Goal: Task Accomplishment & Management: Complete application form

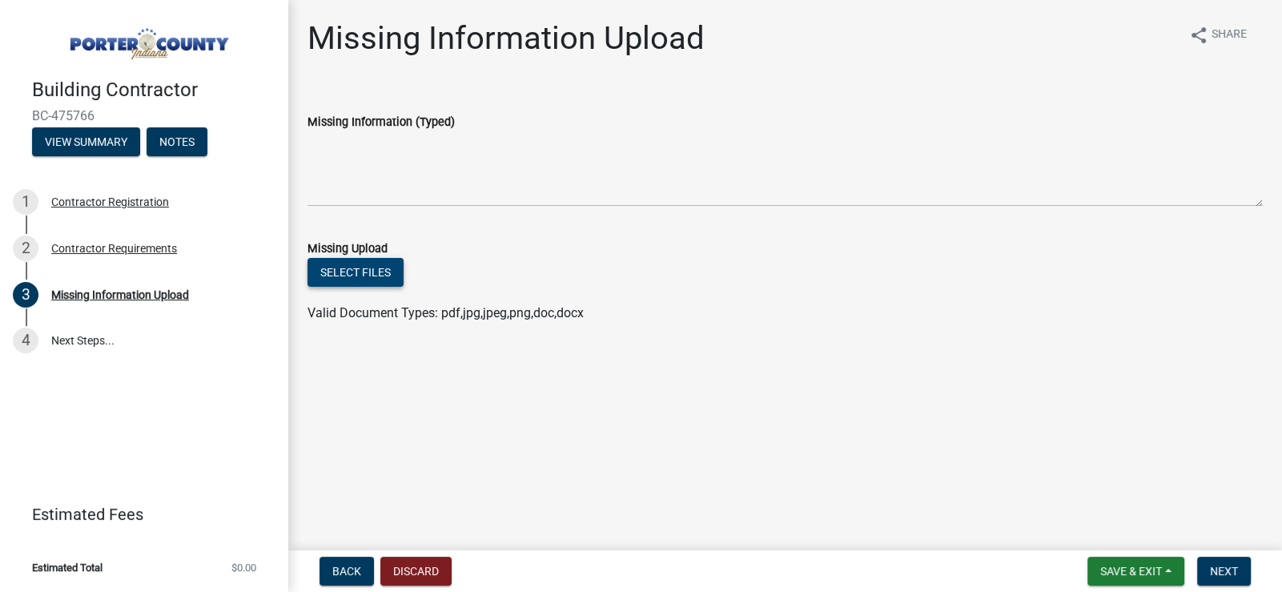
click at [364, 272] on button "Select files" at bounding box center [356, 272] width 96 height 29
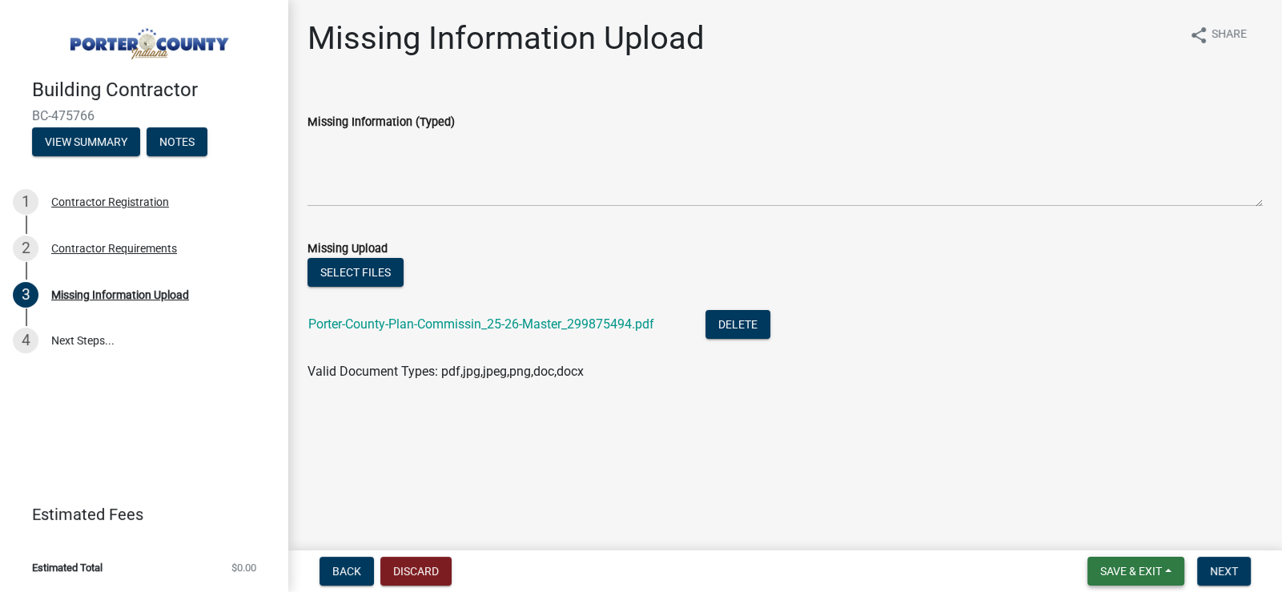
click at [1121, 572] on span "Save & Exit" at bounding box center [1132, 571] width 62 height 13
click at [1107, 497] on button "Save" at bounding box center [1120, 491] width 128 height 38
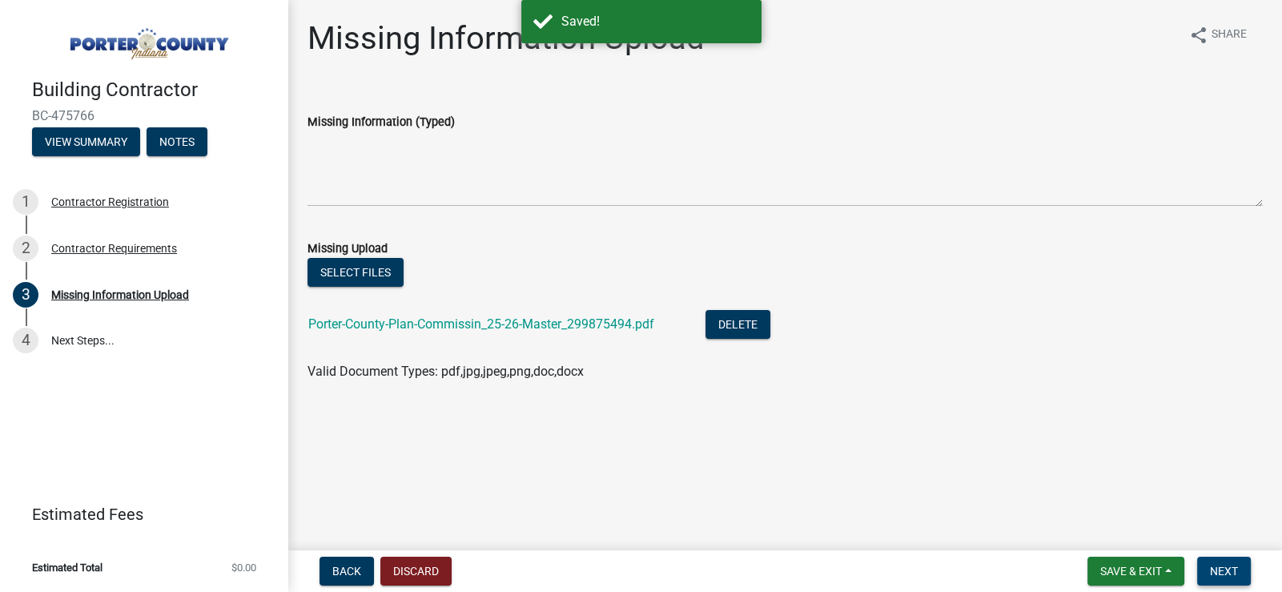
click at [1226, 571] on span "Next" at bounding box center [1224, 571] width 28 height 13
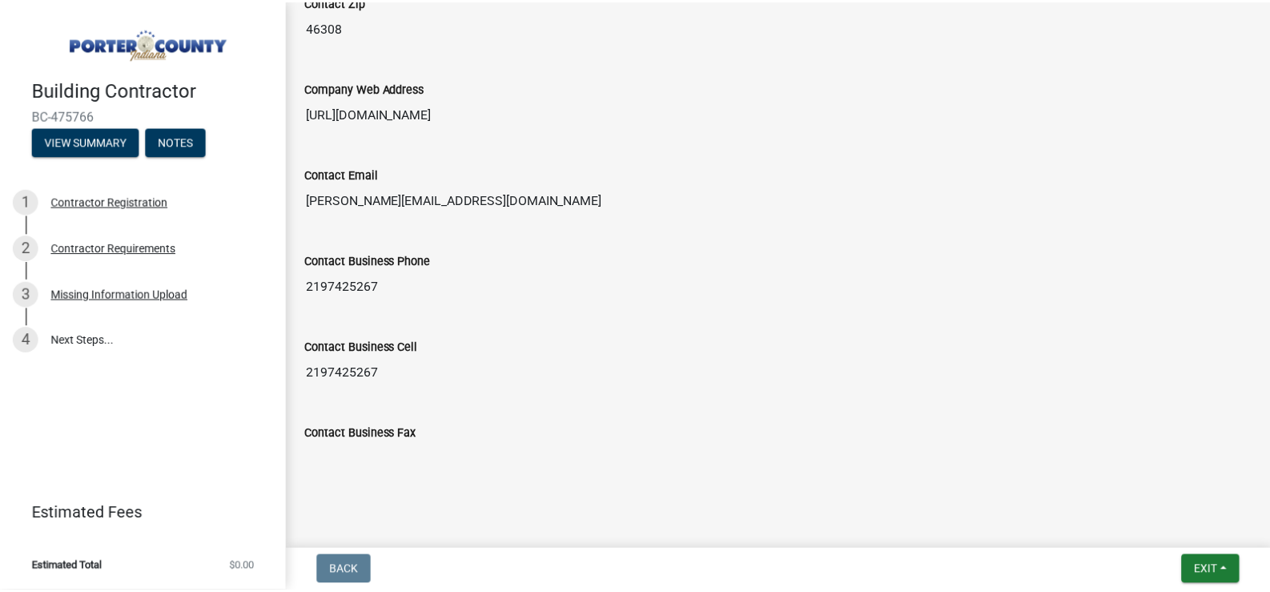
scroll to position [1022, 0]
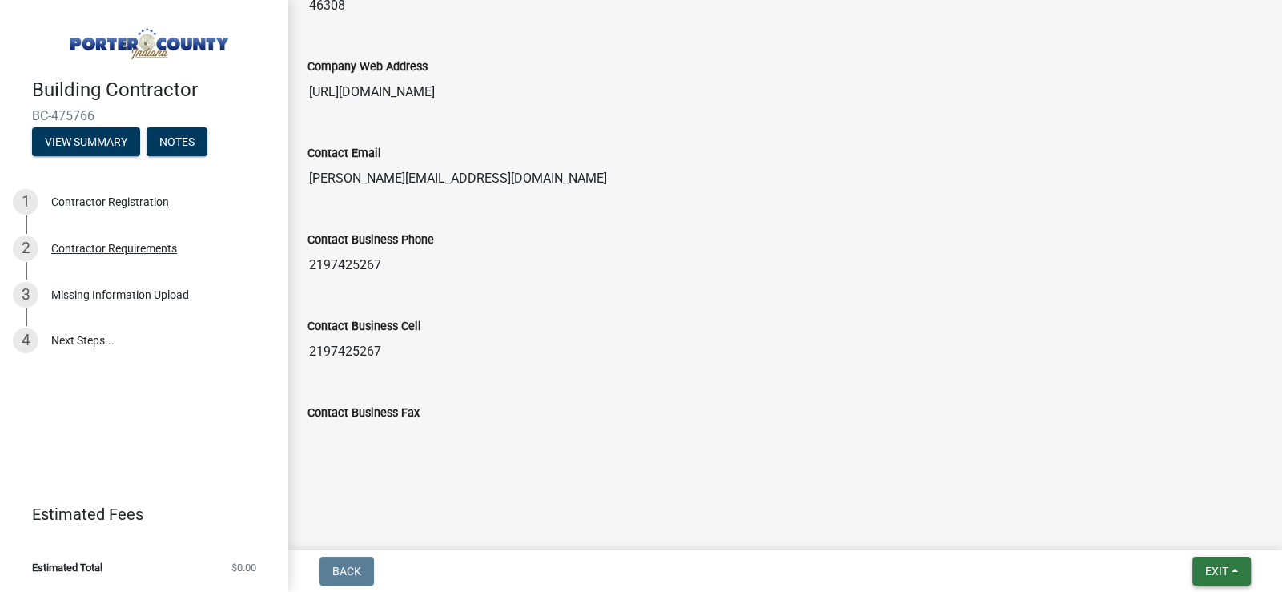
click at [1207, 574] on span "Exit" at bounding box center [1216, 571] width 23 height 13
click at [1181, 536] on button "Save & Exit" at bounding box center [1187, 529] width 128 height 38
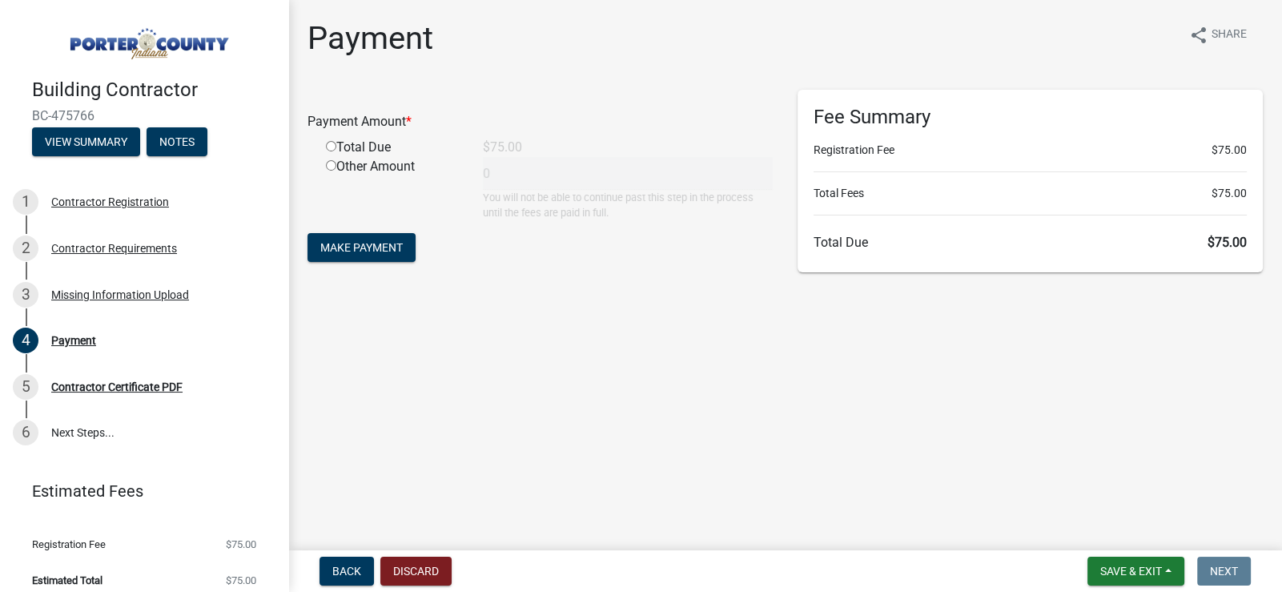
click at [328, 142] on input "radio" at bounding box center [331, 146] width 10 height 10
radio input "true"
type input "75"
click at [330, 167] on input "radio" at bounding box center [331, 165] width 10 height 10
radio input "true"
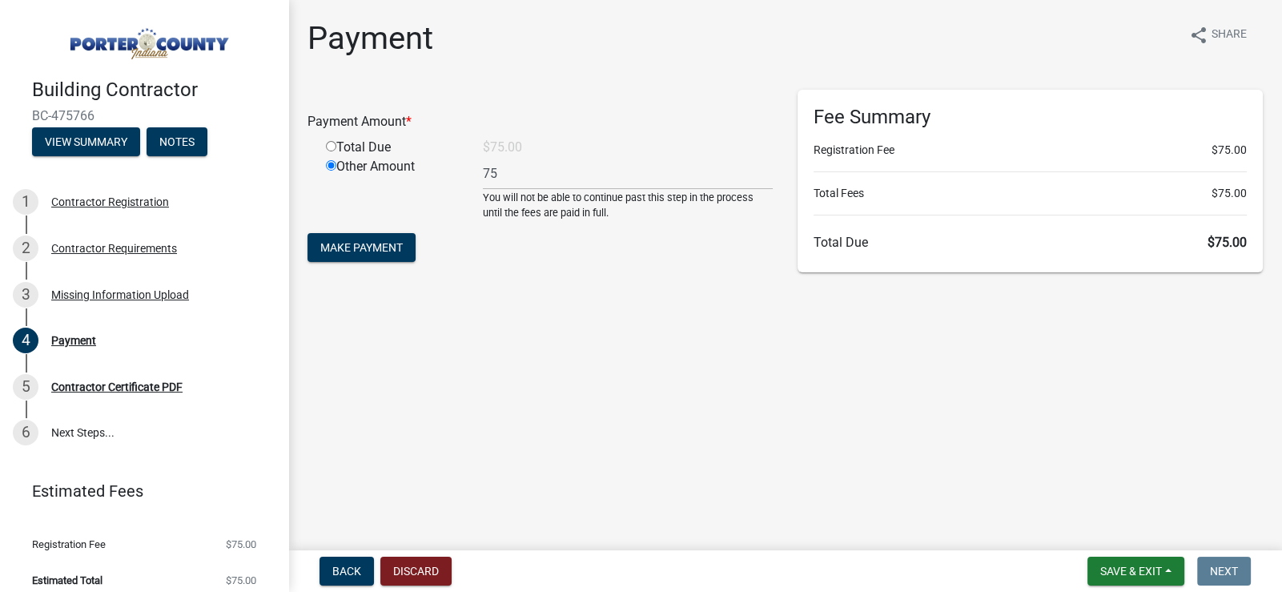
click at [332, 147] on input "radio" at bounding box center [331, 146] width 10 height 10
radio input "true"
radio input "false"
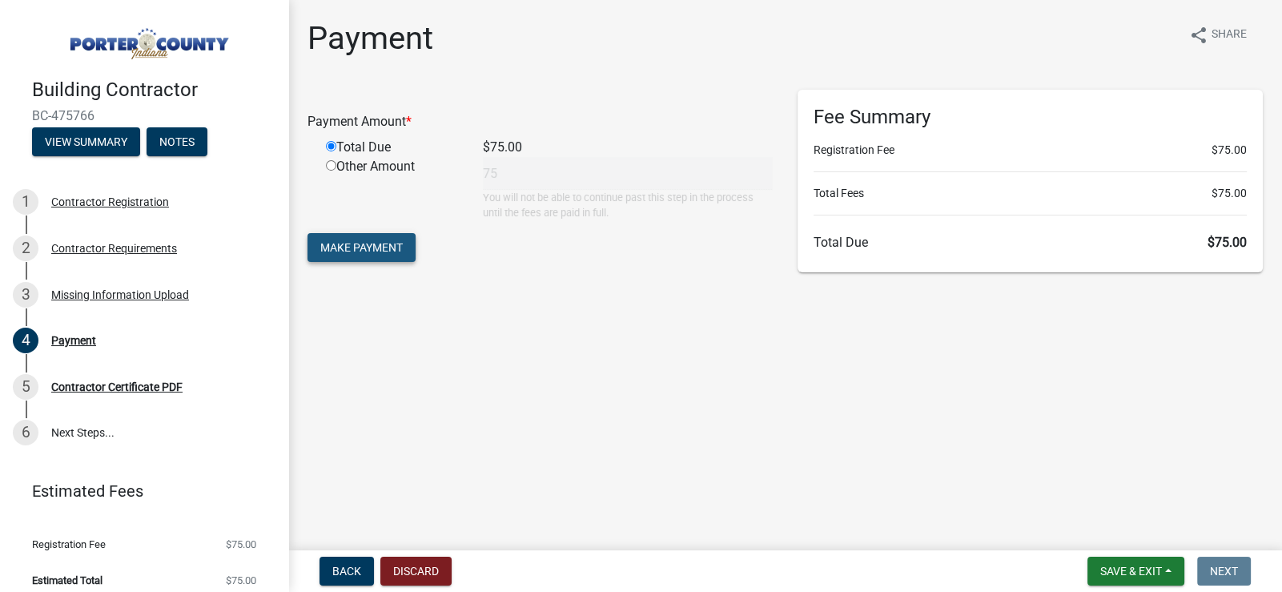
click at [376, 252] on span "Make Payment" at bounding box center [361, 247] width 83 height 13
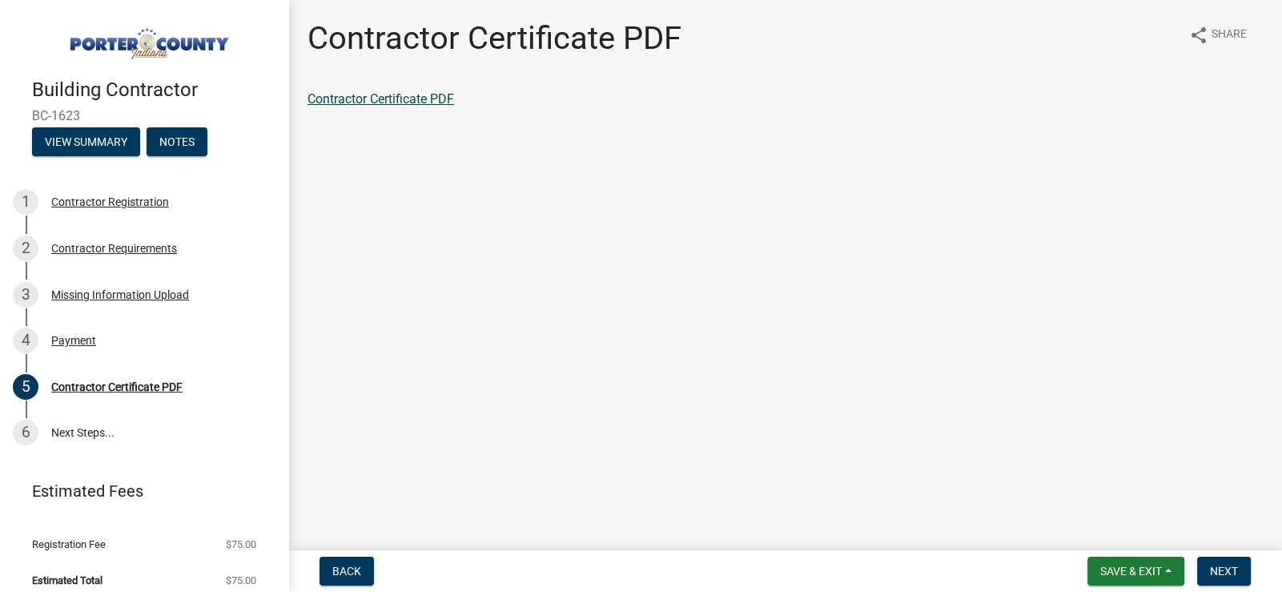
click at [394, 99] on link "Contractor Certificate PDF" at bounding box center [381, 98] width 147 height 15
click at [1147, 572] on span "Save & Exit" at bounding box center [1132, 571] width 62 height 13
click at [1099, 527] on button "Save & Exit" at bounding box center [1120, 529] width 128 height 38
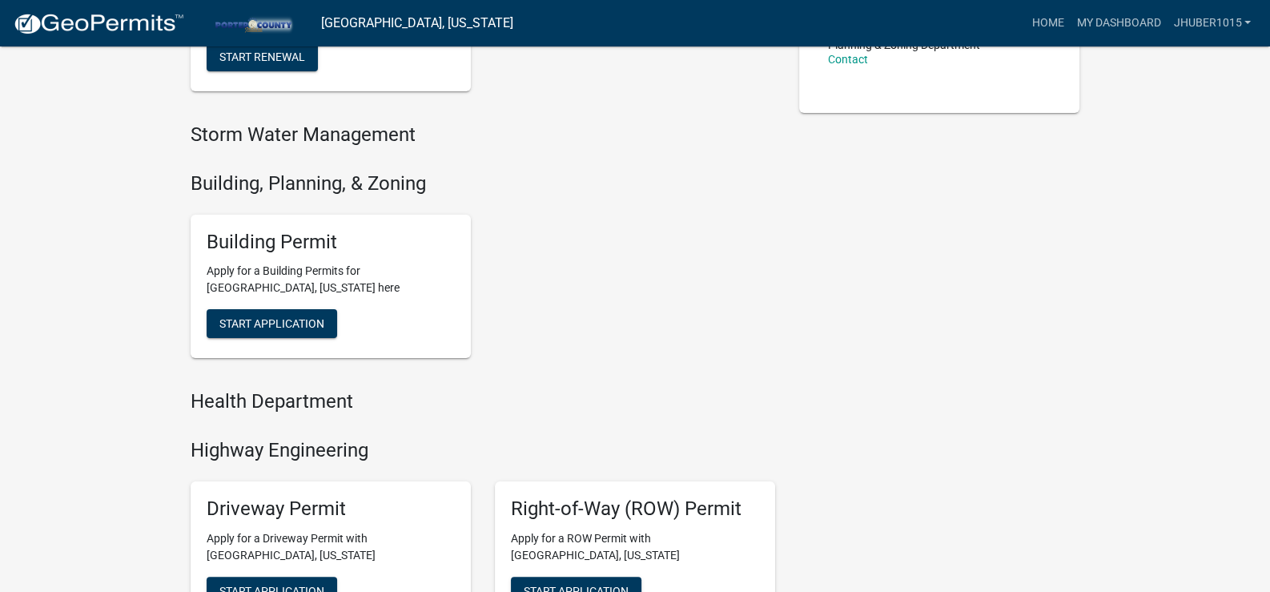
scroll to position [396, 0]
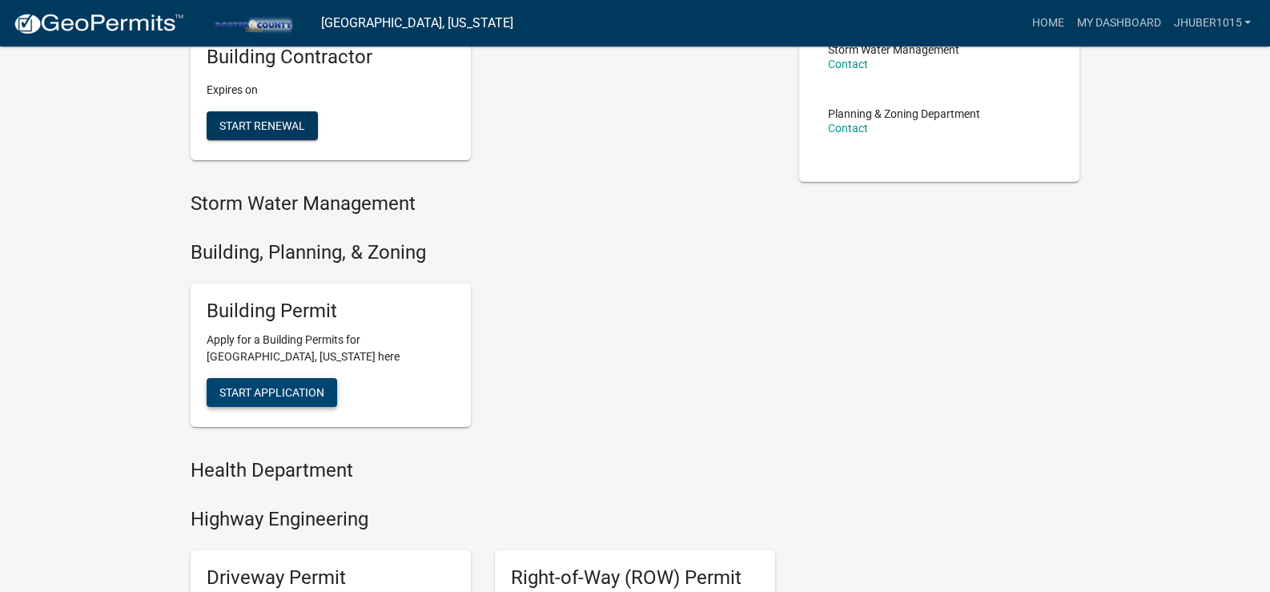
click at [288, 389] on span "Start Application" at bounding box center [271, 392] width 105 height 13
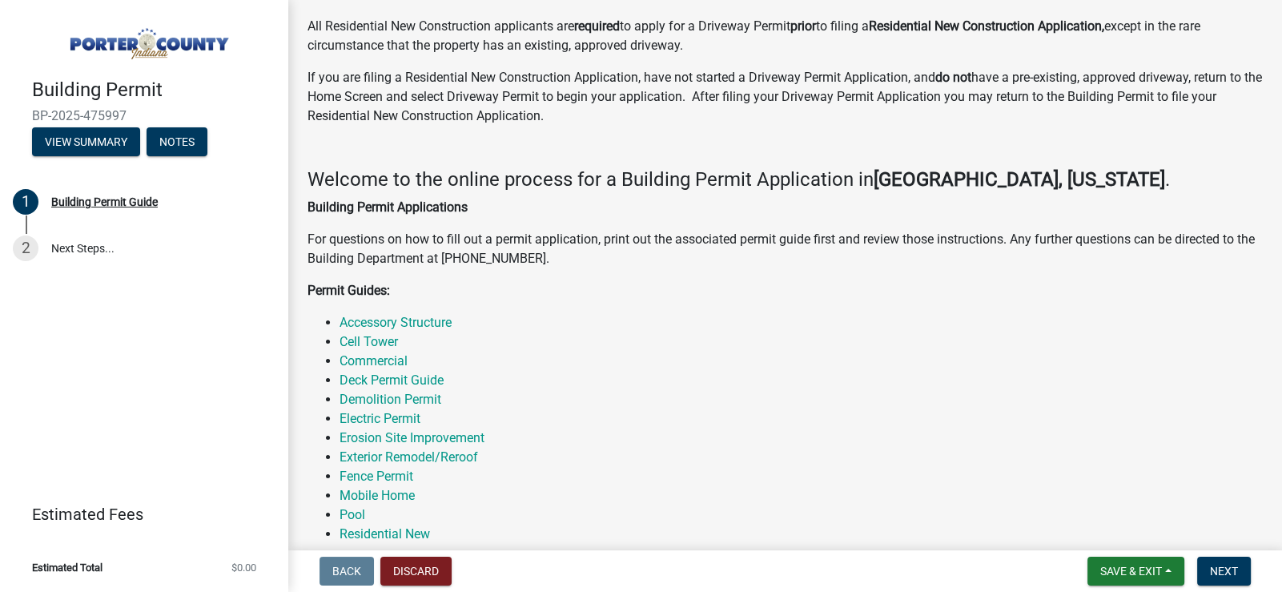
scroll to position [240, 0]
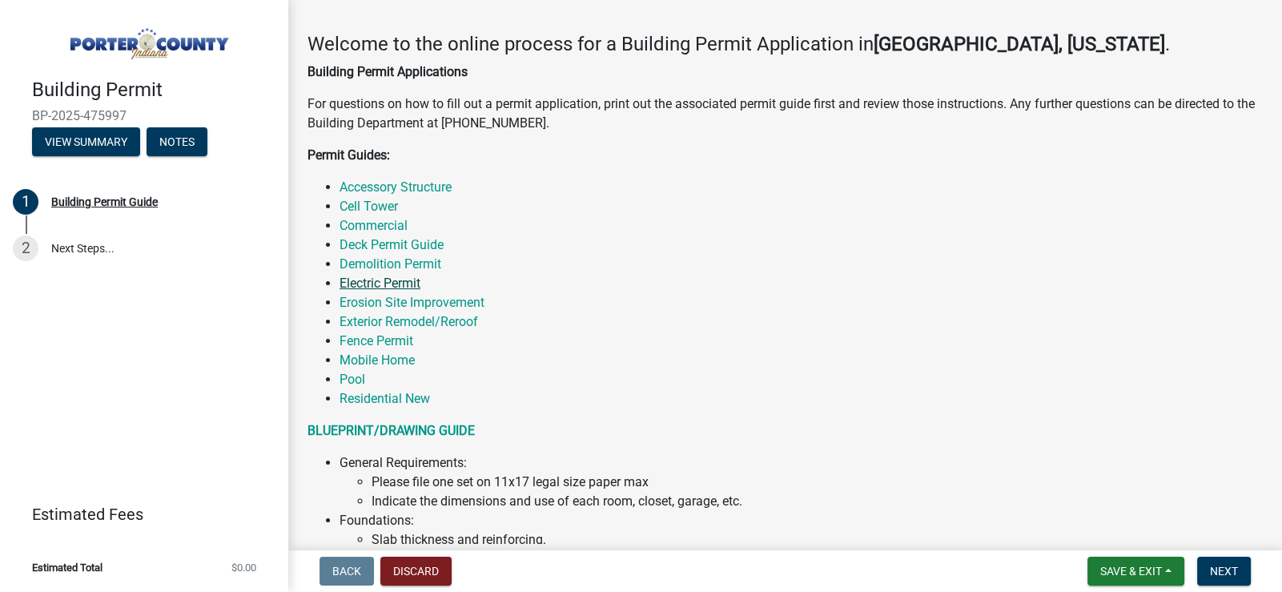
click at [403, 285] on link "Electric Permit" at bounding box center [380, 283] width 81 height 15
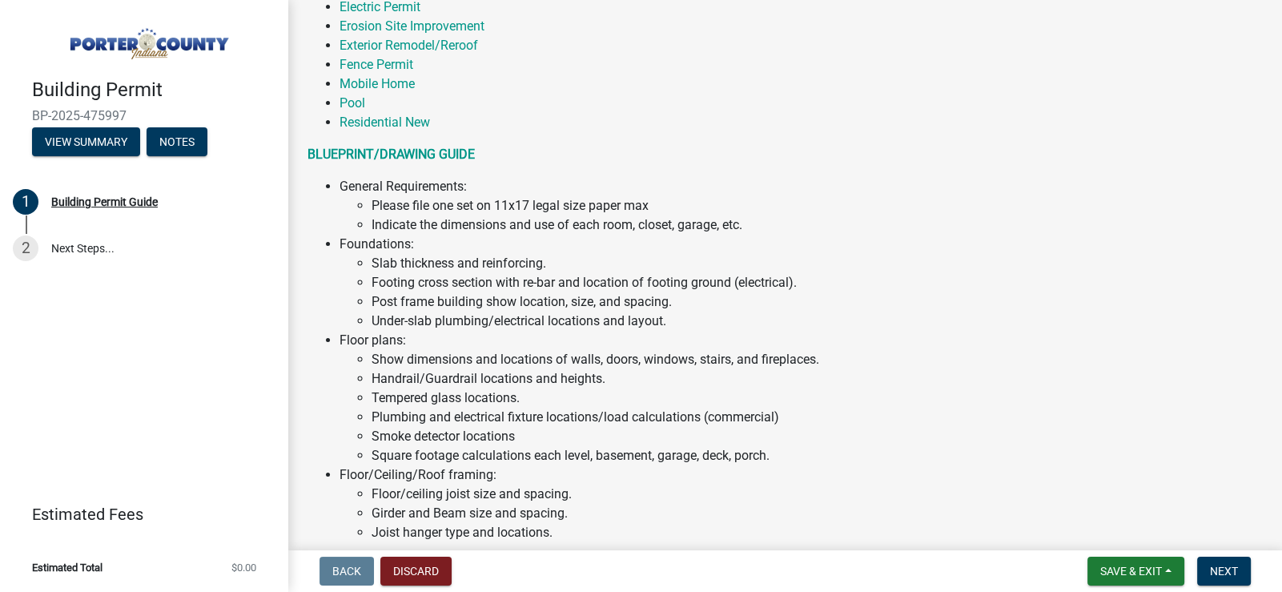
scroll to position [376, 0]
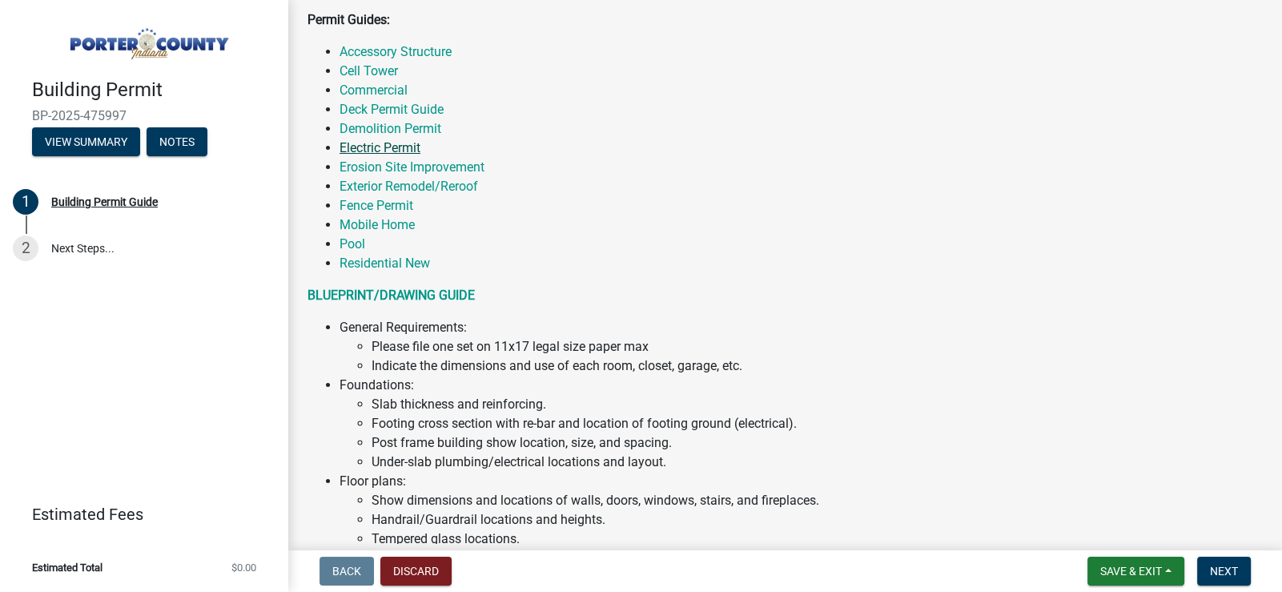
click at [397, 147] on link "Electric Permit" at bounding box center [380, 147] width 81 height 15
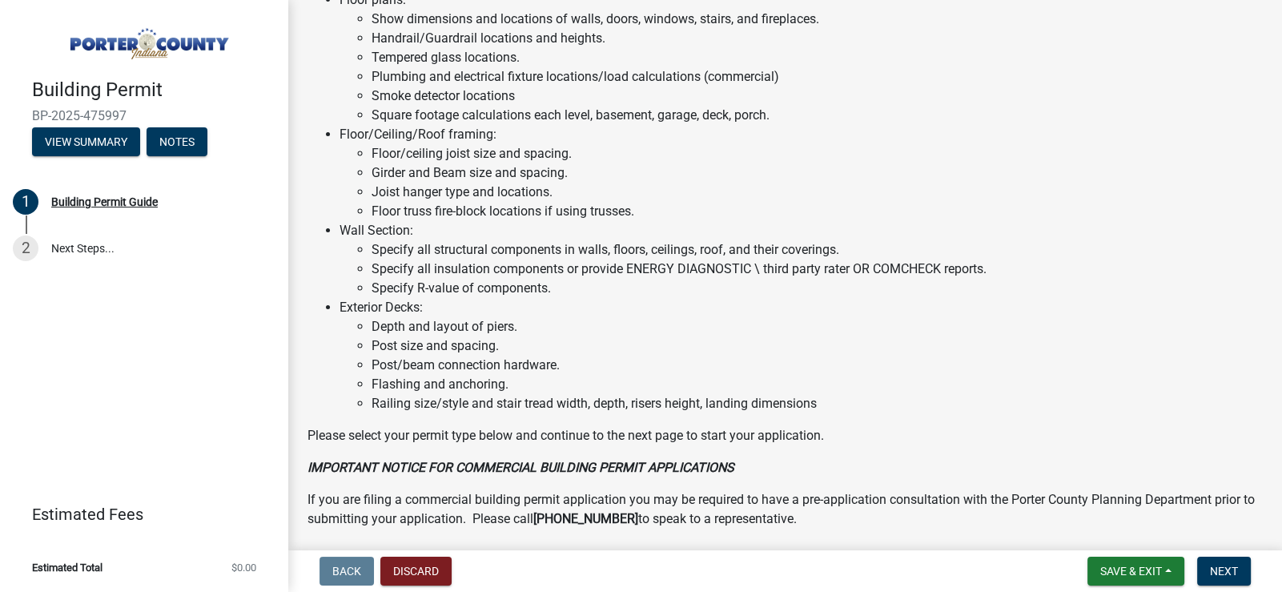
scroll to position [1257, 0]
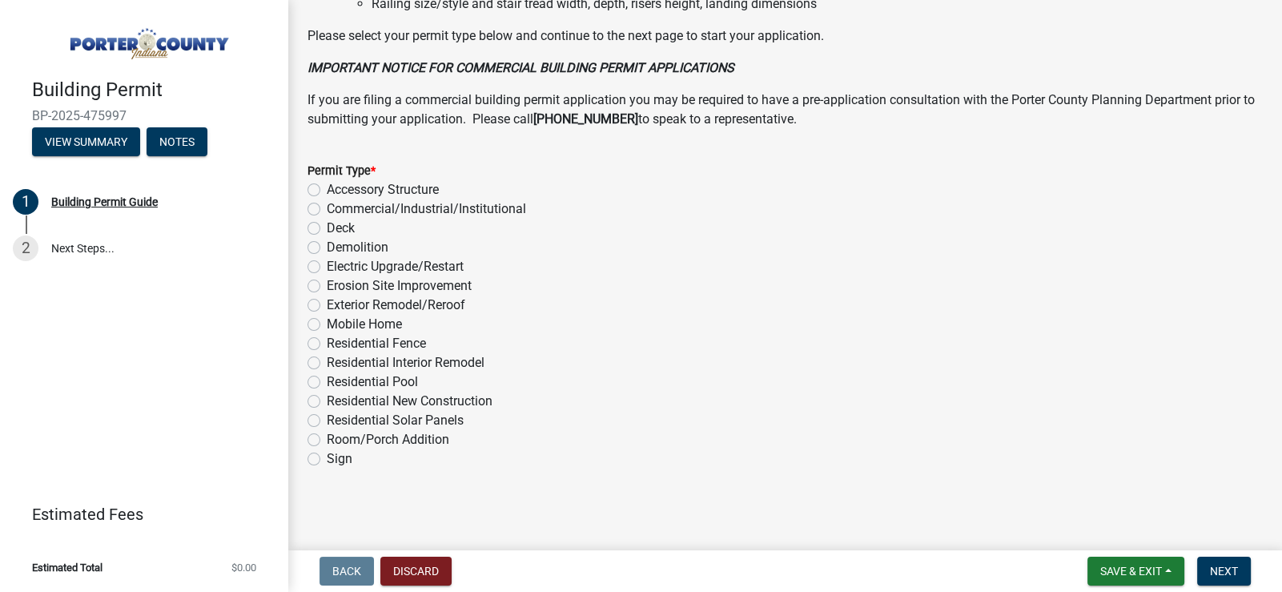
click at [327, 267] on label "Electric Upgrade/Restart" at bounding box center [395, 266] width 137 height 19
click at [327, 267] on input "Electric Upgrade/Restart" at bounding box center [332, 262] width 10 height 10
radio input "true"
click at [1234, 569] on span "Next" at bounding box center [1224, 571] width 28 height 13
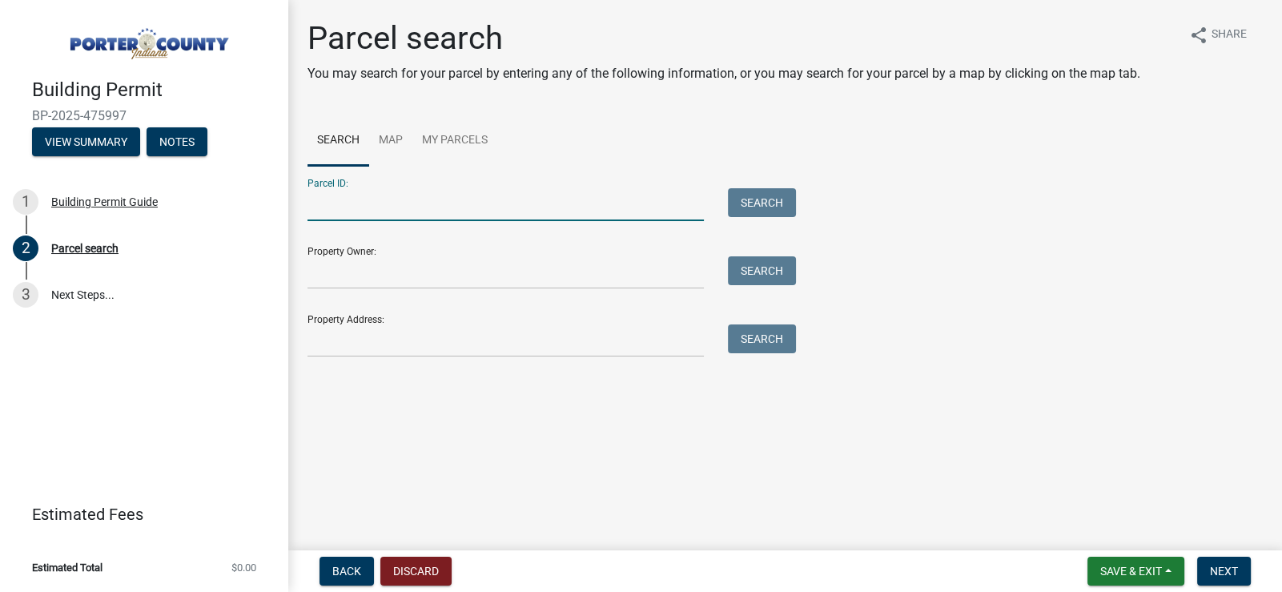
click at [392, 203] on input "Parcel ID:" at bounding box center [506, 204] width 396 height 33
click at [391, 133] on link "Map" at bounding box center [390, 140] width 43 height 51
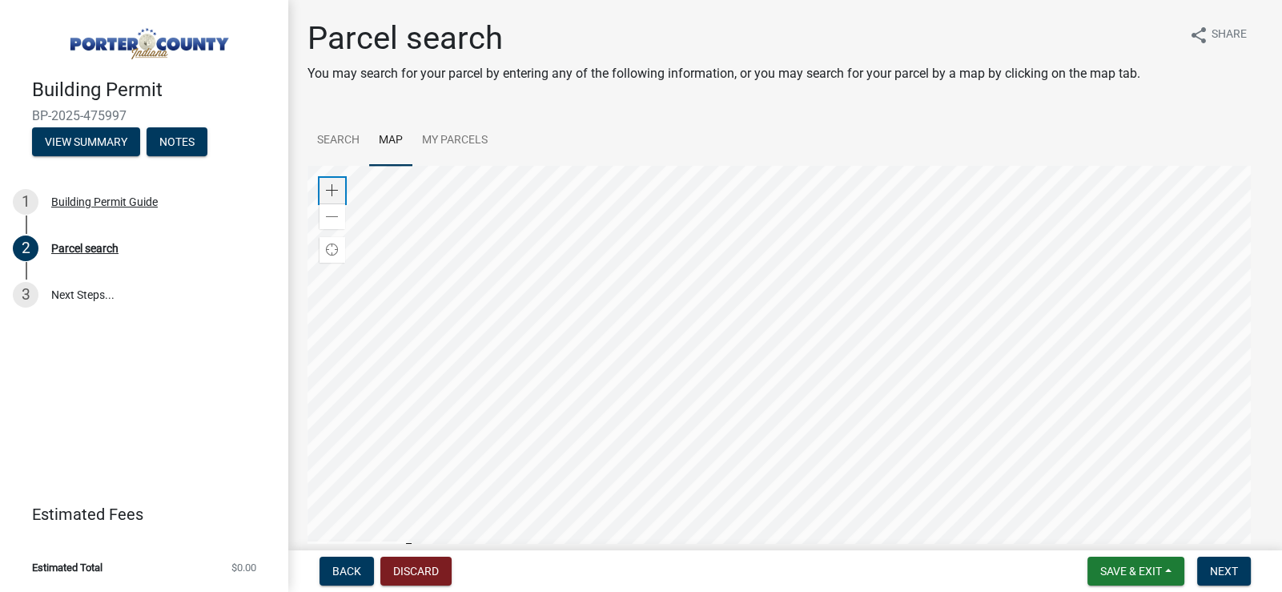
click at [330, 190] on span at bounding box center [332, 190] width 13 height 13
click at [992, 247] on div at bounding box center [786, 366] width 956 height 400
click at [845, 324] on div at bounding box center [786, 366] width 956 height 400
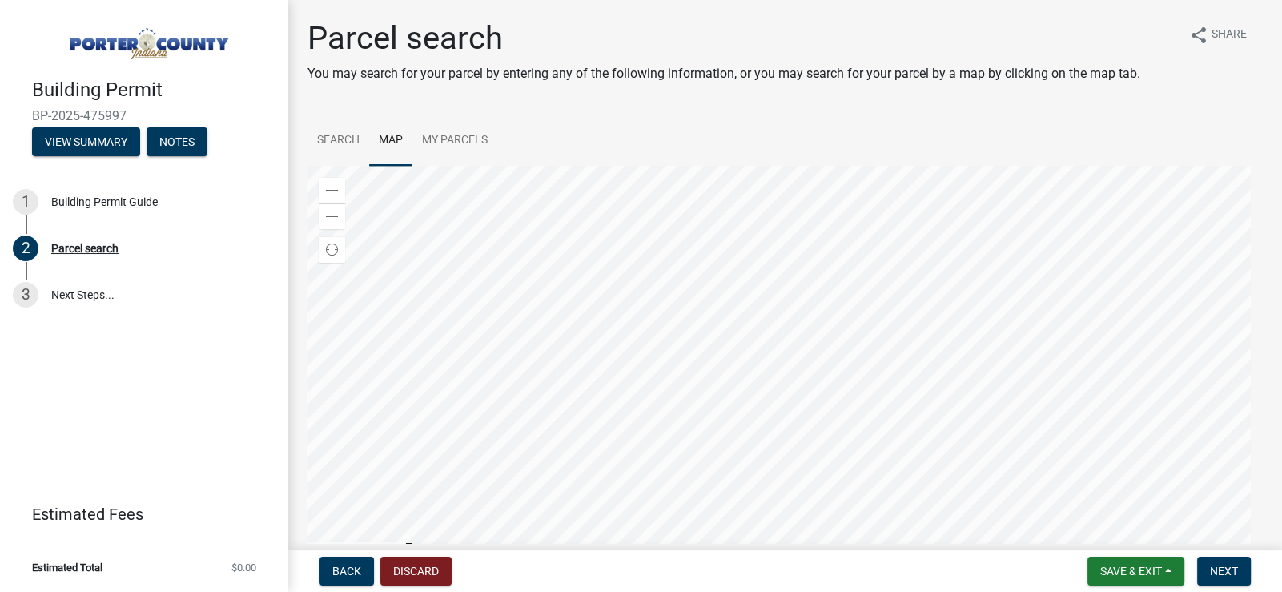
click at [876, 444] on div at bounding box center [786, 366] width 956 height 400
click at [895, 451] on div at bounding box center [786, 366] width 956 height 400
click at [851, 400] on div at bounding box center [786, 366] width 956 height 400
click at [849, 427] on div at bounding box center [786, 366] width 956 height 400
click at [819, 305] on div at bounding box center [786, 366] width 956 height 400
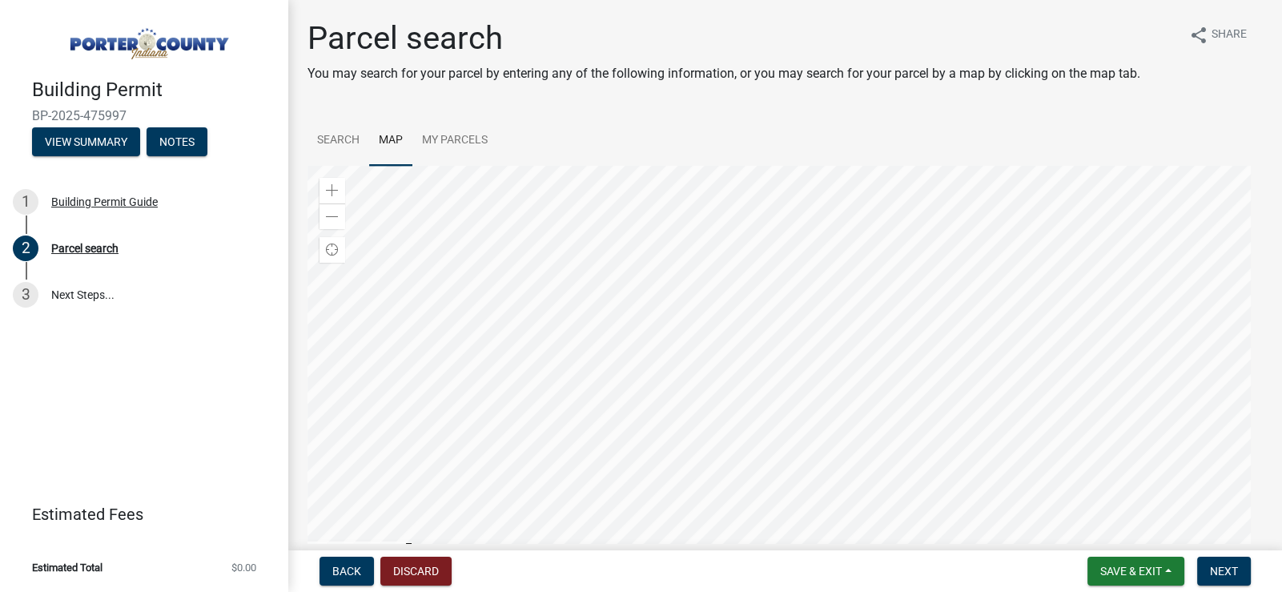
click at [737, 391] on div at bounding box center [786, 366] width 956 height 400
click at [987, 356] on div at bounding box center [786, 366] width 956 height 400
click at [975, 319] on div at bounding box center [786, 366] width 956 height 400
click at [859, 415] on div at bounding box center [786, 366] width 956 height 400
click at [869, 417] on div at bounding box center [786, 366] width 956 height 400
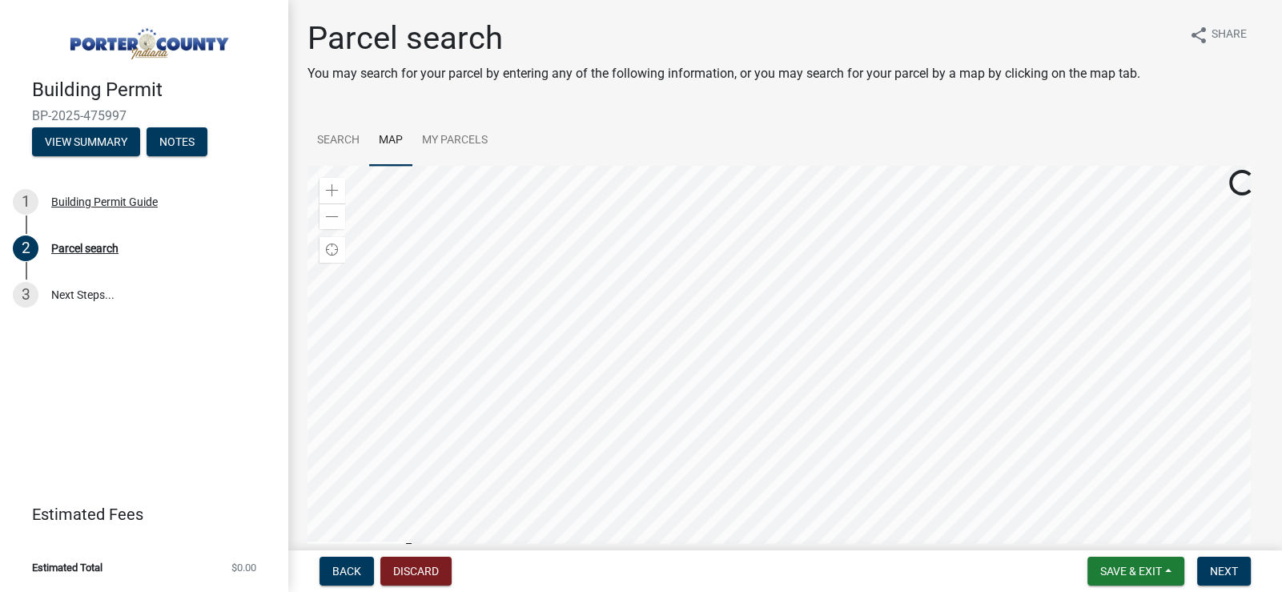
click at [879, 265] on div at bounding box center [786, 366] width 956 height 400
click at [741, 312] on div at bounding box center [786, 366] width 956 height 400
click at [796, 269] on div at bounding box center [786, 366] width 956 height 400
click at [844, 465] on div at bounding box center [786, 366] width 956 height 400
click at [742, 360] on div at bounding box center [786, 366] width 956 height 400
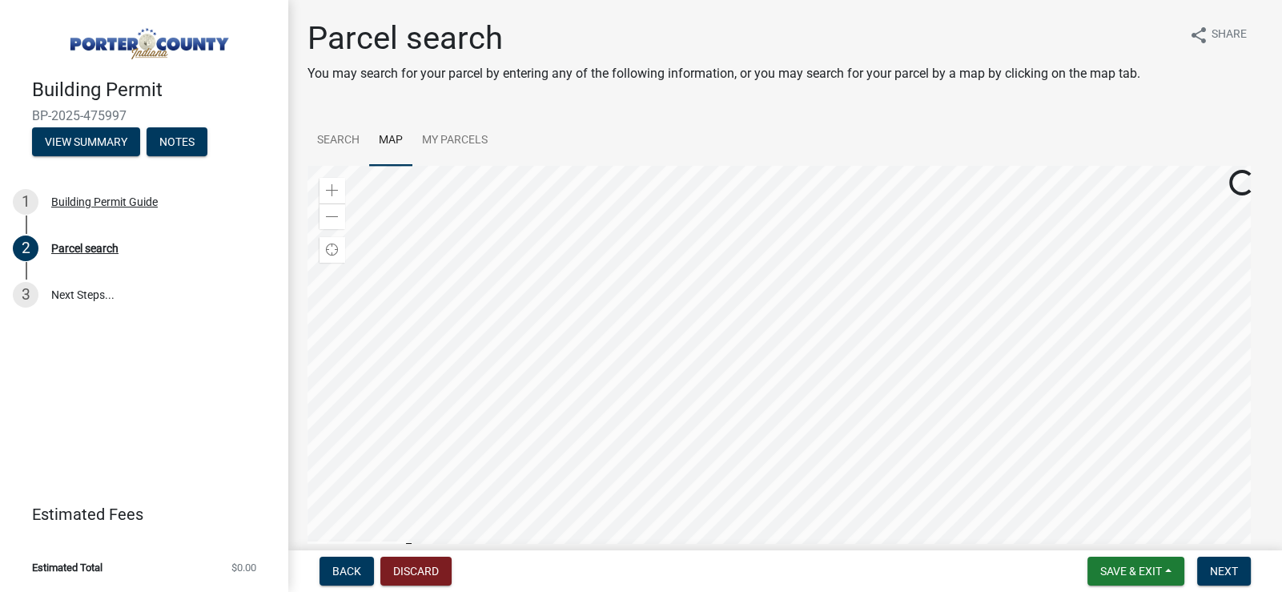
click at [862, 332] on div at bounding box center [786, 366] width 956 height 400
click at [863, 314] on div at bounding box center [786, 366] width 956 height 400
click at [842, 296] on div at bounding box center [786, 366] width 956 height 400
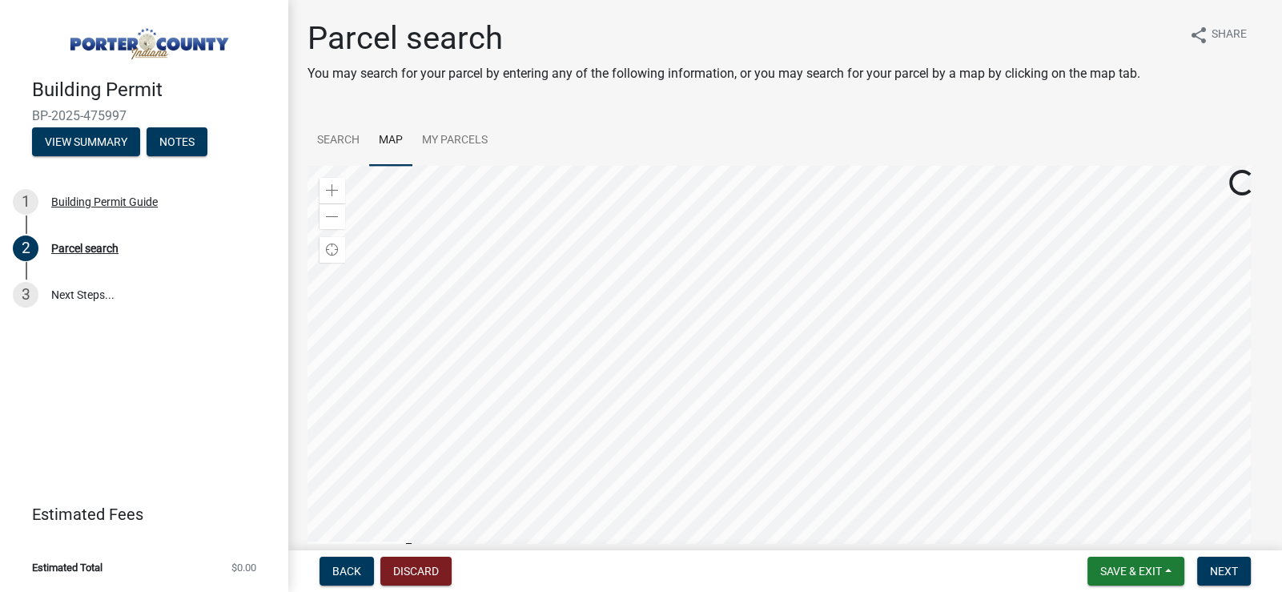
click at [842, 296] on div at bounding box center [786, 366] width 956 height 400
click at [889, 370] on div at bounding box center [786, 366] width 956 height 400
click at [866, 336] on div at bounding box center [786, 366] width 956 height 400
click at [861, 313] on div at bounding box center [786, 366] width 956 height 400
click at [695, 332] on div at bounding box center [786, 366] width 956 height 400
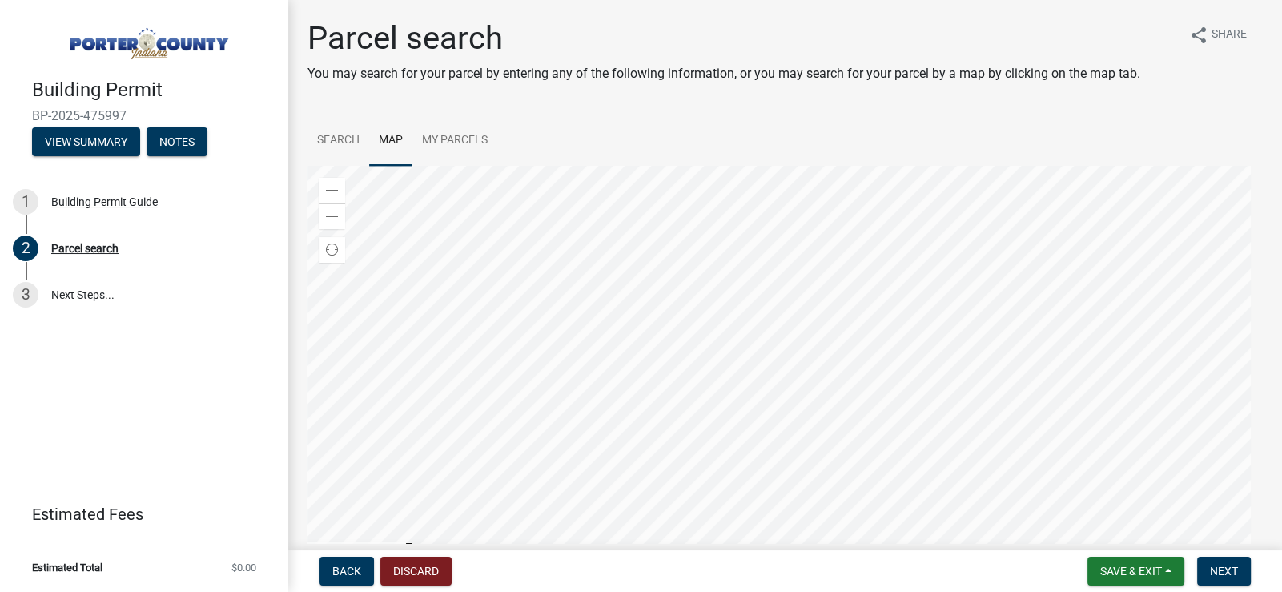
click at [791, 333] on div at bounding box center [786, 366] width 956 height 400
click at [894, 336] on div at bounding box center [786, 366] width 956 height 400
click at [884, 336] on div at bounding box center [786, 366] width 956 height 400
click at [835, 267] on div at bounding box center [786, 366] width 956 height 400
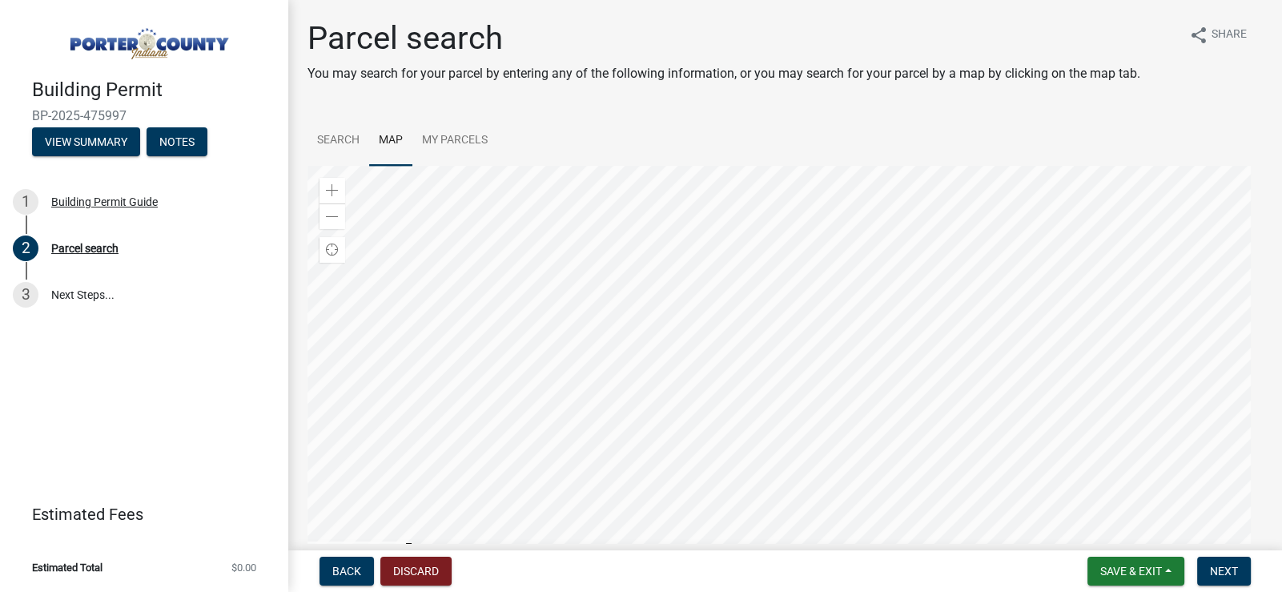
click at [832, 267] on div at bounding box center [786, 366] width 956 height 400
click at [835, 284] on div at bounding box center [786, 366] width 956 height 400
click at [813, 268] on div at bounding box center [786, 366] width 956 height 400
click at [817, 344] on div at bounding box center [786, 366] width 956 height 400
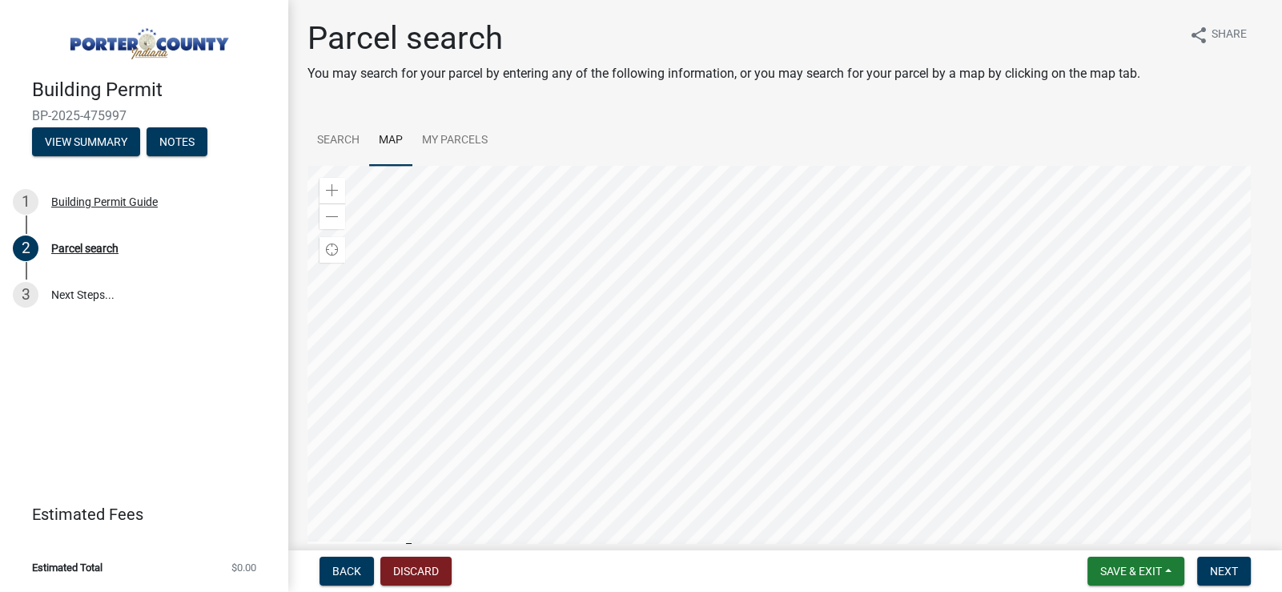
click at [786, 332] on div at bounding box center [786, 366] width 956 height 400
click at [343, 142] on link "Search" at bounding box center [339, 140] width 62 height 51
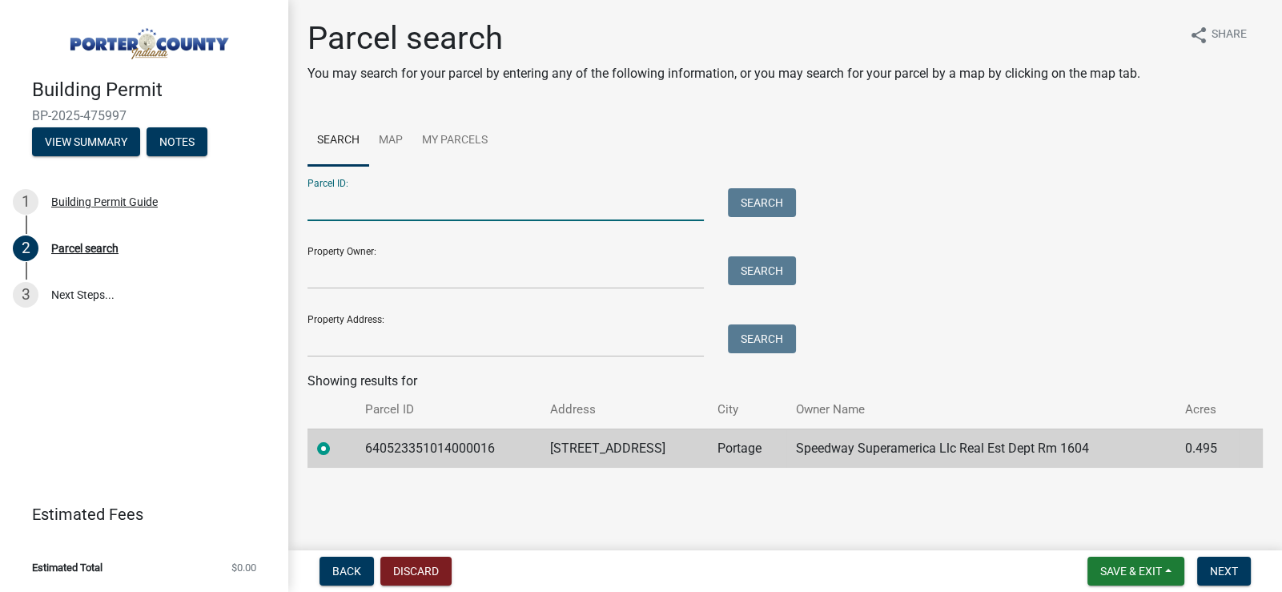
click at [419, 203] on input "Parcel ID:" at bounding box center [506, 204] width 396 height 33
type input "640523351014000016"
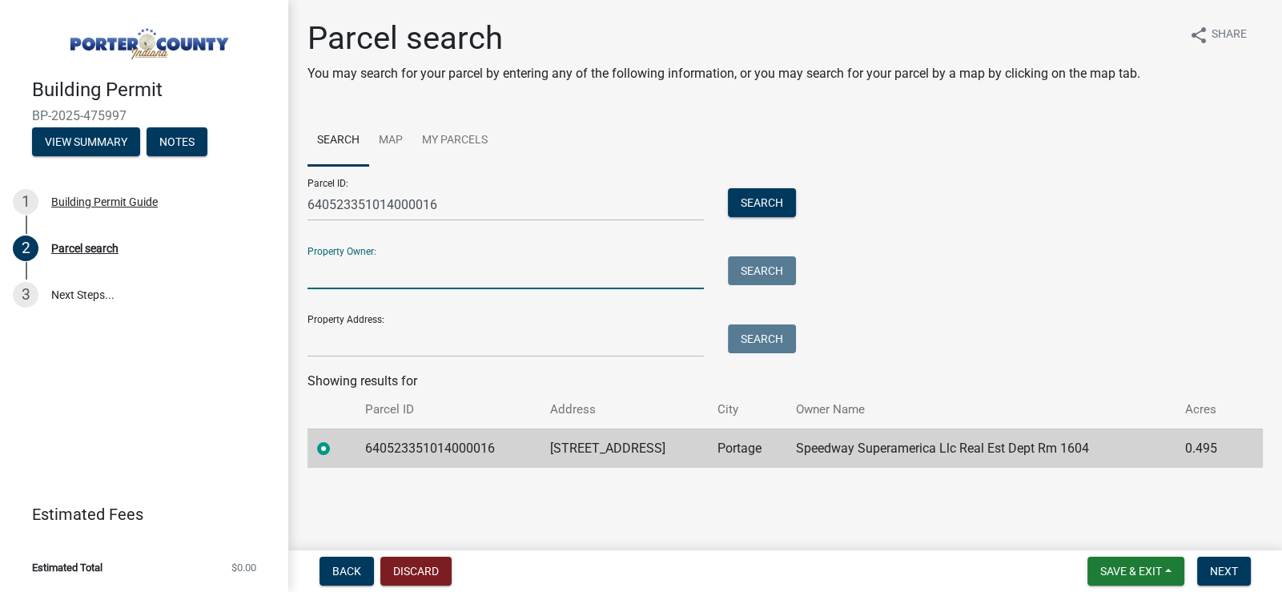
click at [396, 268] on input "Property Owner:" at bounding box center [506, 272] width 396 height 33
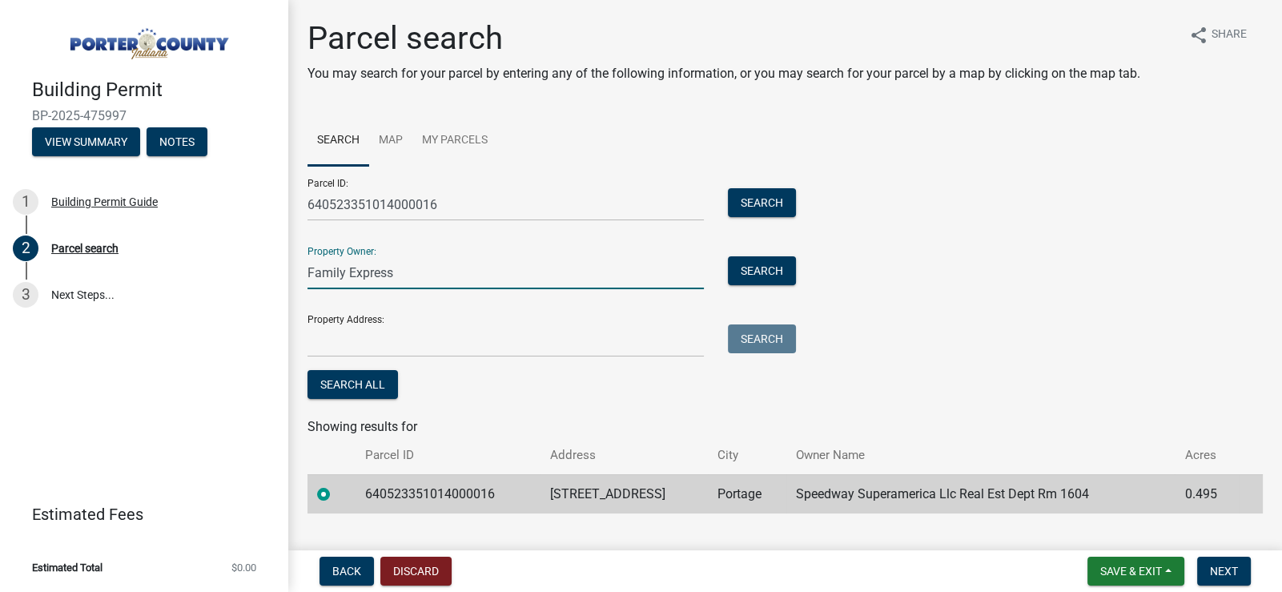
type input "Family Express"
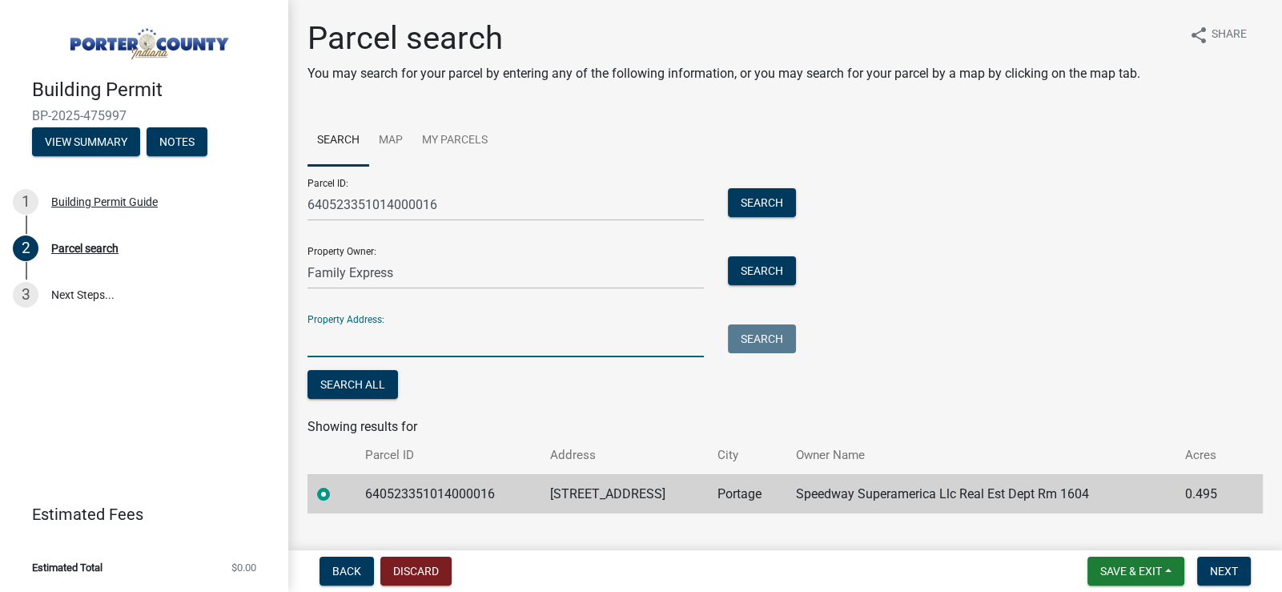
click at [400, 331] on input "Property Address:" at bounding box center [506, 340] width 396 height 33
click at [396, 139] on link "Map" at bounding box center [390, 140] width 43 height 51
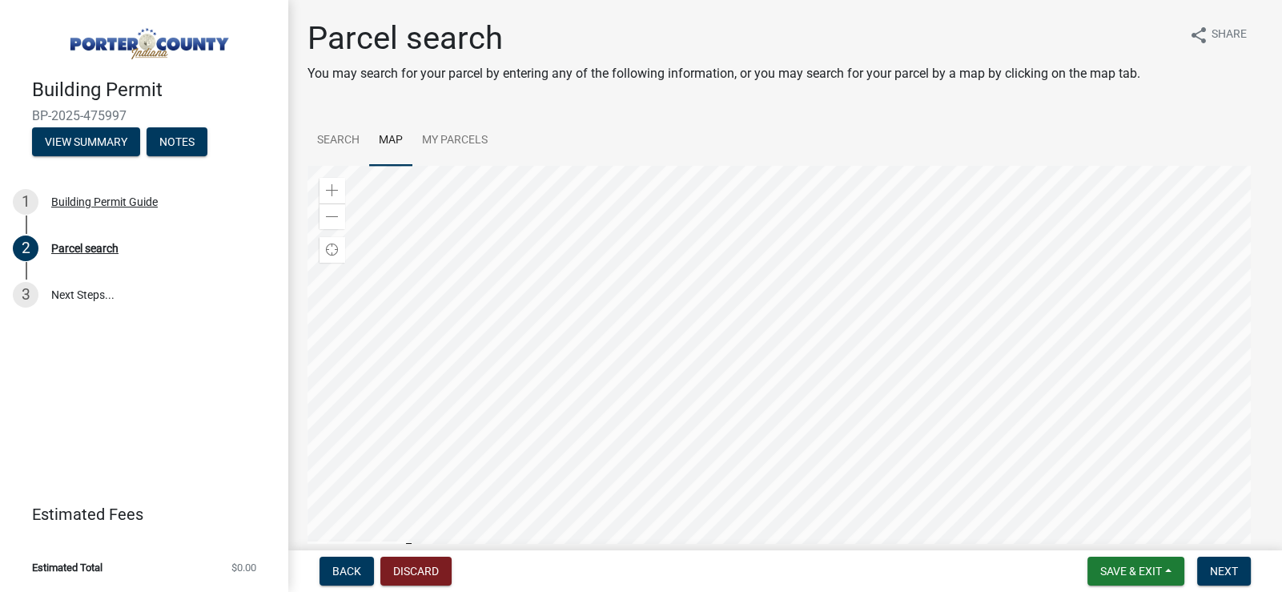
click at [775, 368] on div at bounding box center [786, 366] width 956 height 400
click at [774, 368] on div at bounding box center [786, 366] width 956 height 400
click at [442, 143] on link "My Parcels" at bounding box center [455, 140] width 85 height 51
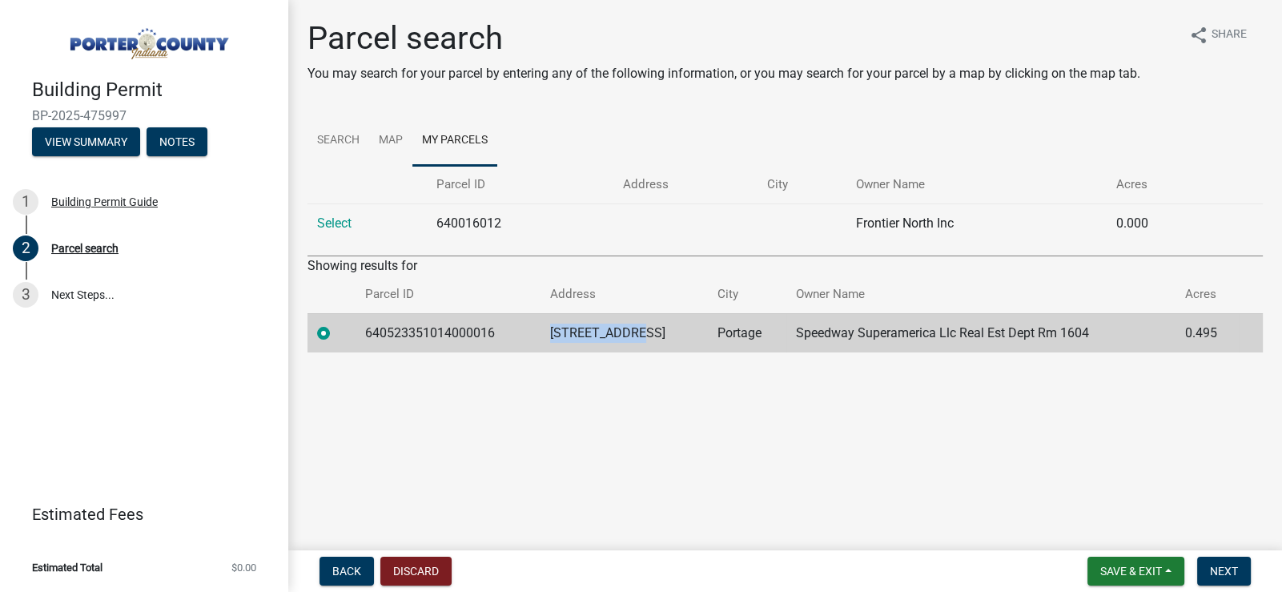
drag, startPoint x: 551, startPoint y: 335, endPoint x: 653, endPoint y: 344, distance: 102.1
click at [653, 344] on td "[STREET_ADDRESS]" at bounding box center [624, 332] width 167 height 39
copy td "[STREET_ADDRESS]"
click at [344, 135] on link "Search" at bounding box center [339, 140] width 62 height 51
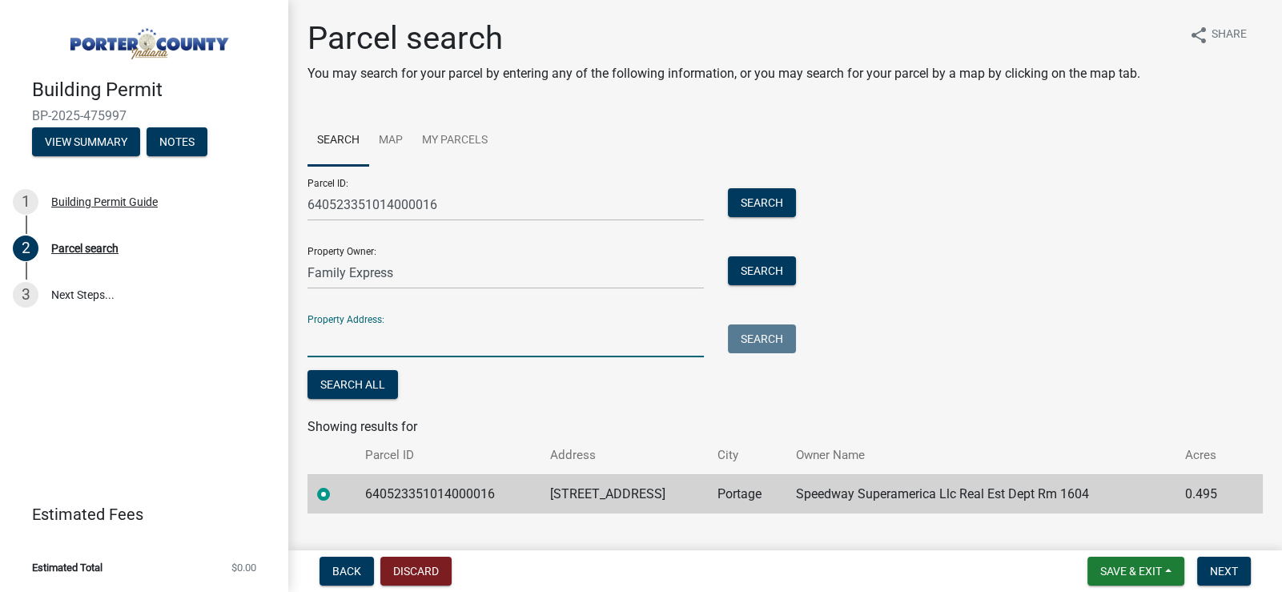
click at [389, 344] on input "Property Address:" at bounding box center [506, 340] width 396 height 33
paste input "[STREET_ADDRESS]"
type input "[STREET_ADDRESS]"
click at [723, 396] on div "Search All" at bounding box center [548, 386] width 481 height 33
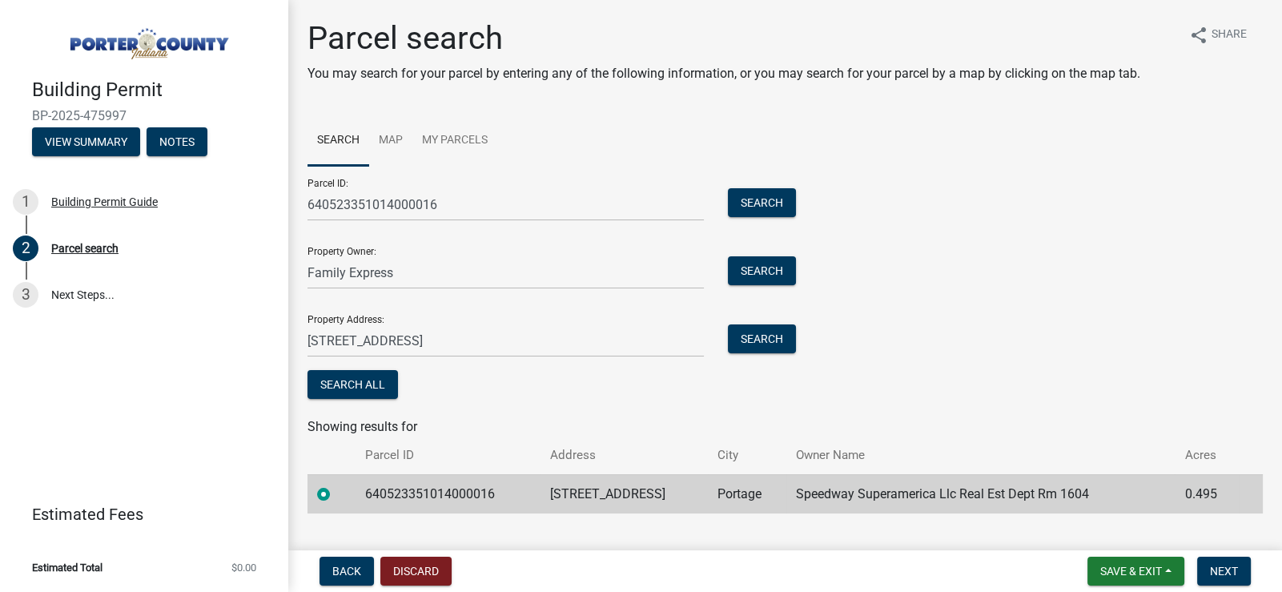
scroll to position [32, 0]
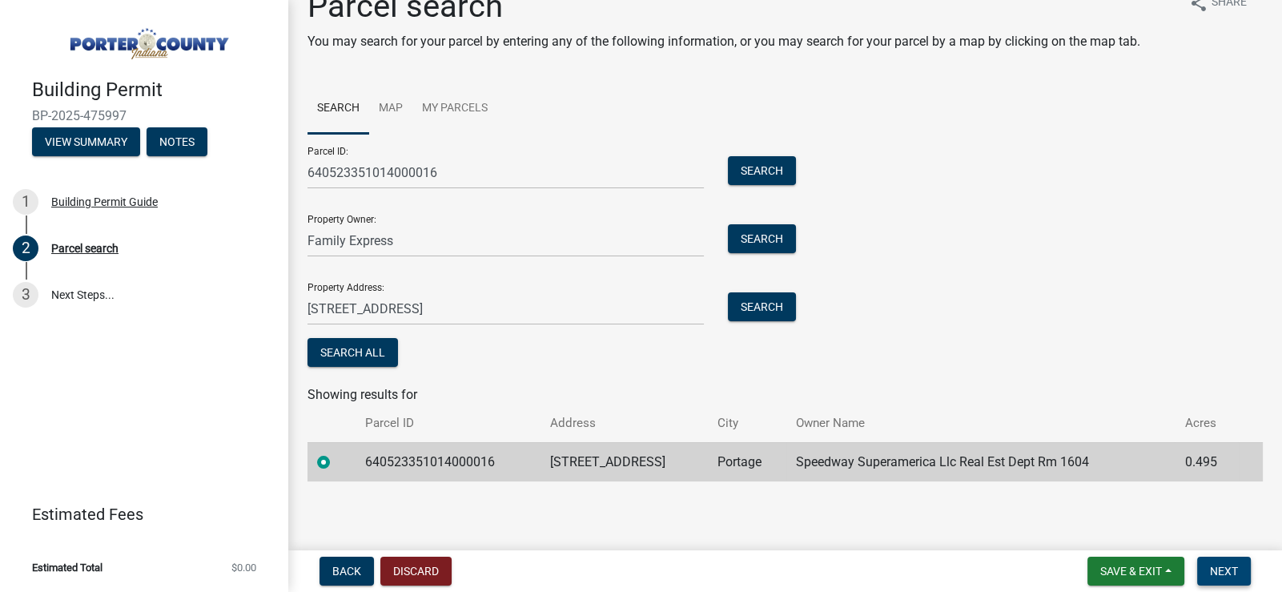
click at [1226, 574] on span "Next" at bounding box center [1224, 571] width 28 height 13
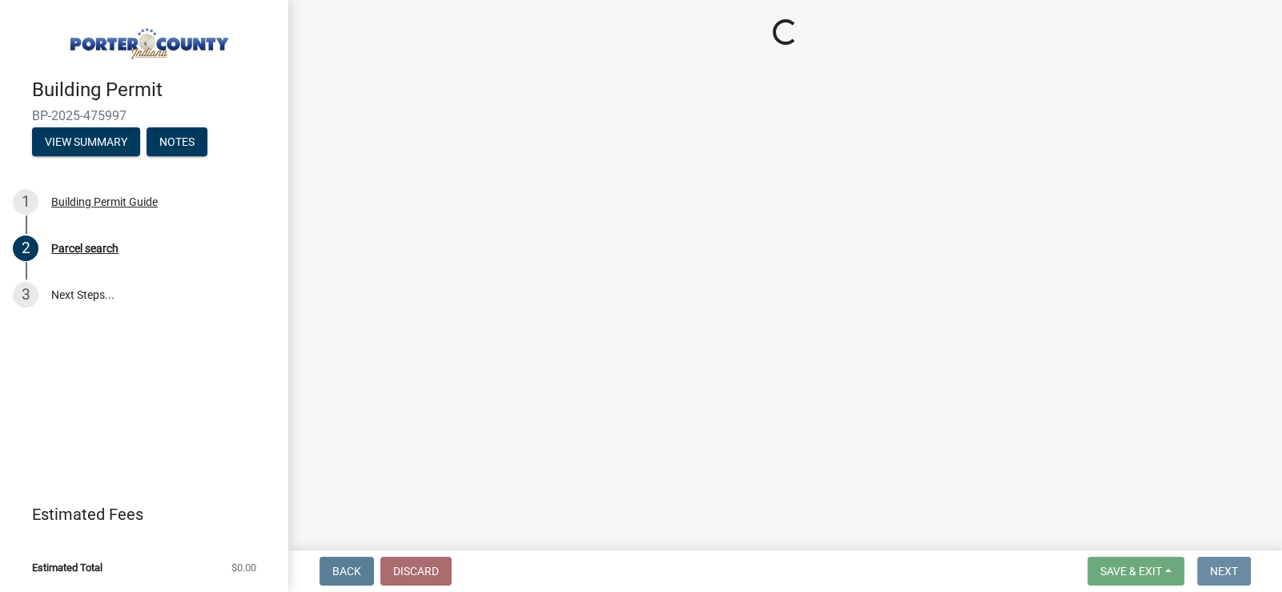
scroll to position [0, 0]
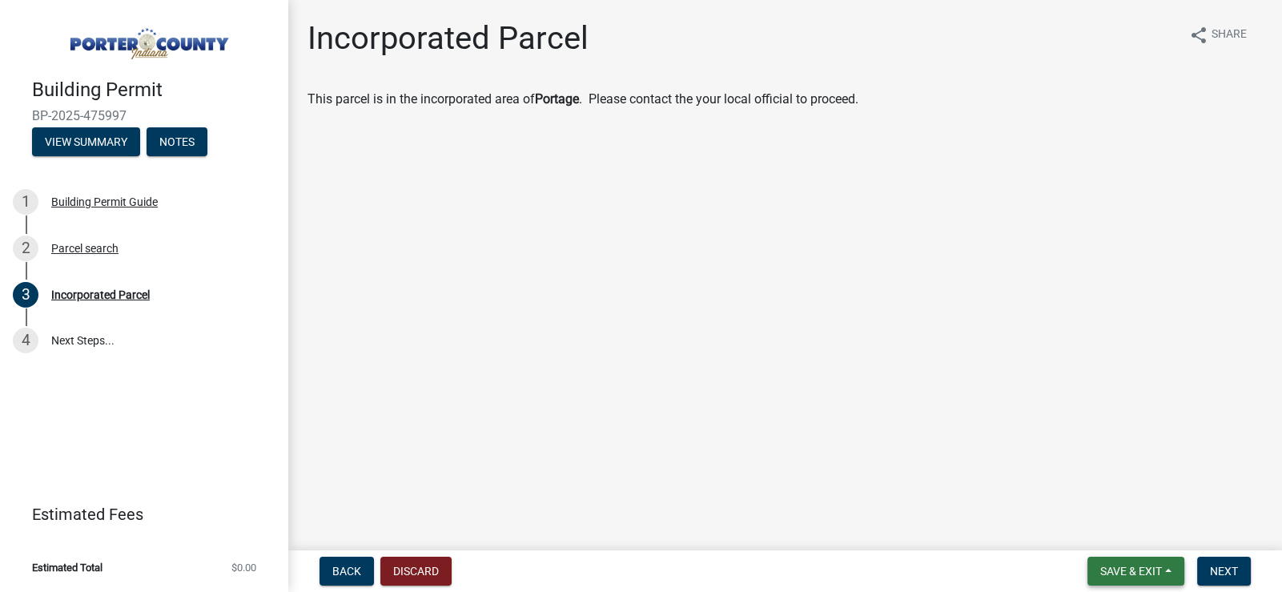
click at [1121, 575] on span "Save & Exit" at bounding box center [1132, 571] width 62 height 13
click at [1111, 536] on button "Save & Exit" at bounding box center [1120, 529] width 128 height 38
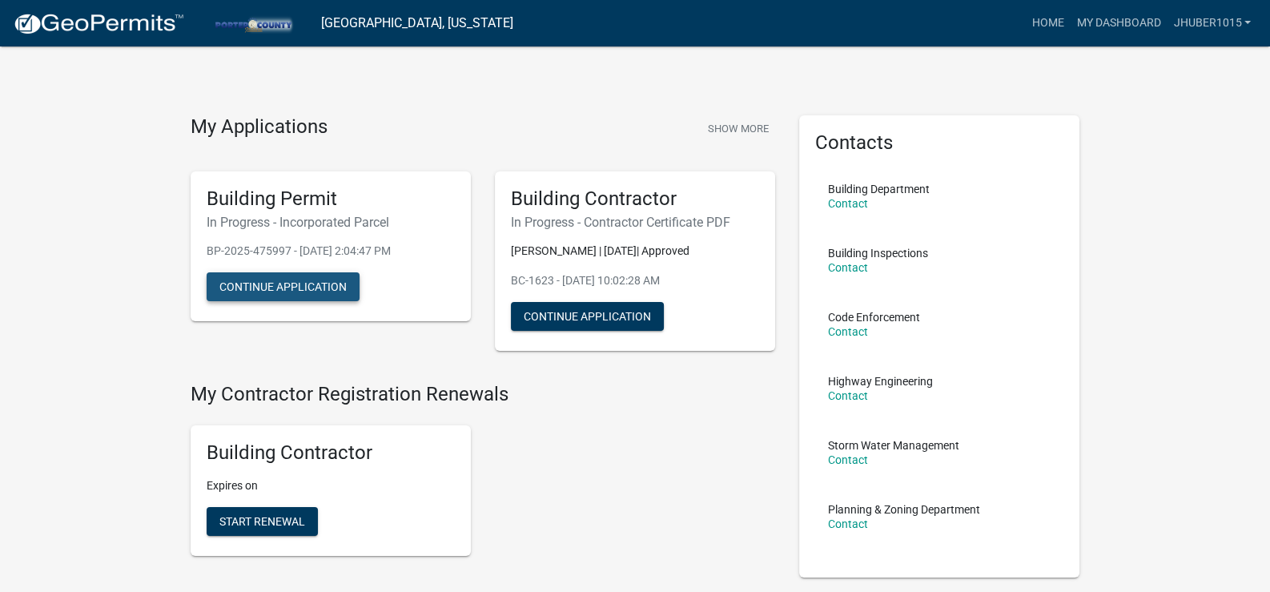
click at [304, 284] on button "Continue Application" at bounding box center [283, 286] width 153 height 29
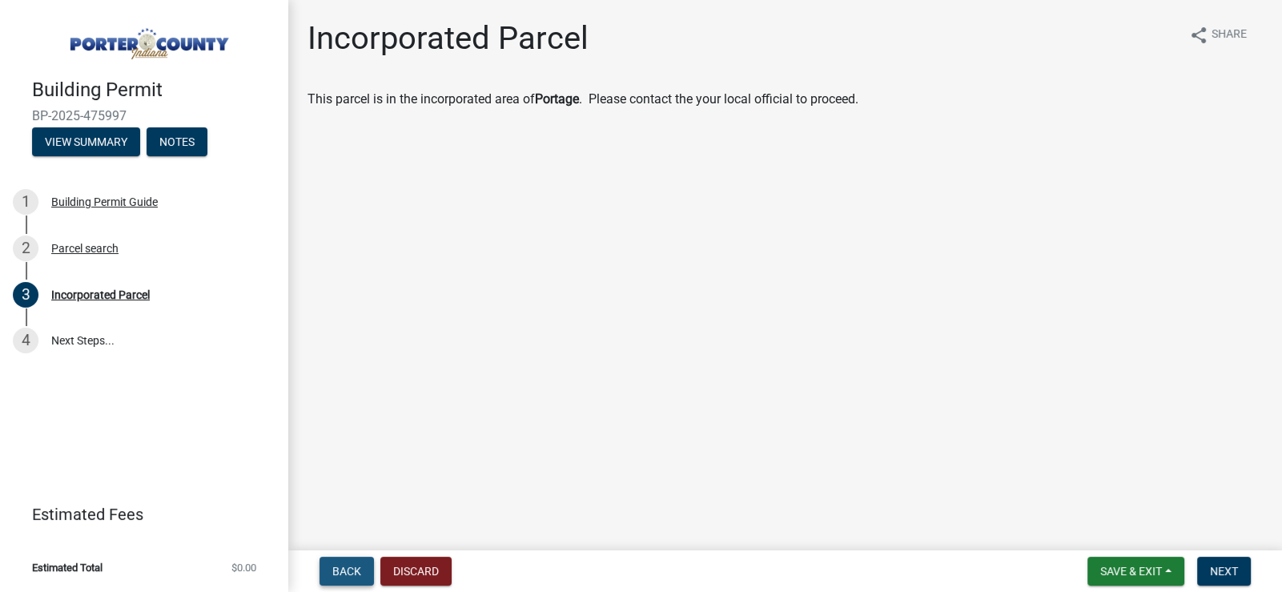
click at [353, 568] on span "Back" at bounding box center [346, 571] width 29 height 13
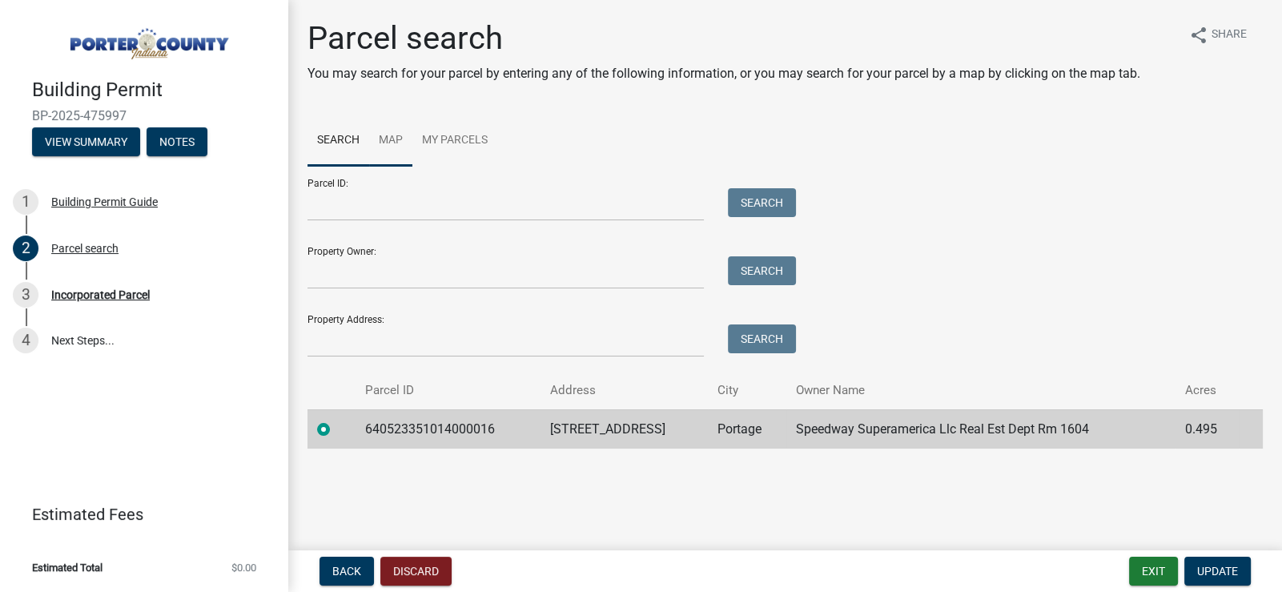
click at [400, 139] on link "Map" at bounding box center [390, 140] width 43 height 51
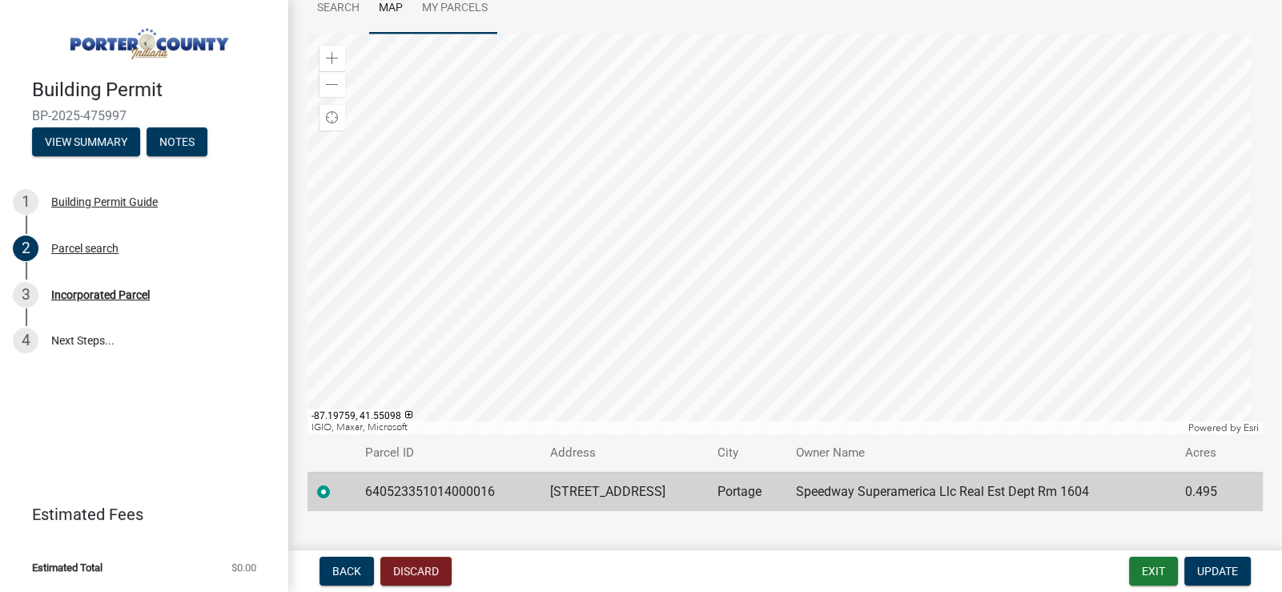
scroll to position [159, 0]
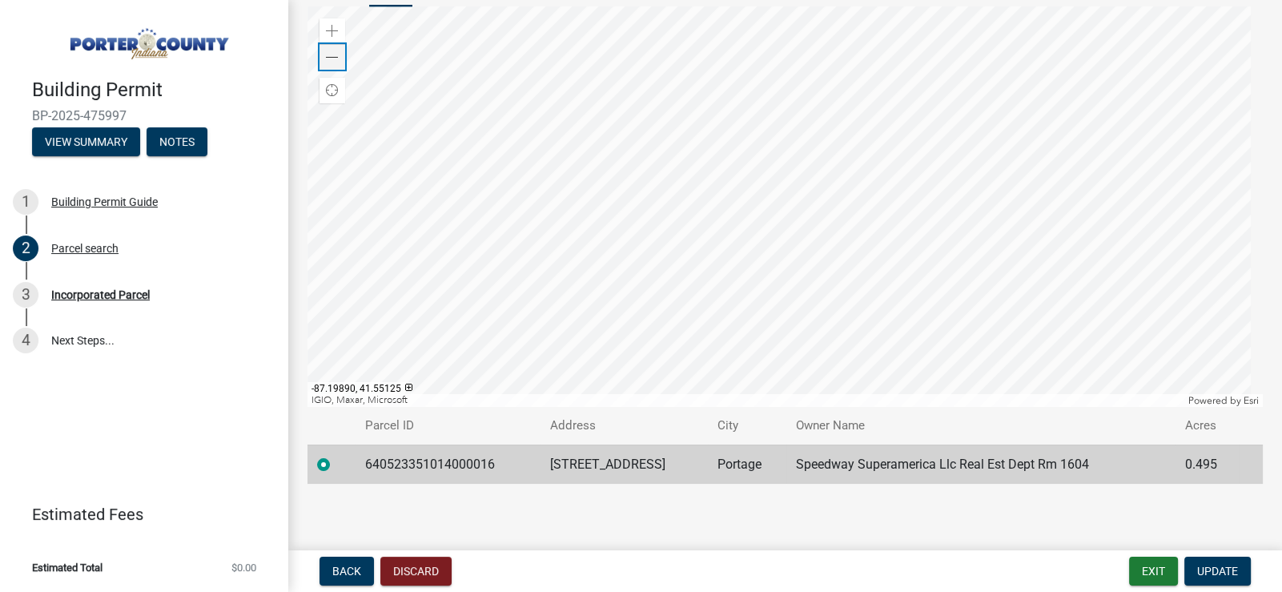
click at [333, 55] on span at bounding box center [332, 57] width 13 height 13
click at [398, 239] on div at bounding box center [786, 206] width 956 height 400
click at [509, 258] on div at bounding box center [786, 206] width 956 height 400
click at [735, 261] on div at bounding box center [786, 206] width 956 height 400
click at [607, 261] on div at bounding box center [786, 206] width 956 height 400
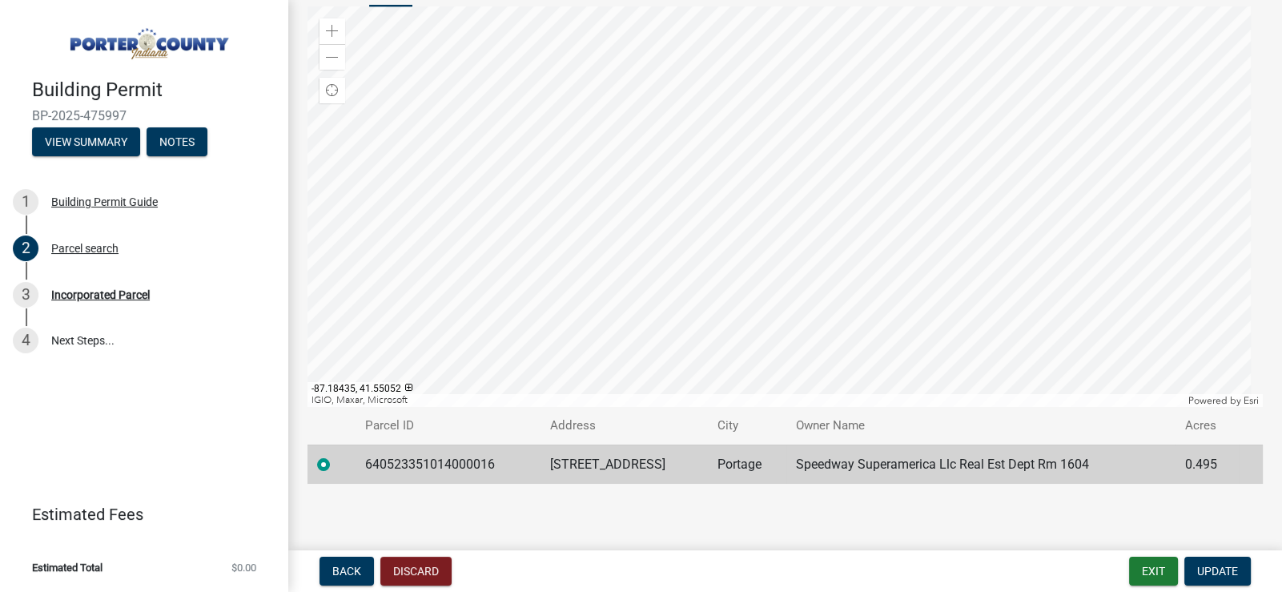
click at [585, 285] on div at bounding box center [786, 206] width 956 height 400
click at [493, 284] on div at bounding box center [786, 206] width 956 height 400
click at [529, 308] on div at bounding box center [786, 206] width 956 height 400
click at [513, 304] on div at bounding box center [786, 206] width 956 height 400
click at [637, 308] on div at bounding box center [786, 206] width 956 height 400
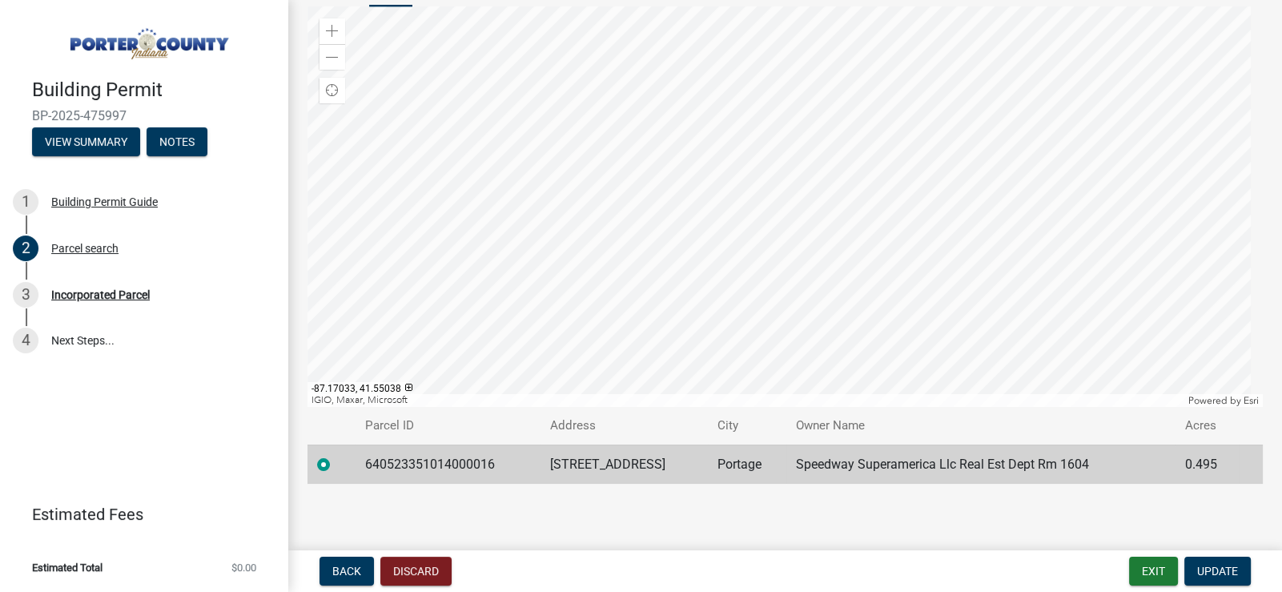
click at [613, 312] on div at bounding box center [786, 206] width 956 height 400
click at [660, 332] on div at bounding box center [786, 206] width 956 height 400
click at [503, 288] on div at bounding box center [786, 206] width 956 height 400
click at [473, 274] on div at bounding box center [786, 206] width 956 height 400
click at [509, 300] on div at bounding box center [786, 206] width 956 height 400
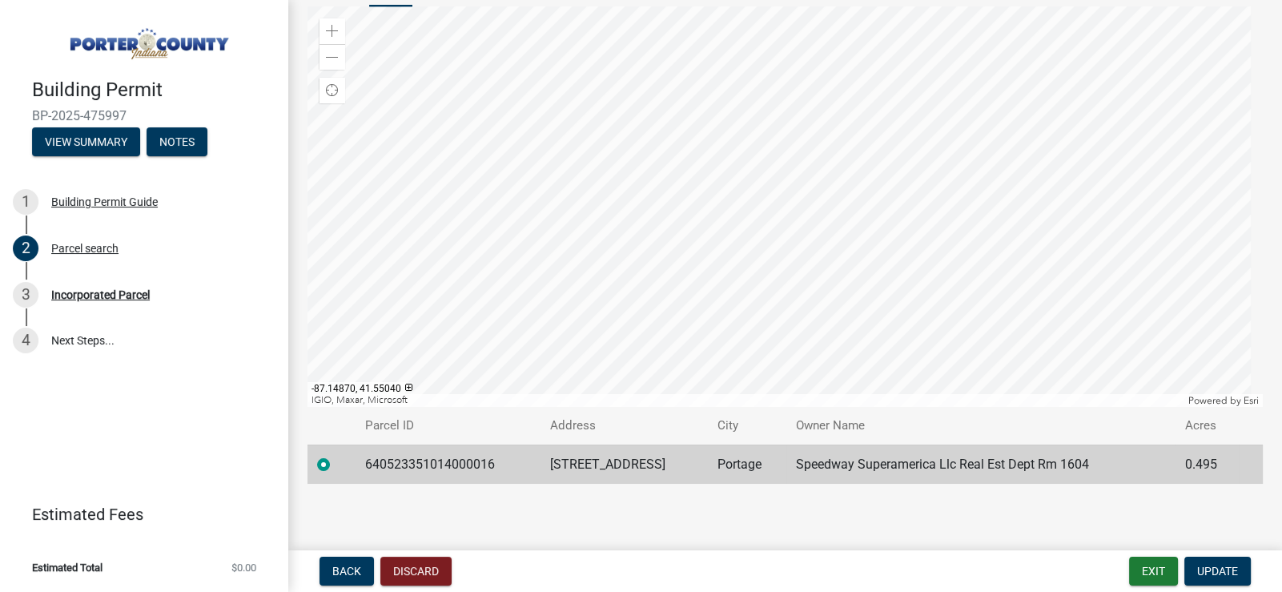
click at [763, 256] on div at bounding box center [786, 206] width 956 height 400
click at [685, 239] on div at bounding box center [786, 206] width 956 height 400
click at [815, 298] on div at bounding box center [786, 206] width 956 height 400
click at [687, 285] on div at bounding box center [786, 206] width 956 height 400
click at [717, 283] on div at bounding box center [786, 206] width 956 height 400
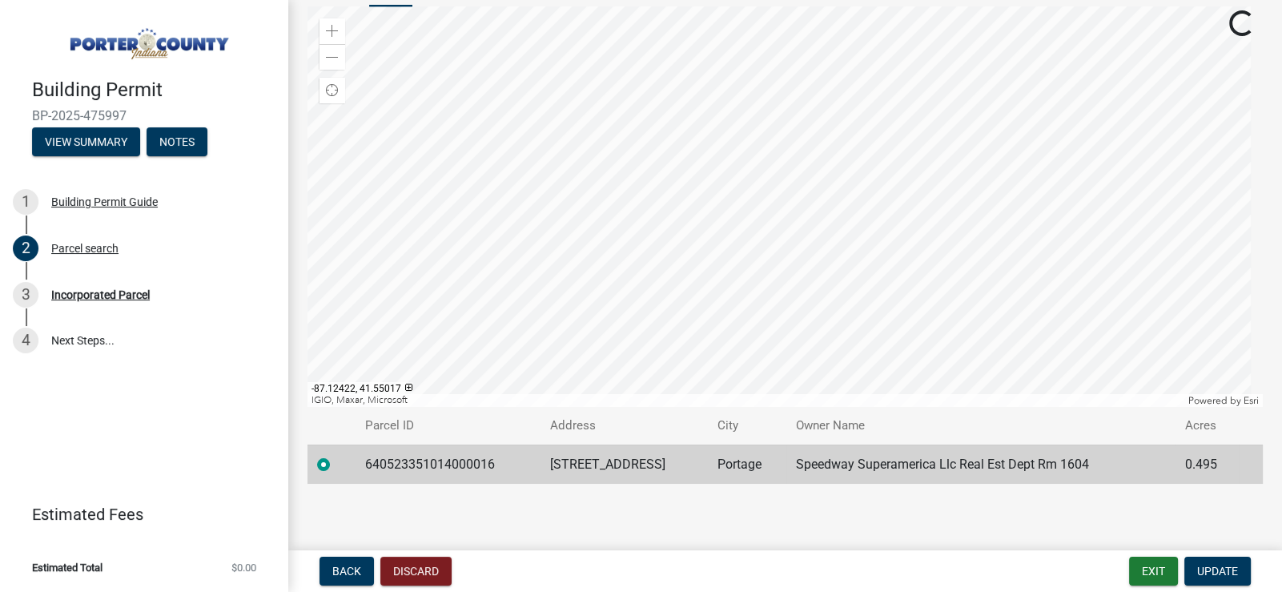
click at [609, 272] on div at bounding box center [786, 206] width 956 height 400
click at [885, 257] on div at bounding box center [786, 206] width 956 height 400
click at [782, 264] on div at bounding box center [786, 206] width 956 height 400
click at [855, 246] on div at bounding box center [786, 206] width 956 height 400
click at [949, 251] on div at bounding box center [786, 206] width 956 height 400
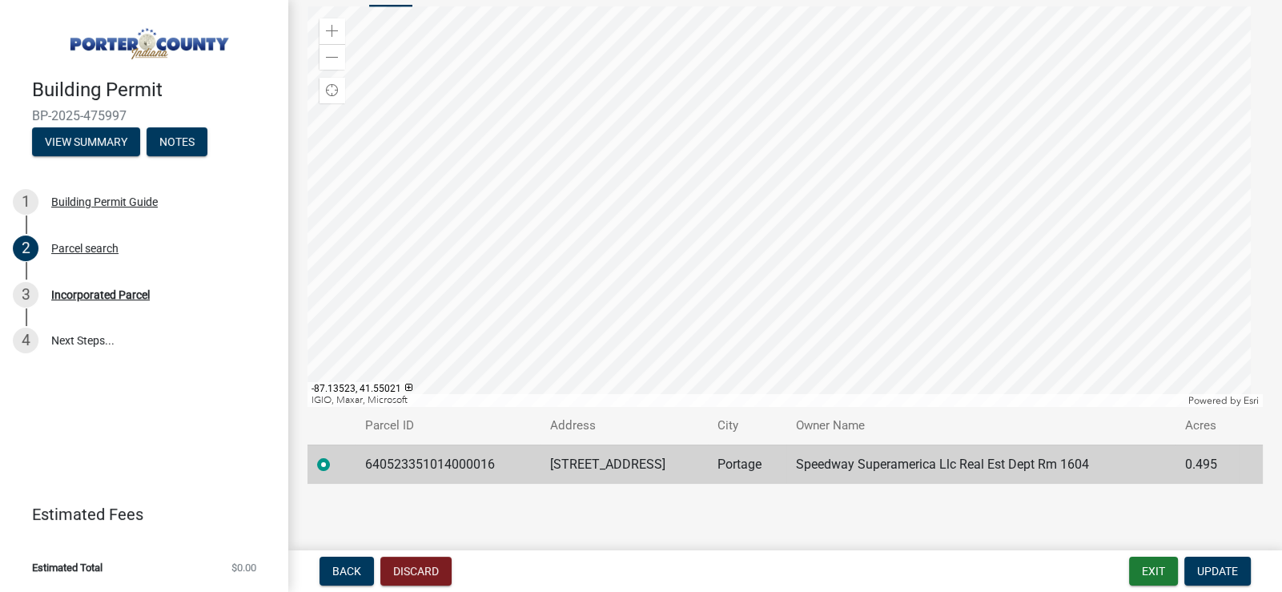
click at [924, 268] on div at bounding box center [786, 206] width 956 height 400
click at [773, 322] on div at bounding box center [786, 206] width 956 height 400
click at [745, 249] on div at bounding box center [786, 206] width 956 height 400
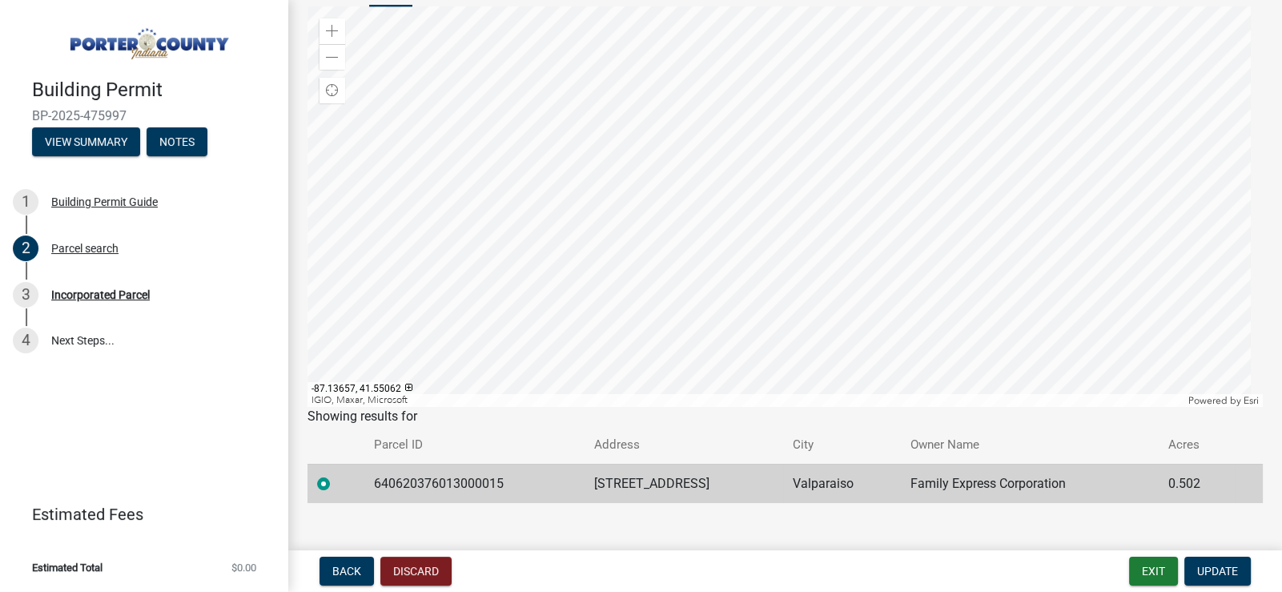
click at [745, 249] on div at bounding box center [786, 206] width 956 height 400
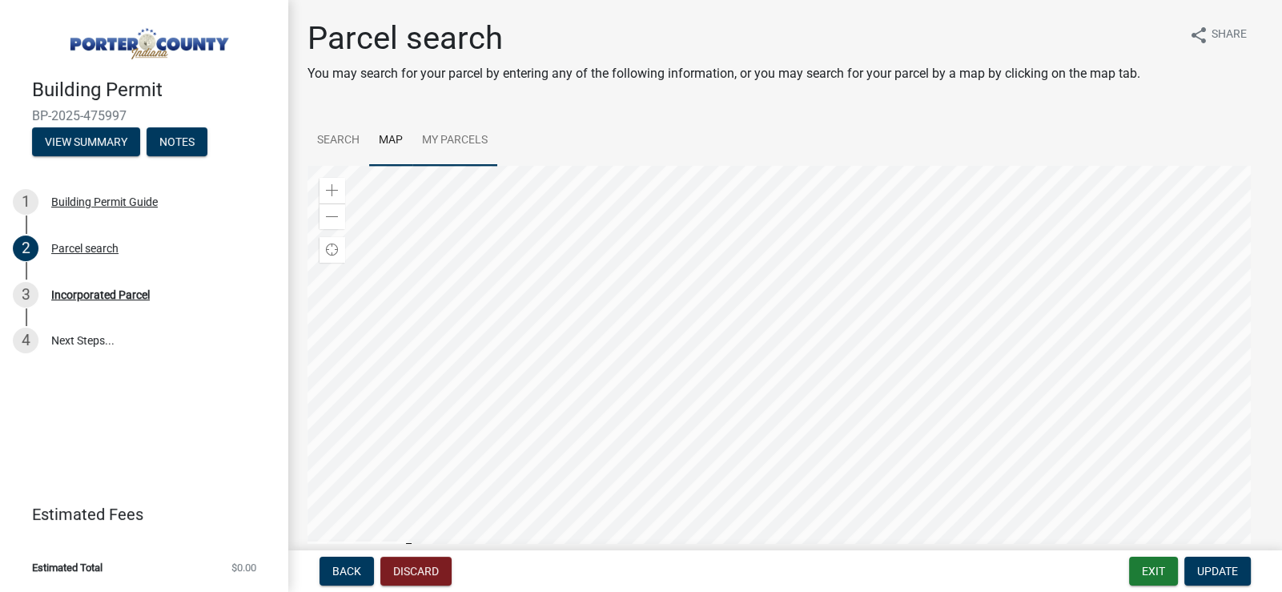
click at [453, 135] on link "My Parcels" at bounding box center [455, 140] width 85 height 51
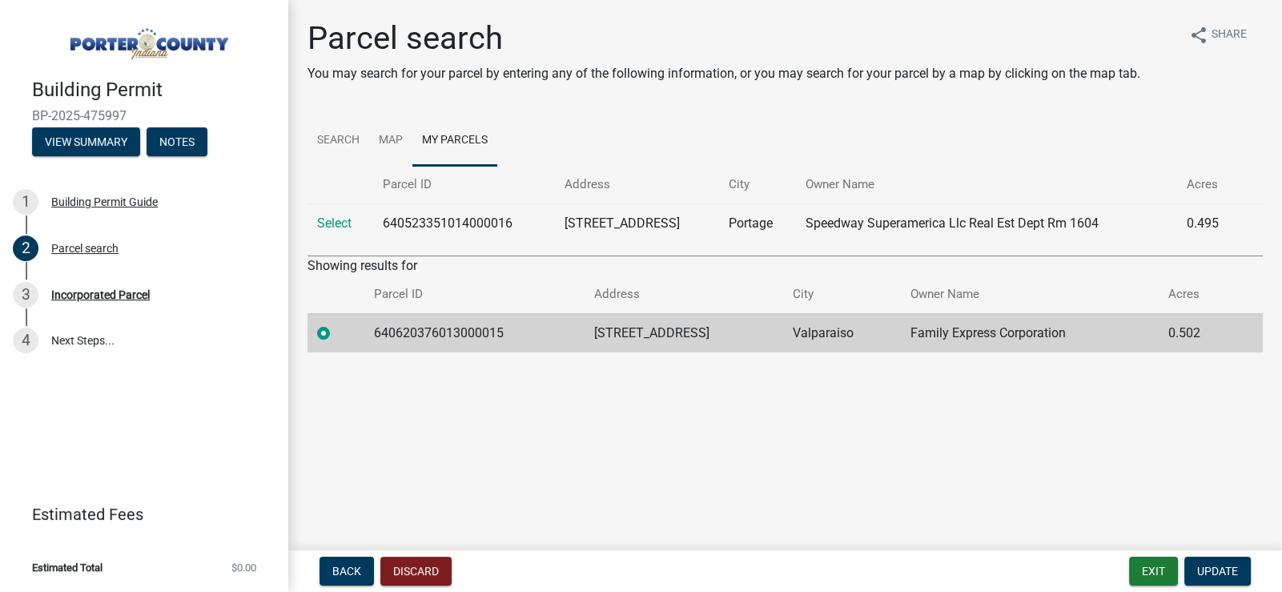
click at [336, 324] on label at bounding box center [336, 324] width 0 height 0
click at [336, 332] on input "radio" at bounding box center [341, 329] width 10 height 10
drag, startPoint x: 354, startPoint y: 324, endPoint x: 327, endPoint y: 335, distance: 29.2
click at [336, 324] on label at bounding box center [336, 324] width 0 height 0
click at [336, 334] on input "radio" at bounding box center [341, 329] width 10 height 10
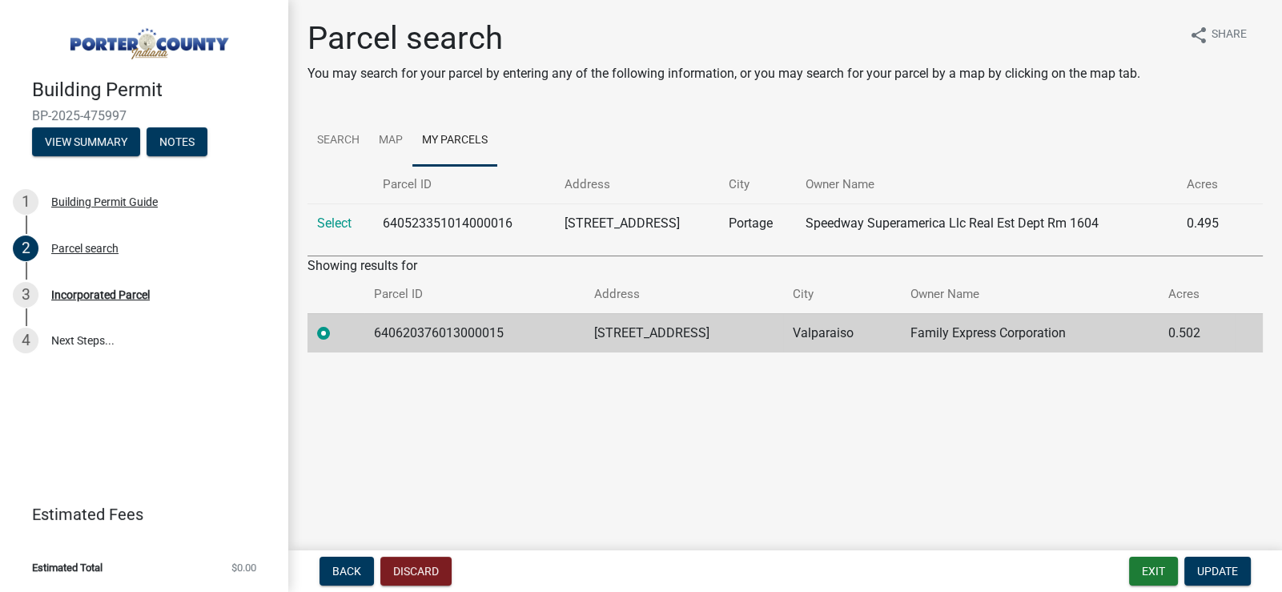
click at [336, 324] on label at bounding box center [336, 324] width 0 height 0
click at [336, 334] on input "radio" at bounding box center [341, 329] width 10 height 10
click at [1209, 567] on span "Update" at bounding box center [1217, 571] width 41 height 13
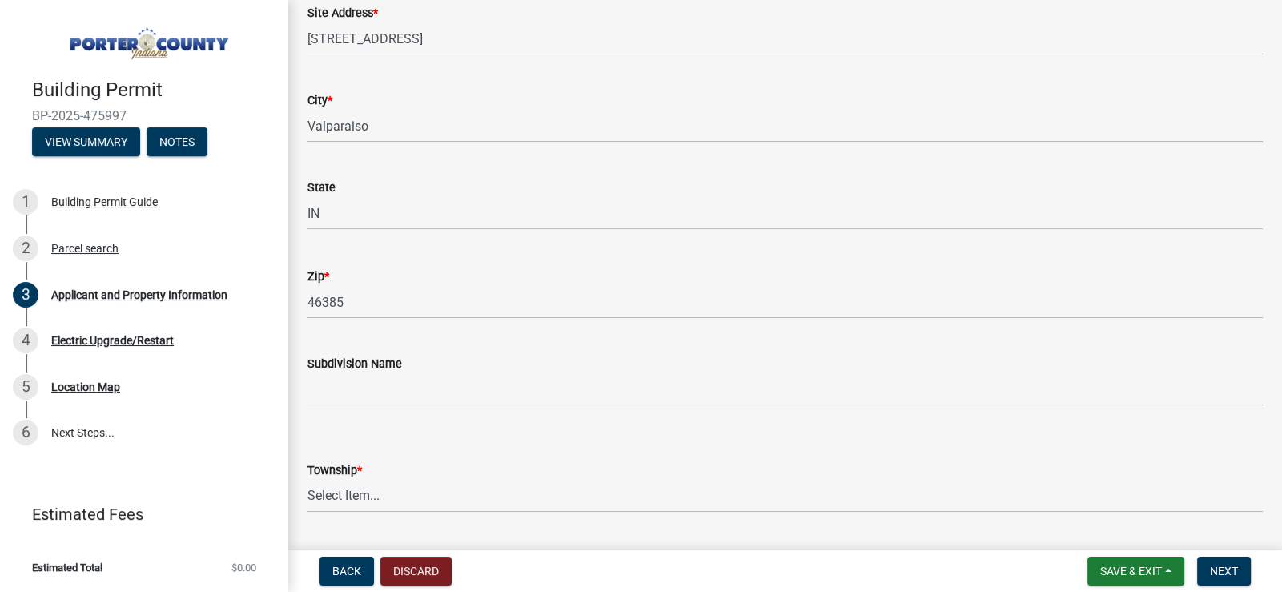
scroll to position [481, 0]
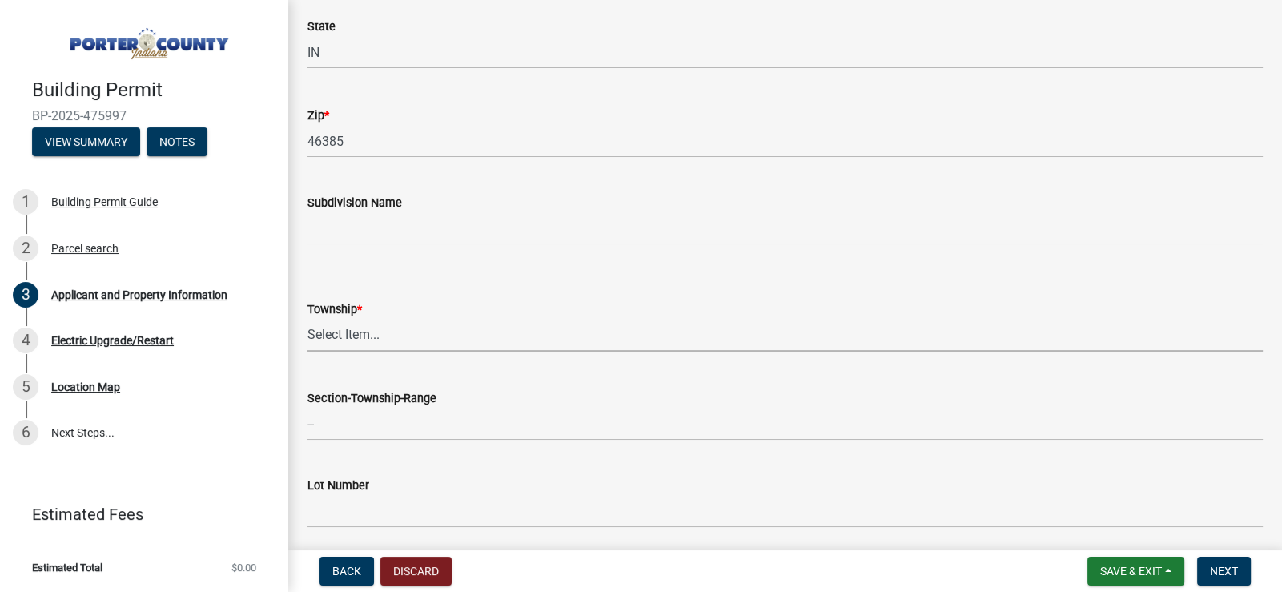
click at [417, 332] on select "Select Item... [PERSON_NAME][GEOGRAPHIC_DATA] [PERSON_NAME][GEOGRAPHIC_DATA] [G…" at bounding box center [786, 335] width 956 height 33
click at [413, 336] on select "Select Item... [PERSON_NAME][GEOGRAPHIC_DATA] [PERSON_NAME][GEOGRAPHIC_DATA] [G…" at bounding box center [786, 335] width 956 height 33
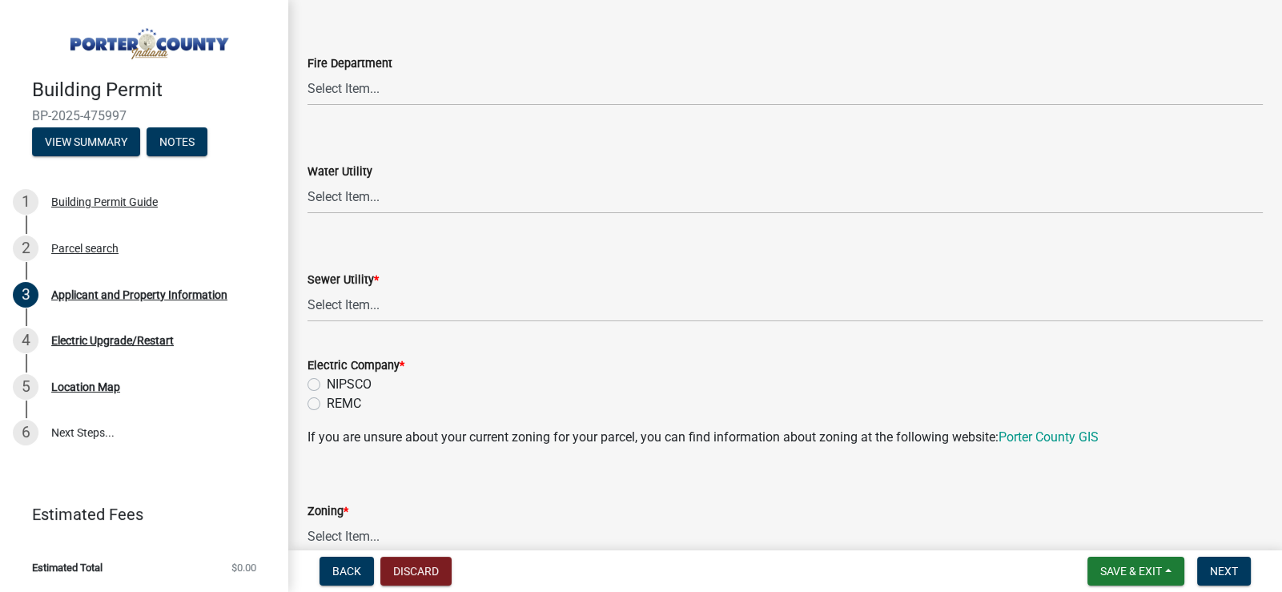
scroll to position [1073, 0]
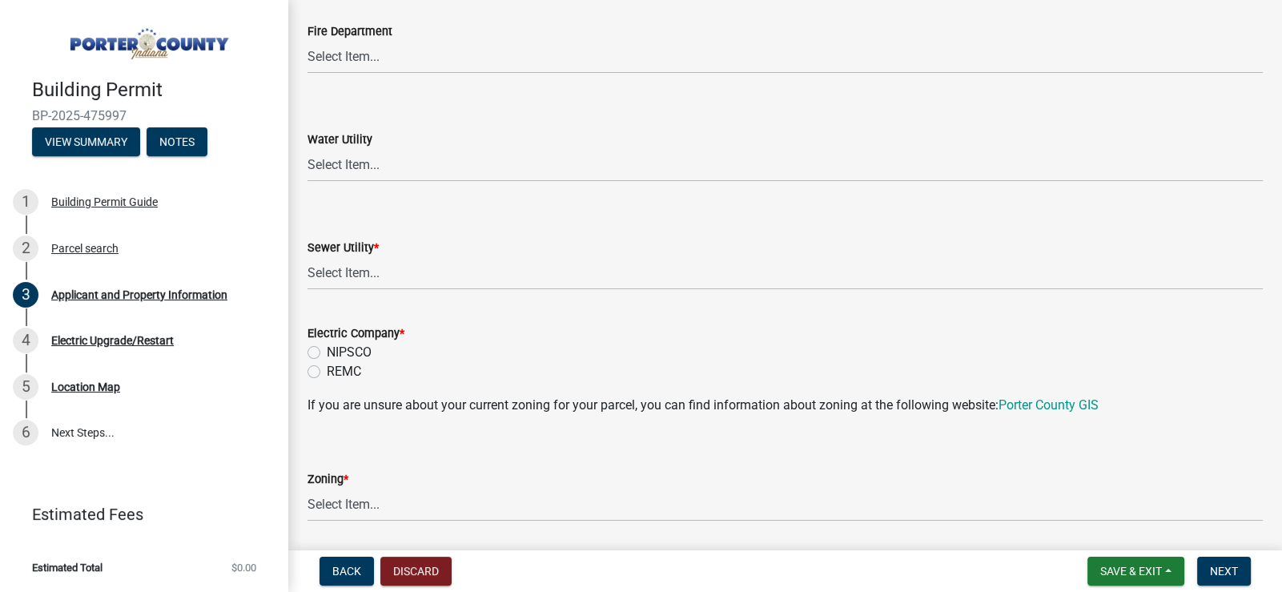
click at [327, 353] on label "NIPSCO" at bounding box center [349, 352] width 45 height 19
click at [327, 353] on input "NIPSCO" at bounding box center [332, 348] width 10 height 10
radio input "true"
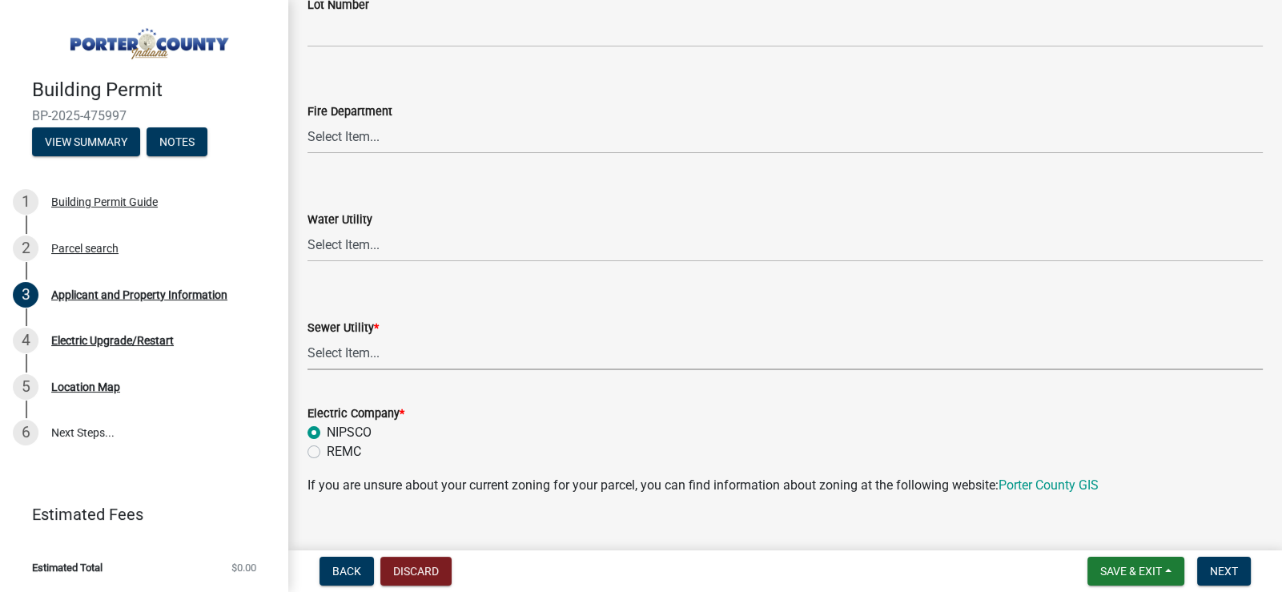
click at [411, 348] on select "Select Item... Aqua [US_STATE] Inc Damon Run Falling Waters Lake Eliza - LEACD …" at bounding box center [786, 353] width 956 height 33
click at [469, 396] on wm-data-entity-input-list "Property Location Information Parcel Number 640620376013000015 Legal Descriptio…" at bounding box center [786, 510] width 956 height 2828
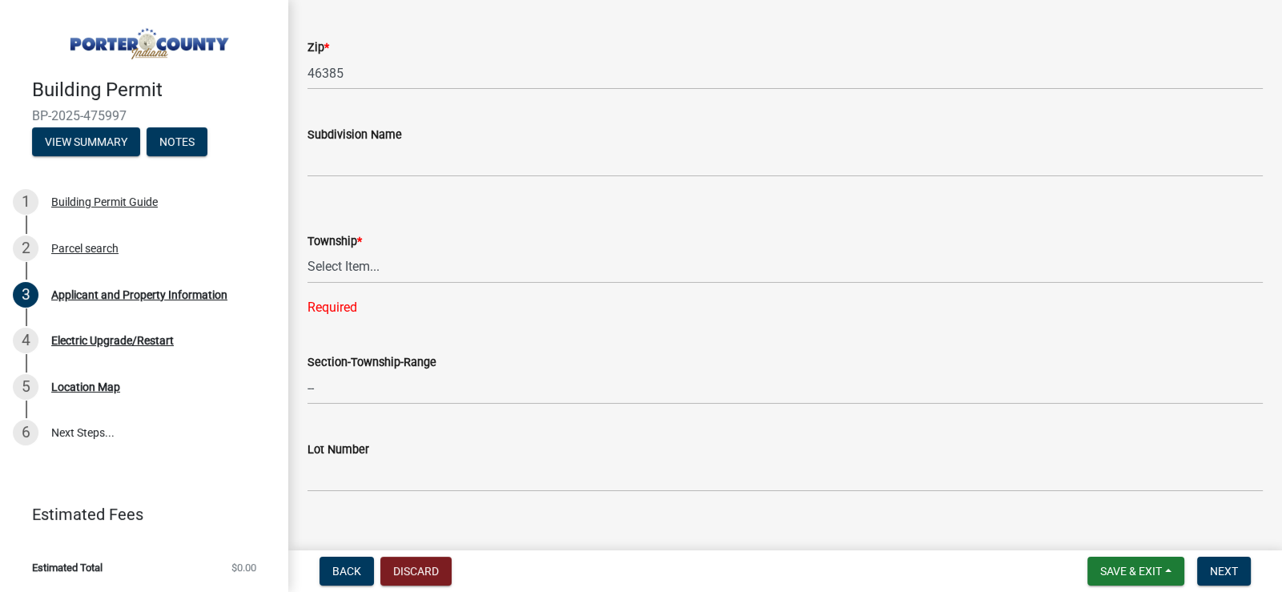
scroll to position [561, 0]
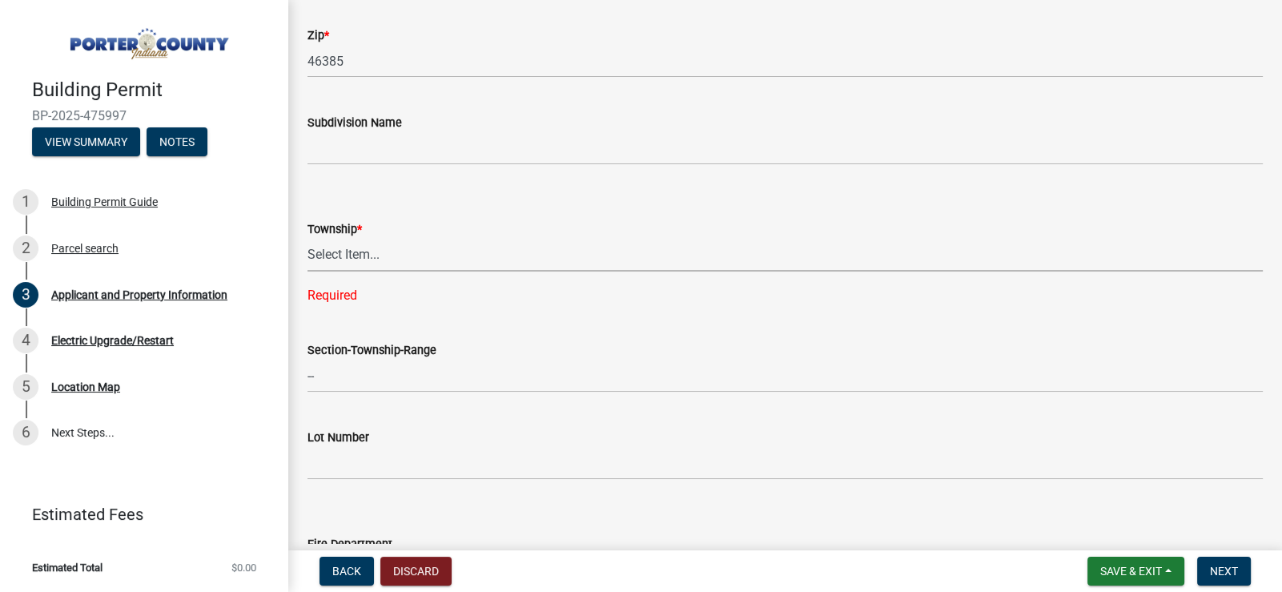
click at [403, 256] on select "Select Item... [PERSON_NAME][GEOGRAPHIC_DATA] [PERSON_NAME][GEOGRAPHIC_DATA] [G…" at bounding box center [786, 255] width 956 height 33
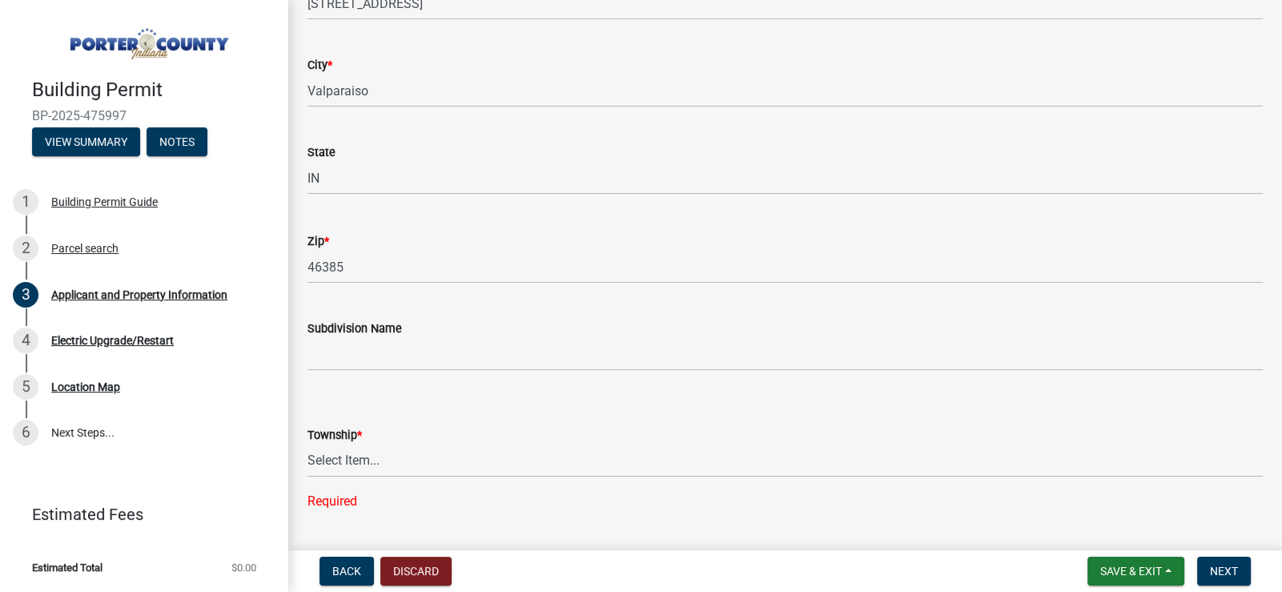
scroll to position [481, 0]
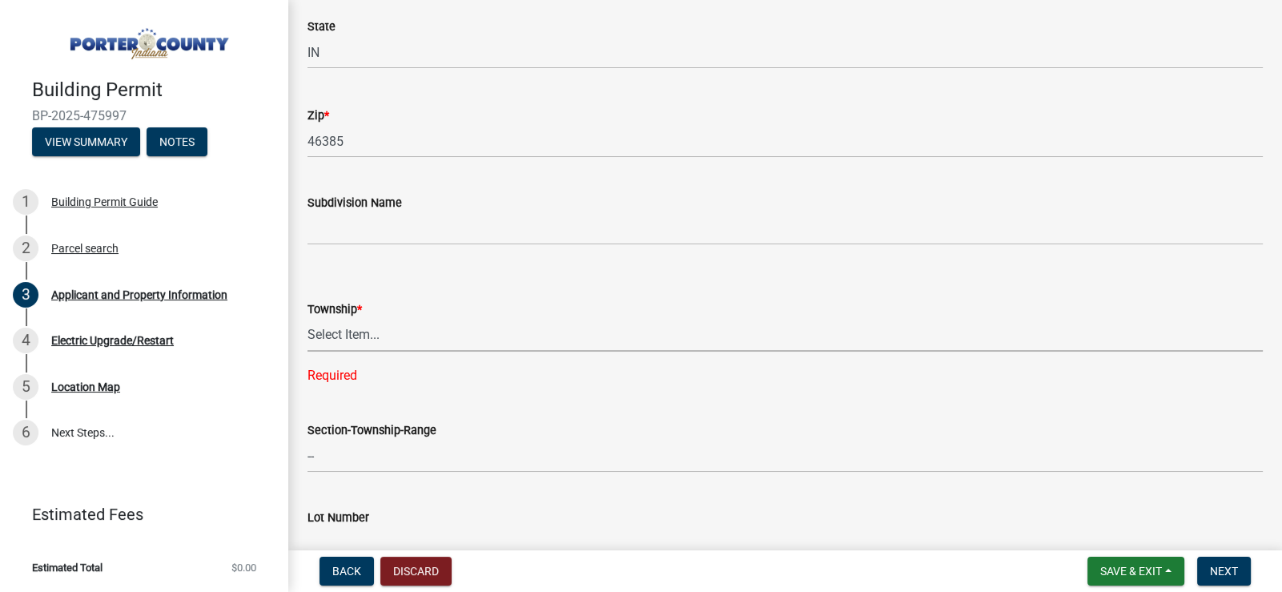
click at [368, 332] on select "Select Item... [PERSON_NAME][GEOGRAPHIC_DATA] [PERSON_NAME][GEOGRAPHIC_DATA] [G…" at bounding box center [786, 335] width 956 height 33
click at [308, 319] on select "Select Item... [PERSON_NAME][GEOGRAPHIC_DATA] [PERSON_NAME][GEOGRAPHIC_DATA] [G…" at bounding box center [786, 335] width 956 height 33
select select "3ef279d8-364d-4472-9edf-8c32643de6c0"
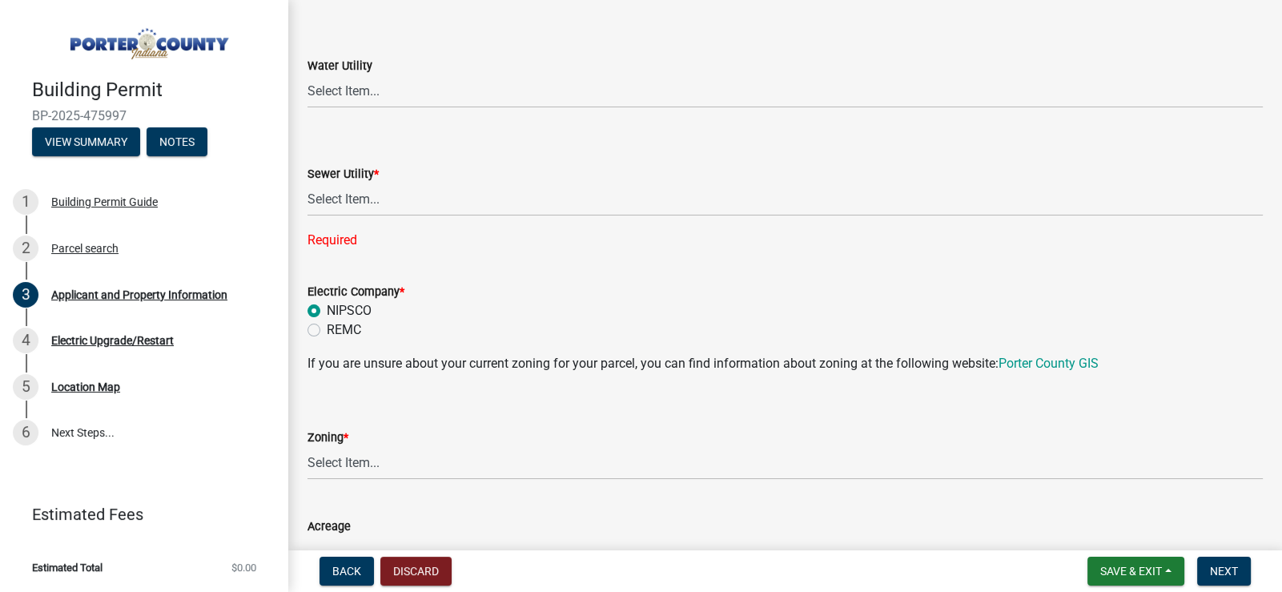
scroll to position [1121, 0]
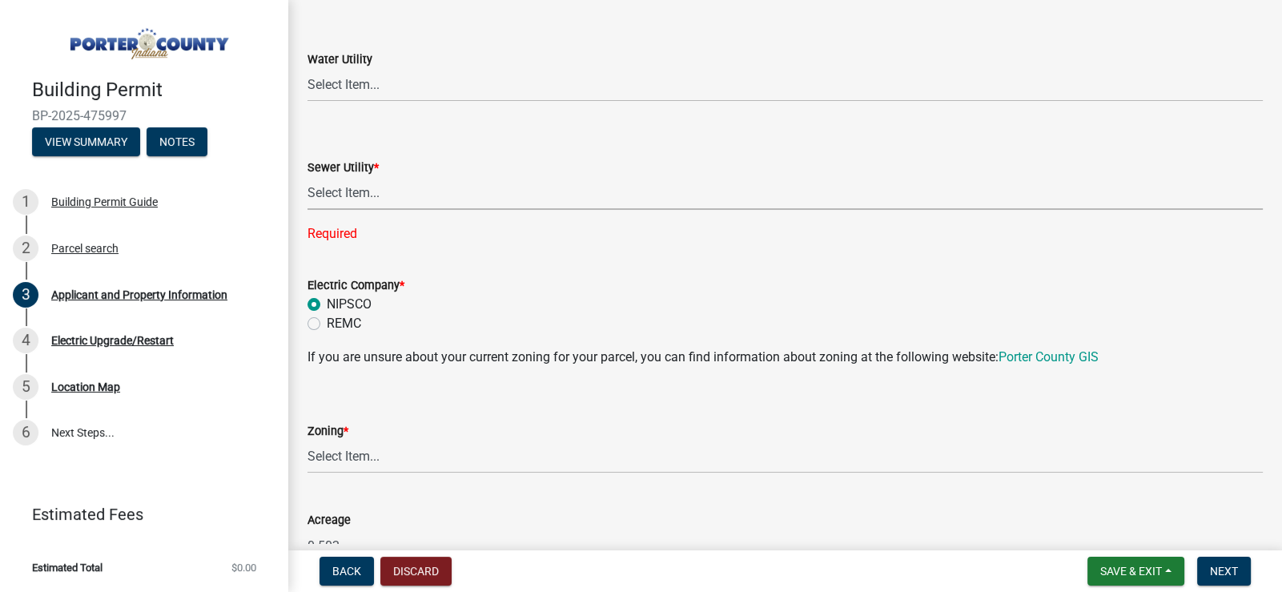
click at [413, 201] on select "Select Item... Aqua [US_STATE] Inc Damon Run Falling Waters Lake Eliza - LEACD …" at bounding box center [786, 193] width 956 height 33
click at [308, 177] on select "Select Item... Aqua [US_STATE] Inc Damon Run Falling Waters Lake Eliza - LEACD …" at bounding box center [786, 193] width 956 height 33
select select "c796f995-08fe-487b-a20e-70ab553361d3"
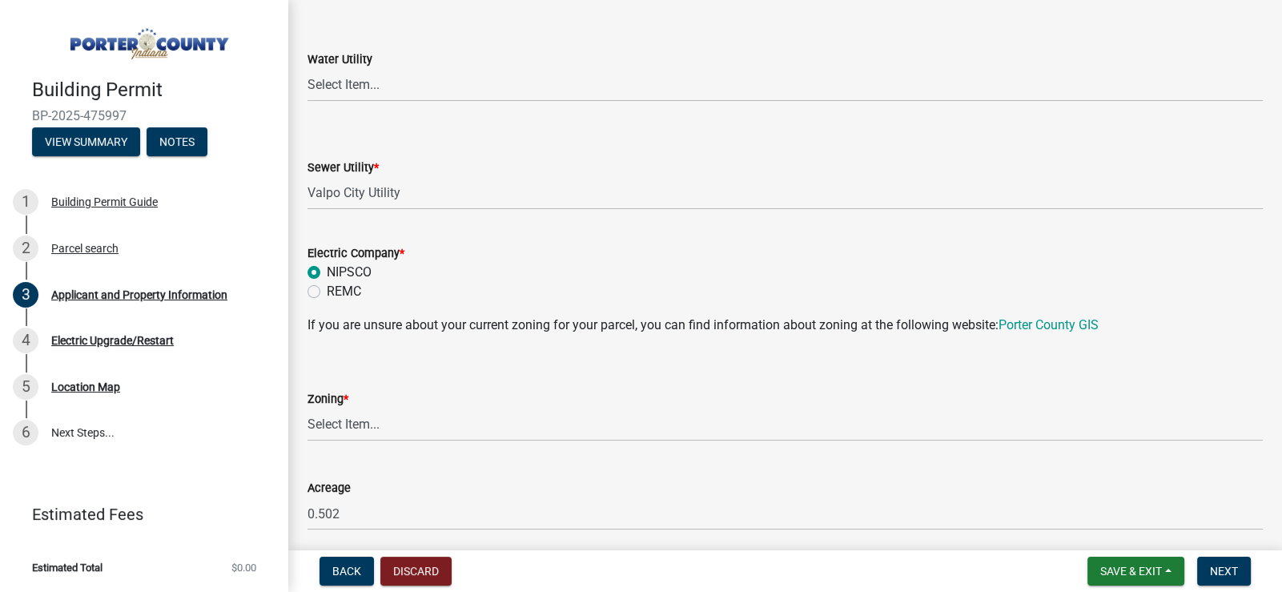
click at [498, 371] on form "Zoning * Select Item... A1 A2 CH CM CN I1 I2 I3 IN MP OT P1 P2 PUD R1 R2 R3 R4 …" at bounding box center [786, 405] width 956 height 71
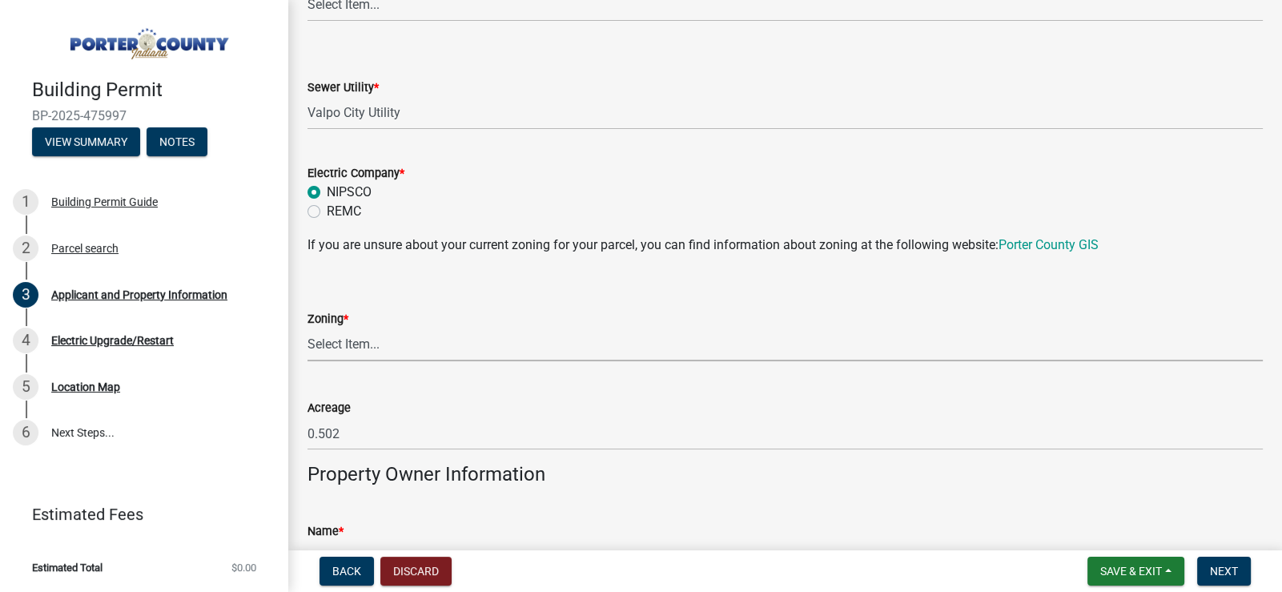
click at [404, 348] on select "Select Item... A1 A2 CH CM CN I1 I2 I3 IN MP OT P1 P2 PUD R1 R2 R3 R4 RL RR" at bounding box center [786, 344] width 956 height 33
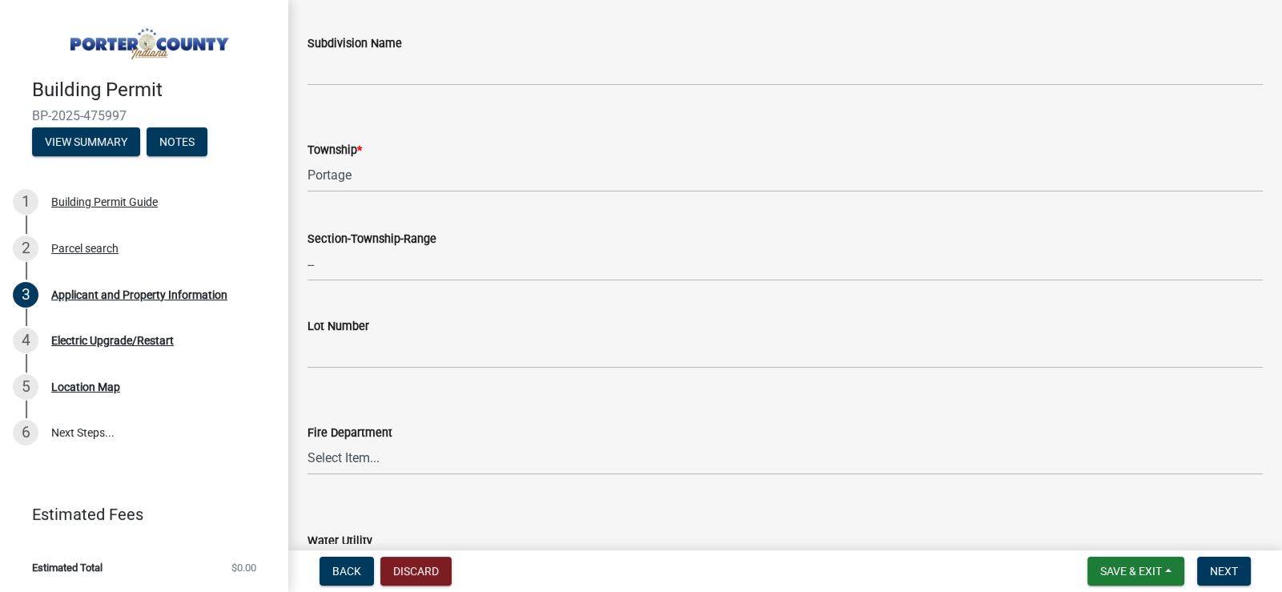
scroll to position [881, 0]
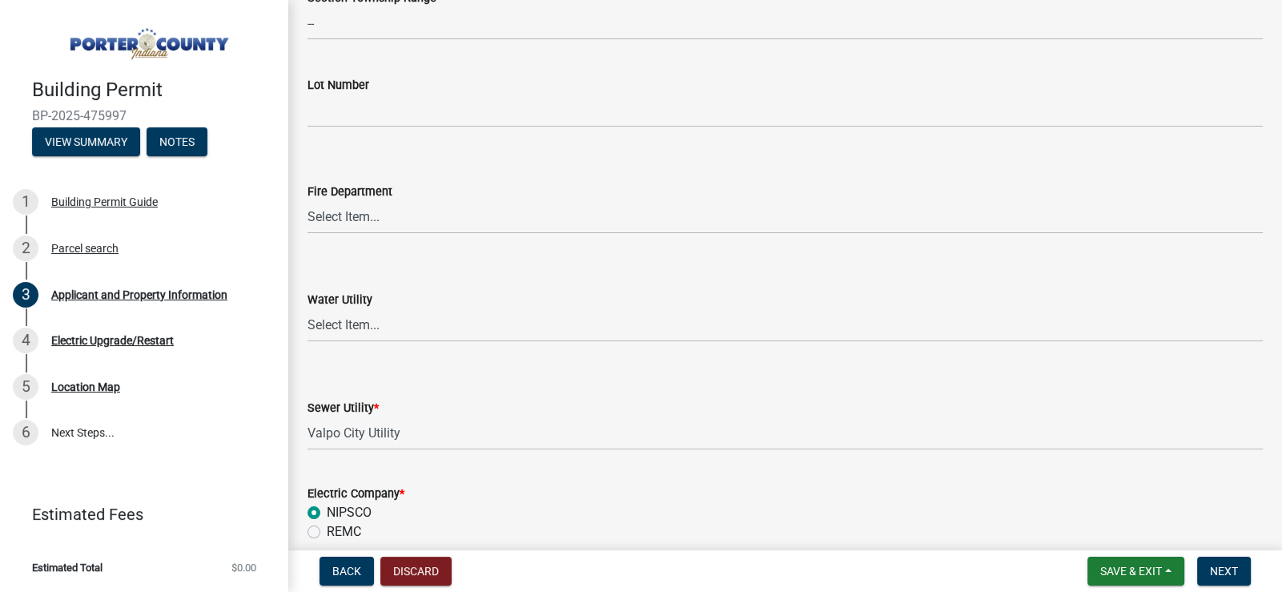
drag, startPoint x: 409, startPoint y: 195, endPoint x: 429, endPoint y: 200, distance: 21.6
click at [409, 195] on div "Fire Department" at bounding box center [786, 191] width 956 height 19
click at [435, 203] on select "Select Item... [PERSON_NAME] [PERSON_NAME] Harbor [PERSON_NAME] Grove [PERSON_N…" at bounding box center [786, 217] width 956 height 33
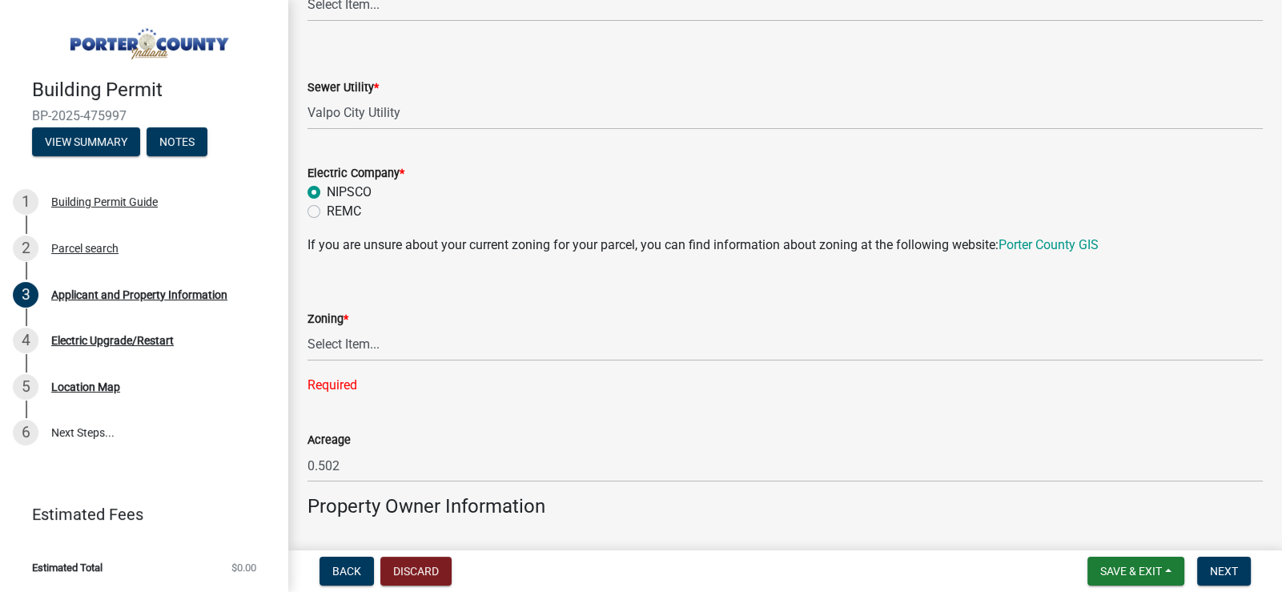
scroll to position [1361, 0]
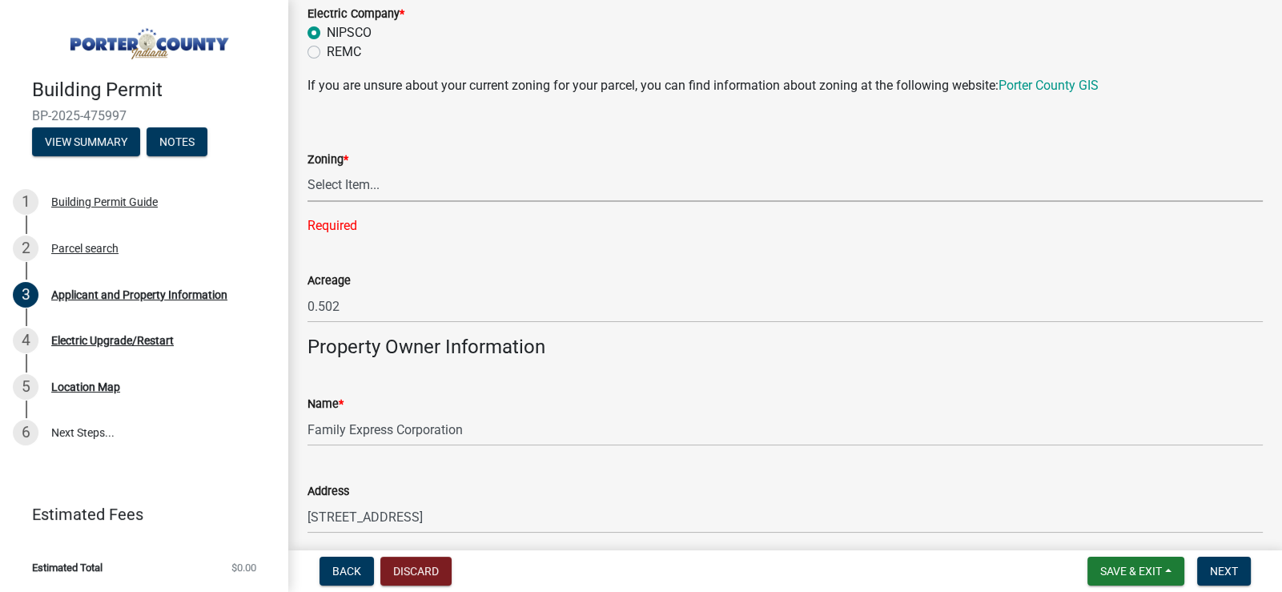
click at [432, 183] on select "Select Item... A1 A2 CH CM CN I1 I2 I3 IN MP OT P1 P2 PUD R1 R2 R3 R4 RL RR" at bounding box center [786, 185] width 956 height 33
click at [445, 174] on select "Select Item... A1 A2 CH CM CN I1 I2 I3 IN MP OT P1 P2 PUD R1 R2 R3 R4 RL RR" at bounding box center [786, 185] width 956 height 33
click at [388, 187] on select "Select Item... A1 A2 CH CM CN I1 I2 I3 IN MP OT P1 P2 PUD R1 R2 R3 R4 RL RR" at bounding box center [786, 185] width 956 height 33
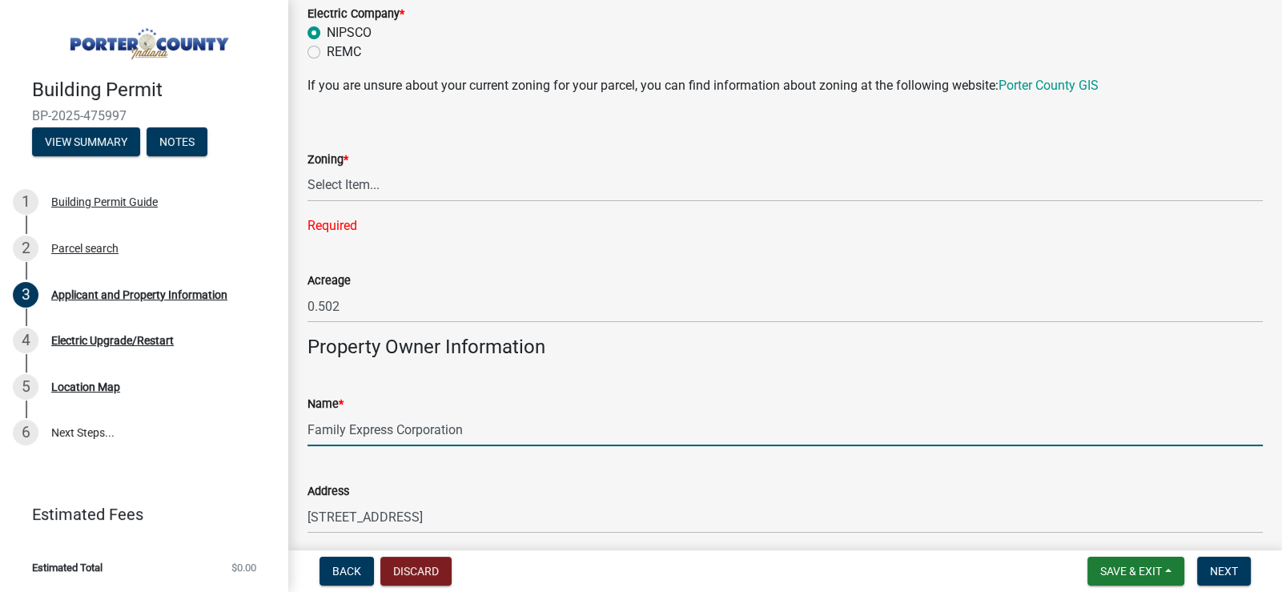
click at [376, 428] on input "Family Express Corporation" at bounding box center [786, 429] width 956 height 33
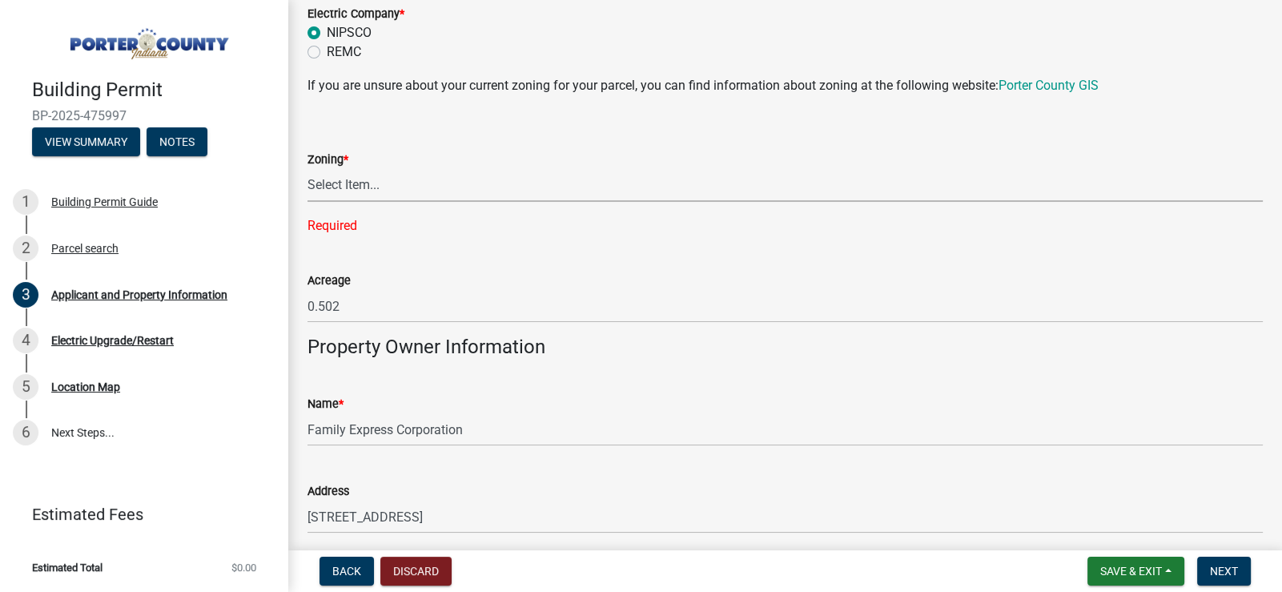
click at [375, 185] on select "Select Item... A1 A2 CH CM CN I1 I2 I3 IN MP OT P1 P2 PUD R1 R2 R3 R4 RL RR" at bounding box center [786, 185] width 956 height 33
click at [411, 175] on select "Select Item... A1 A2 CH CM CN I1 I2 I3 IN MP OT P1 P2 PUD R1 R2 R3 R4 RL RR" at bounding box center [786, 185] width 956 height 33
click at [308, 169] on select "Select Item... A1 A2 CH CM CN I1 I2 I3 IN MP OT P1 P2 PUD R1 R2 R3 R4 RL RR" at bounding box center [786, 185] width 956 height 33
select select "271bd504-2c49-4a3f-937e-0db1d3436bac"
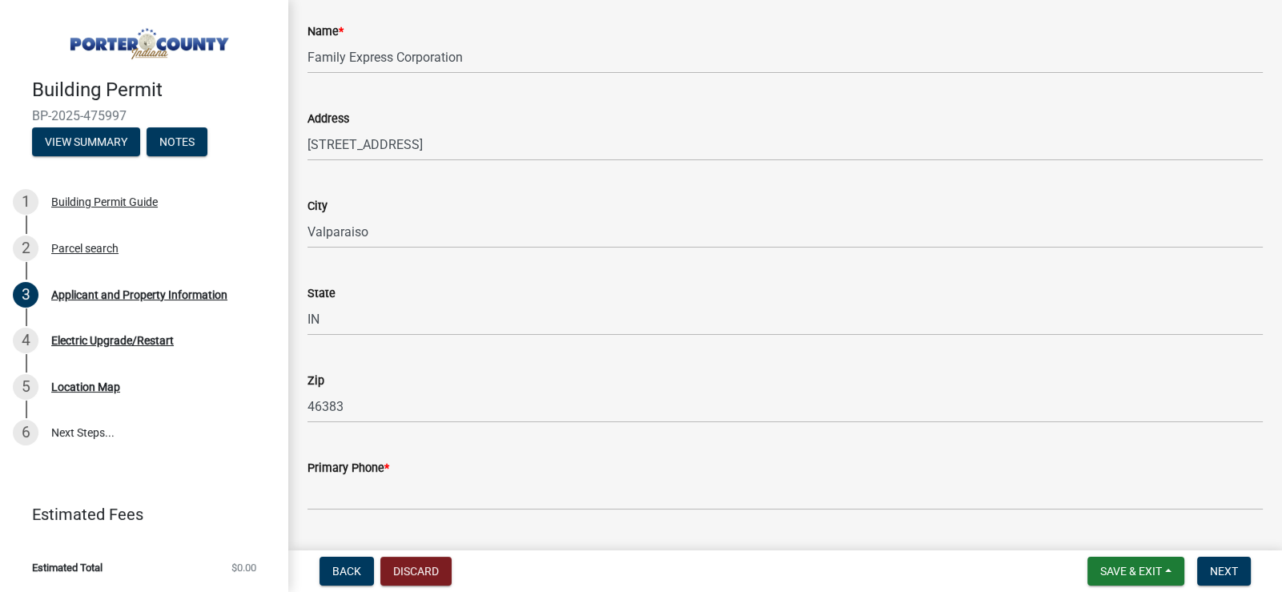
scroll to position [1842, 0]
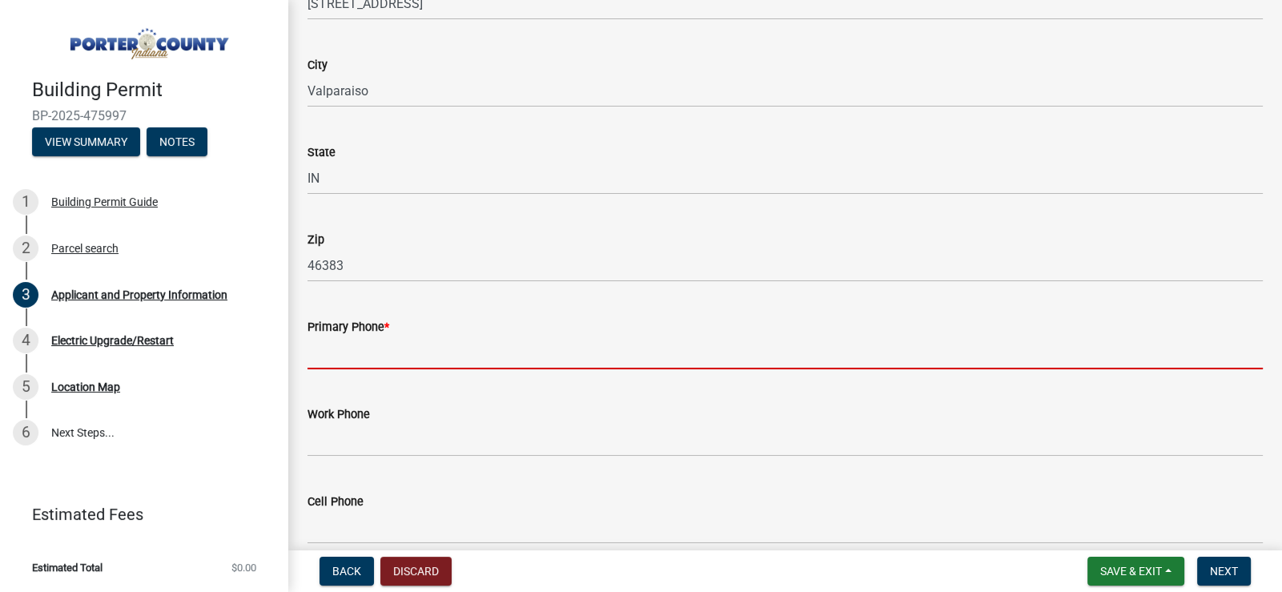
click at [425, 342] on input "Primary Phone *" at bounding box center [786, 352] width 956 height 33
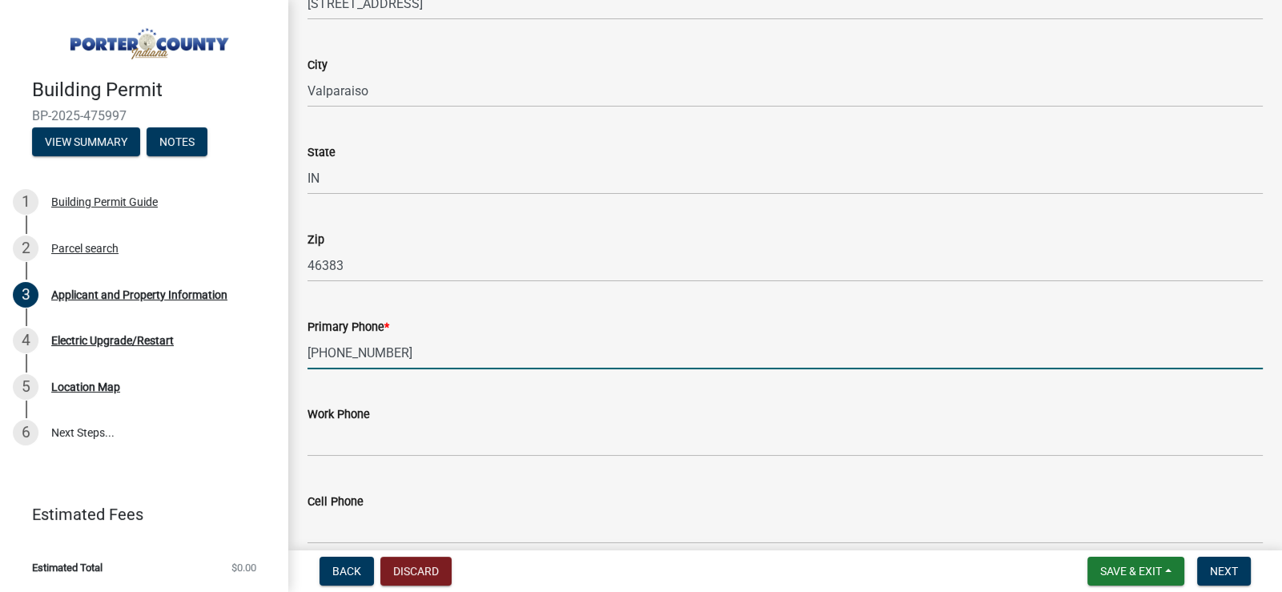
type input "[PHONE_NUMBER]"
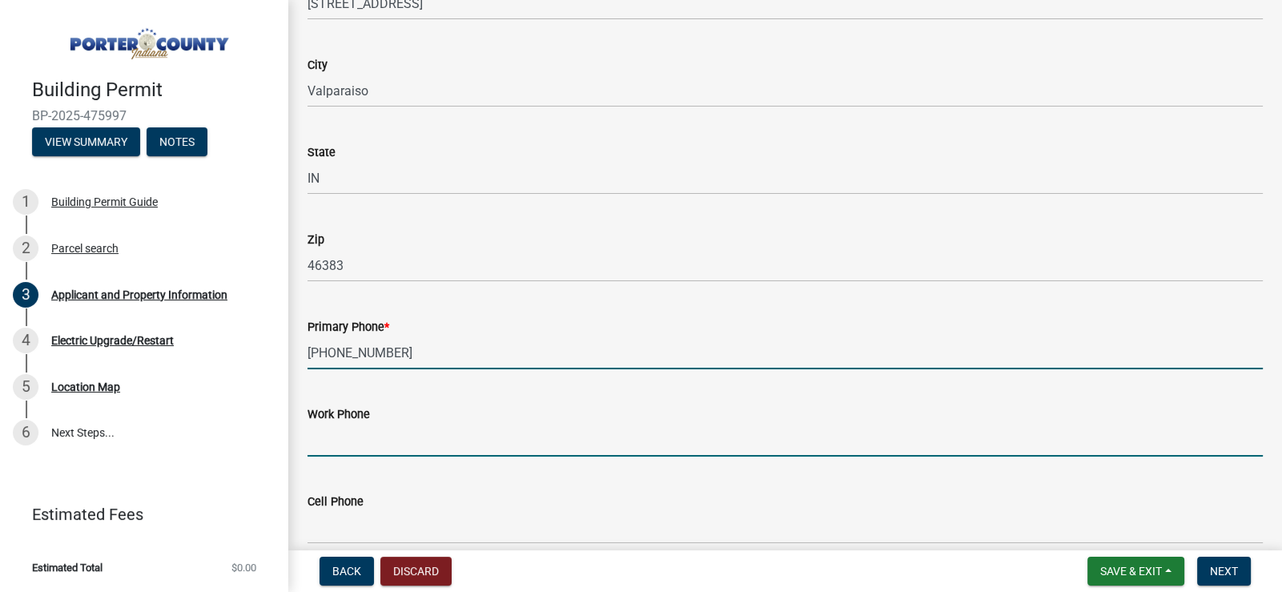
click at [489, 424] on input "Work Phone" at bounding box center [786, 440] width 956 height 33
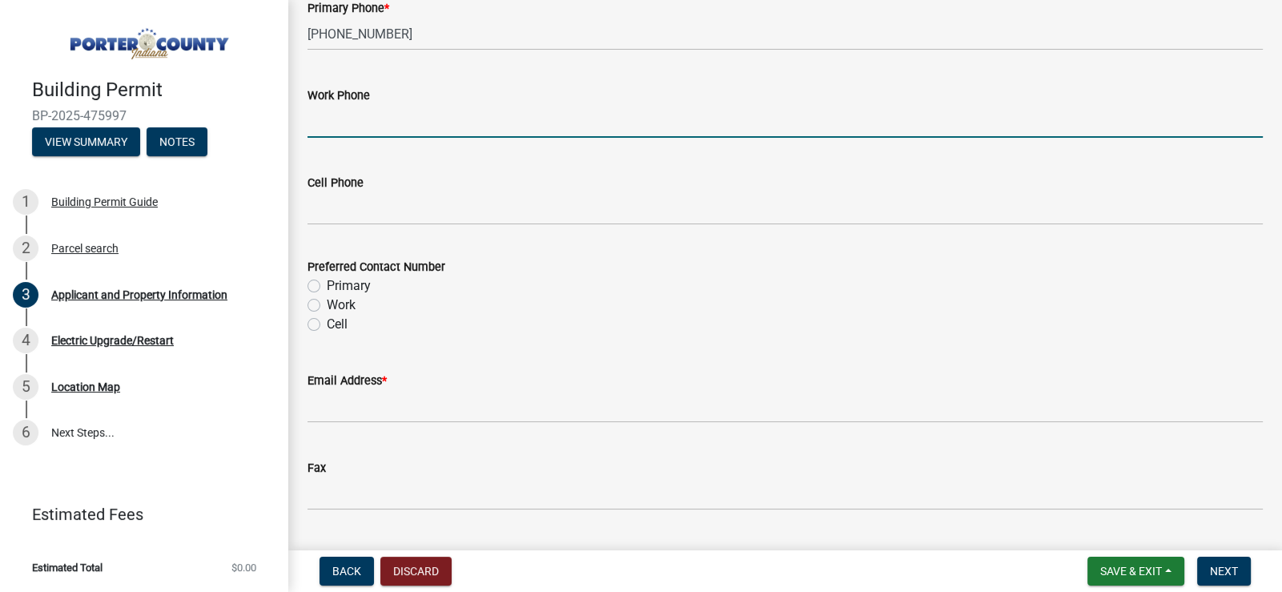
scroll to position [2163, 0]
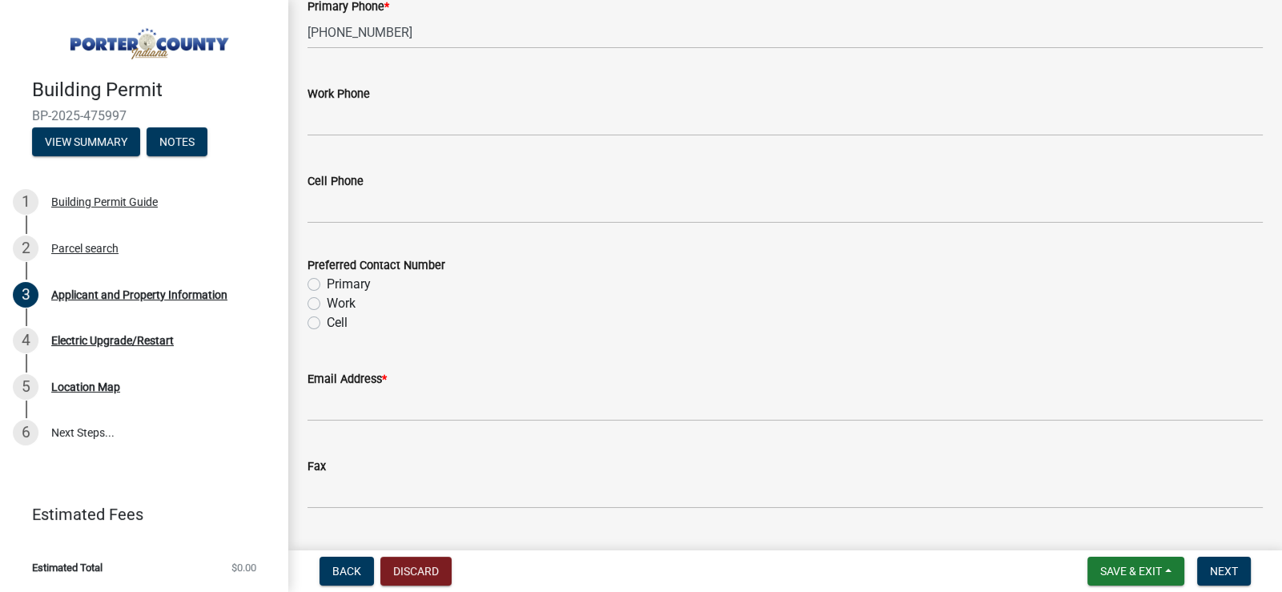
click at [327, 287] on label "Primary" at bounding box center [349, 284] width 44 height 19
click at [327, 285] on input "Primary" at bounding box center [332, 280] width 10 height 10
radio input "true"
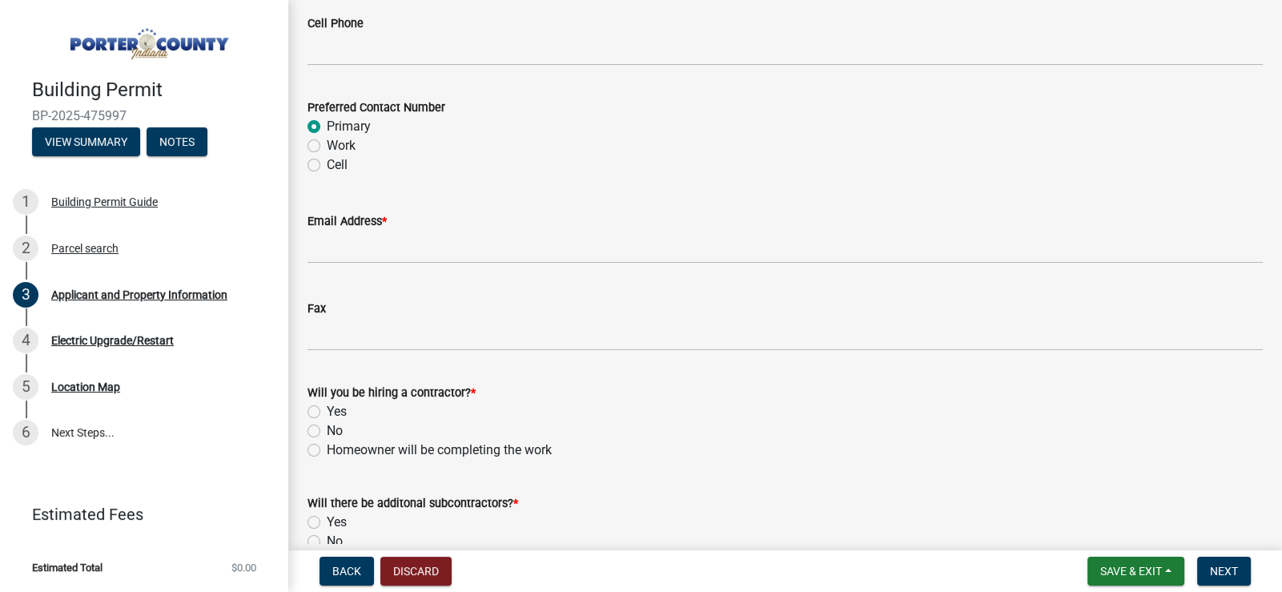
scroll to position [2323, 0]
click at [450, 224] on div "Email Address *" at bounding box center [786, 218] width 956 height 19
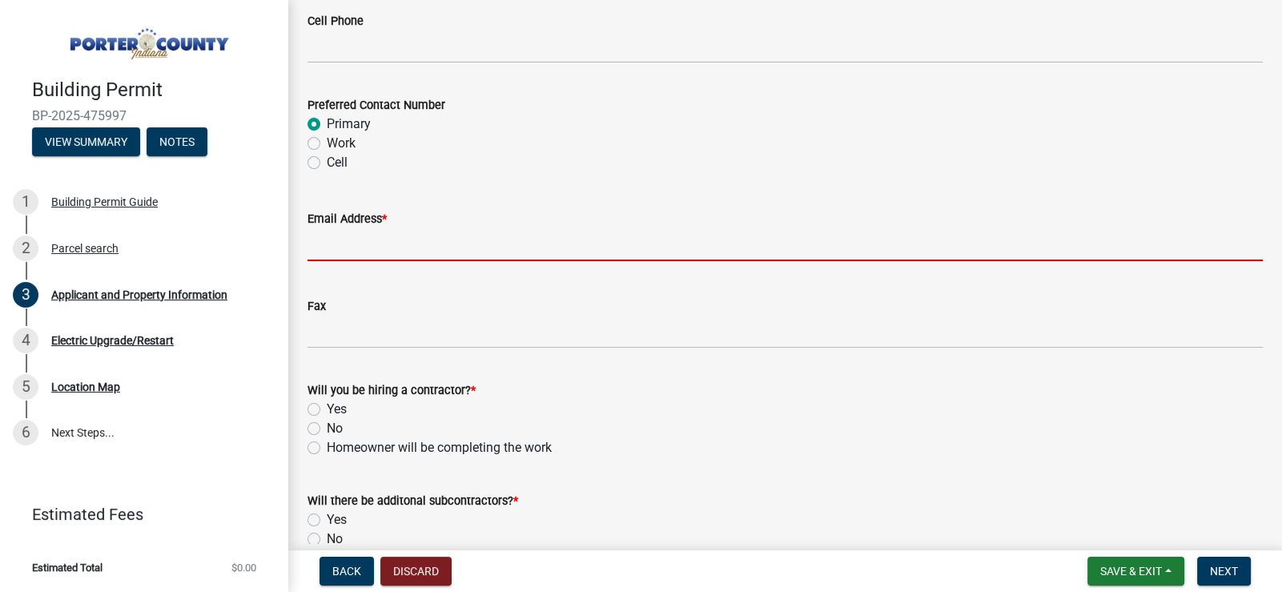
click at [443, 243] on input "Email Address *" at bounding box center [786, 244] width 956 height 33
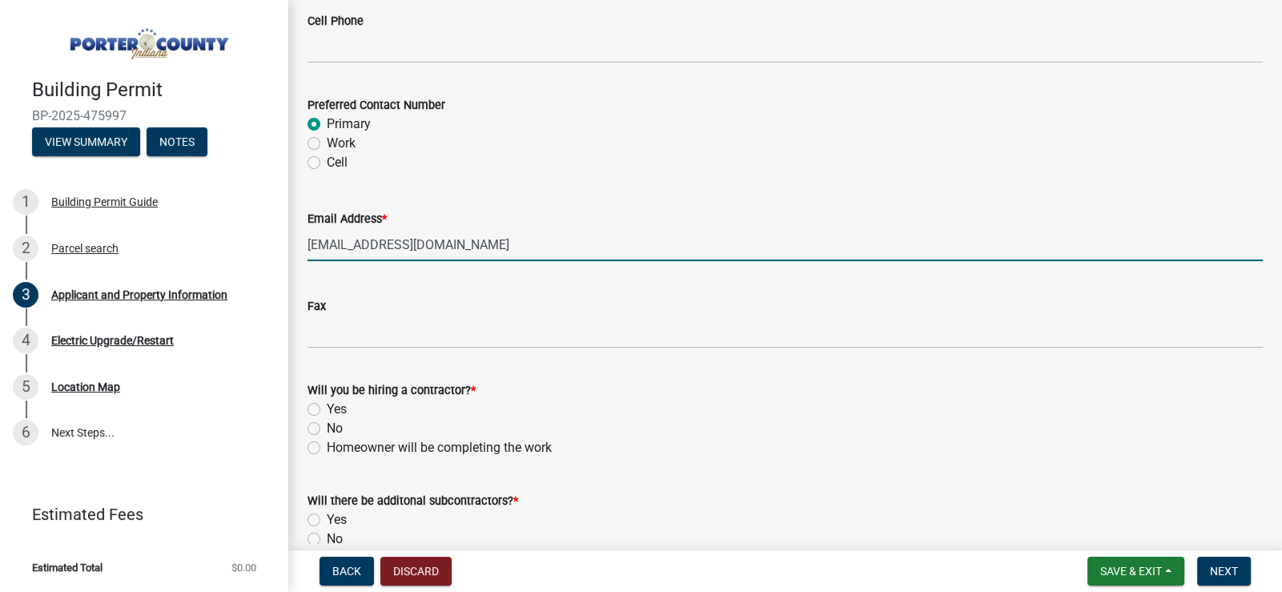
type input "[EMAIL_ADDRESS][DOMAIN_NAME]"
click at [565, 409] on div "Yes" at bounding box center [786, 409] width 956 height 19
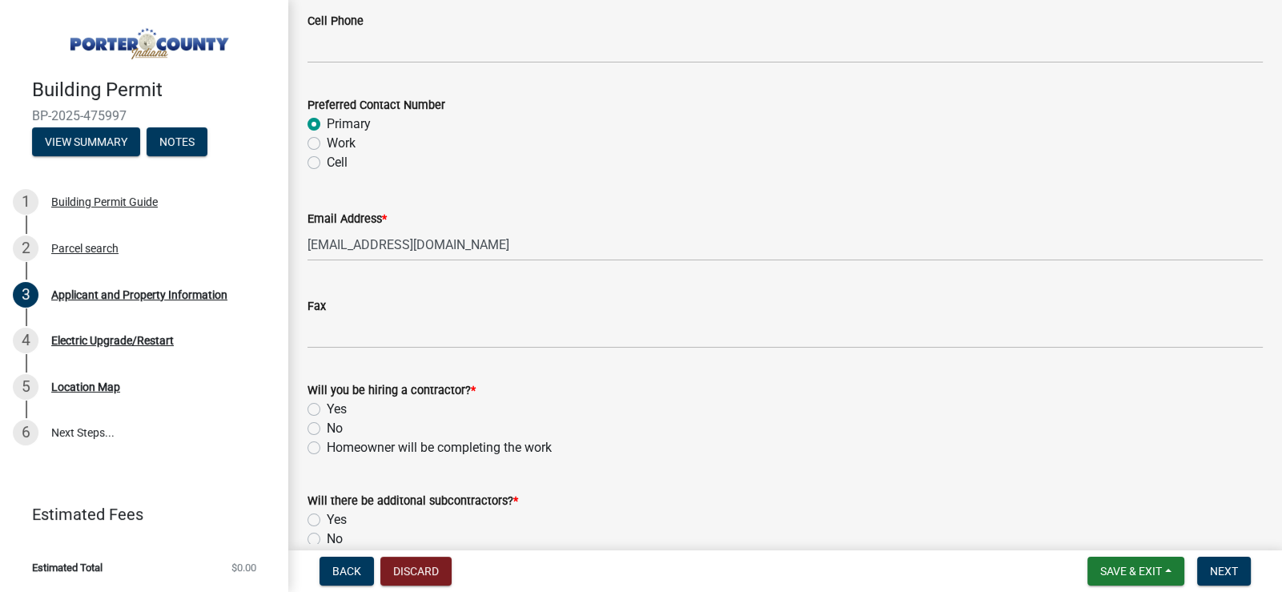
click at [327, 427] on label "No" at bounding box center [335, 428] width 16 height 19
click at [327, 427] on input "No" at bounding box center [332, 424] width 10 height 10
radio input "true"
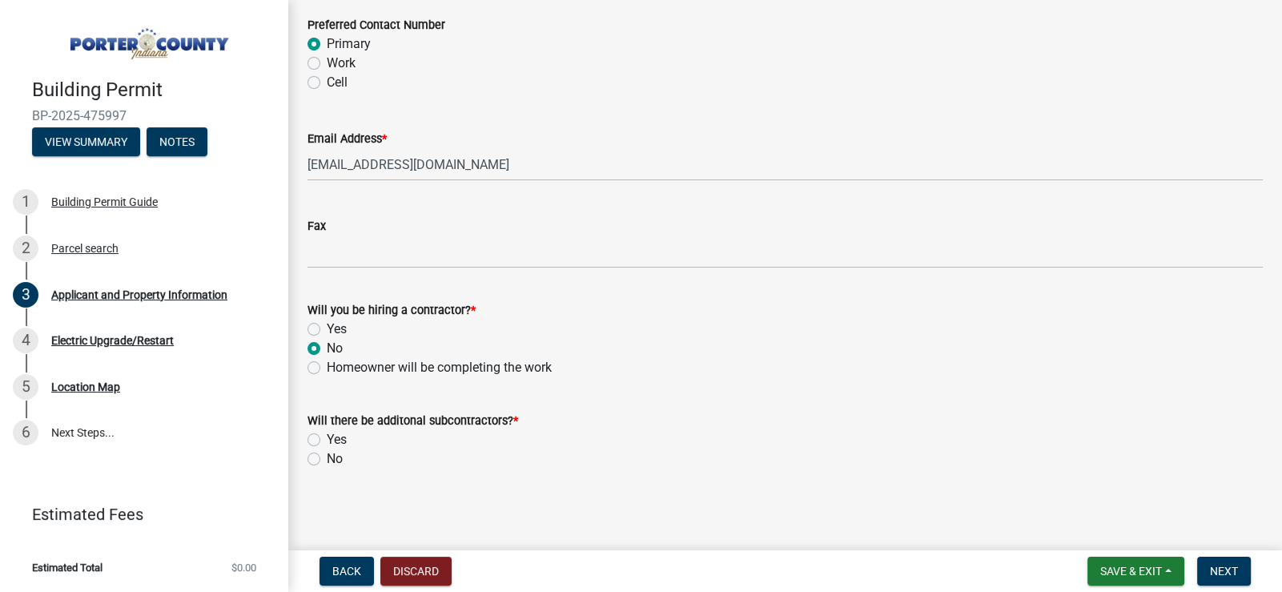
scroll to position [2403, 0]
click at [327, 457] on label "No" at bounding box center [335, 458] width 16 height 19
click at [327, 457] on input "No" at bounding box center [332, 454] width 10 height 10
radio input "true"
click at [1242, 573] on button "Next" at bounding box center [1224, 571] width 54 height 29
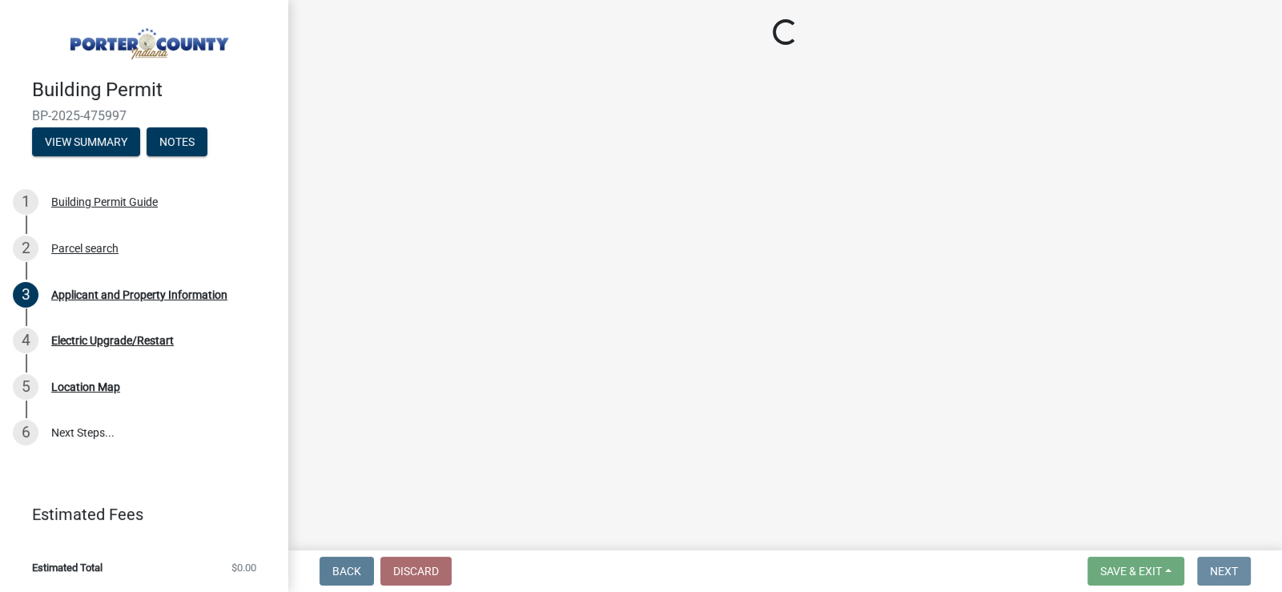
scroll to position [0, 0]
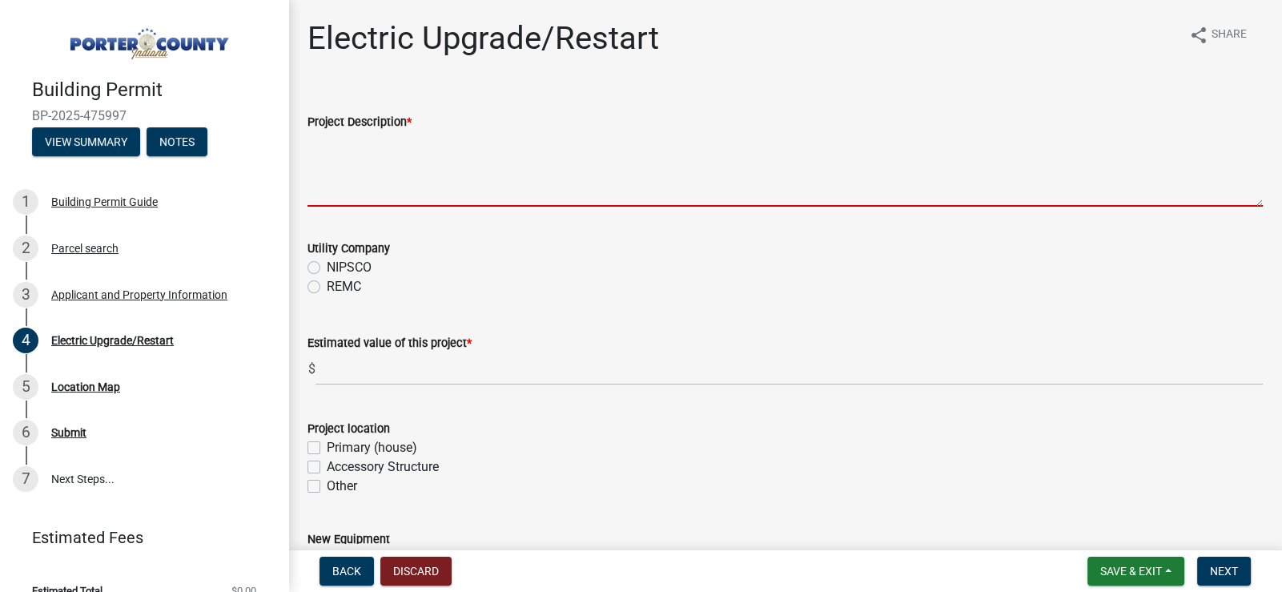
click at [392, 187] on textarea "Project Description *" at bounding box center [786, 168] width 956 height 75
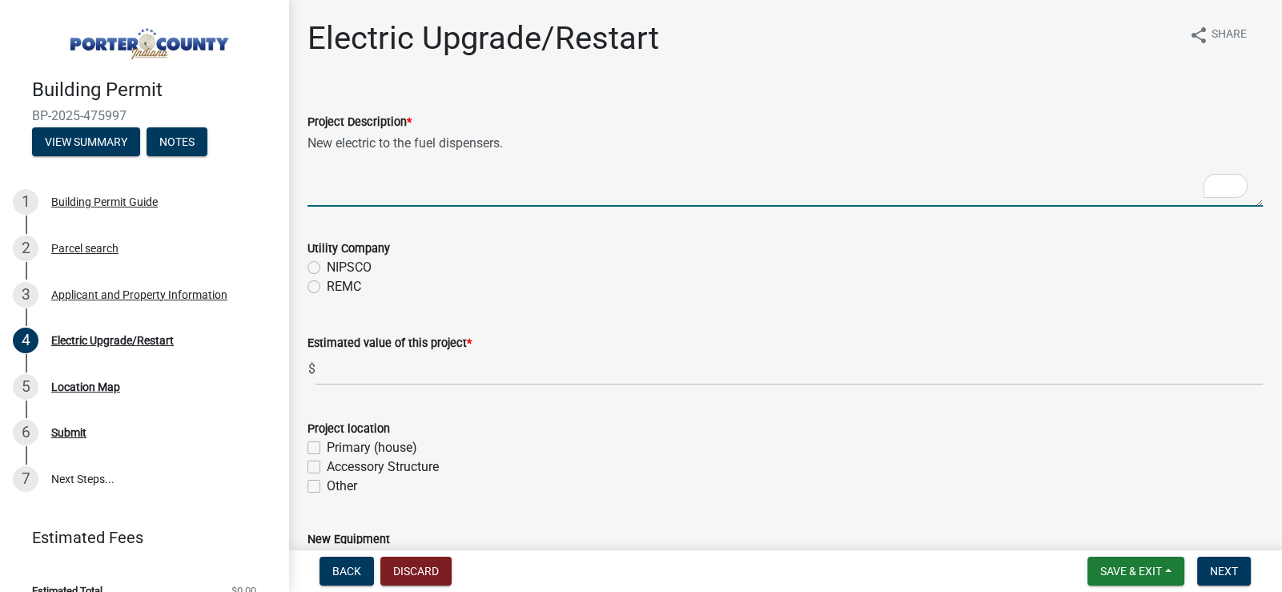
type textarea "New electric to the fuel dispensers."
click at [327, 265] on label "NIPSCO" at bounding box center [349, 267] width 45 height 19
click at [327, 265] on input "NIPSCO" at bounding box center [332, 263] width 10 height 10
radio input "true"
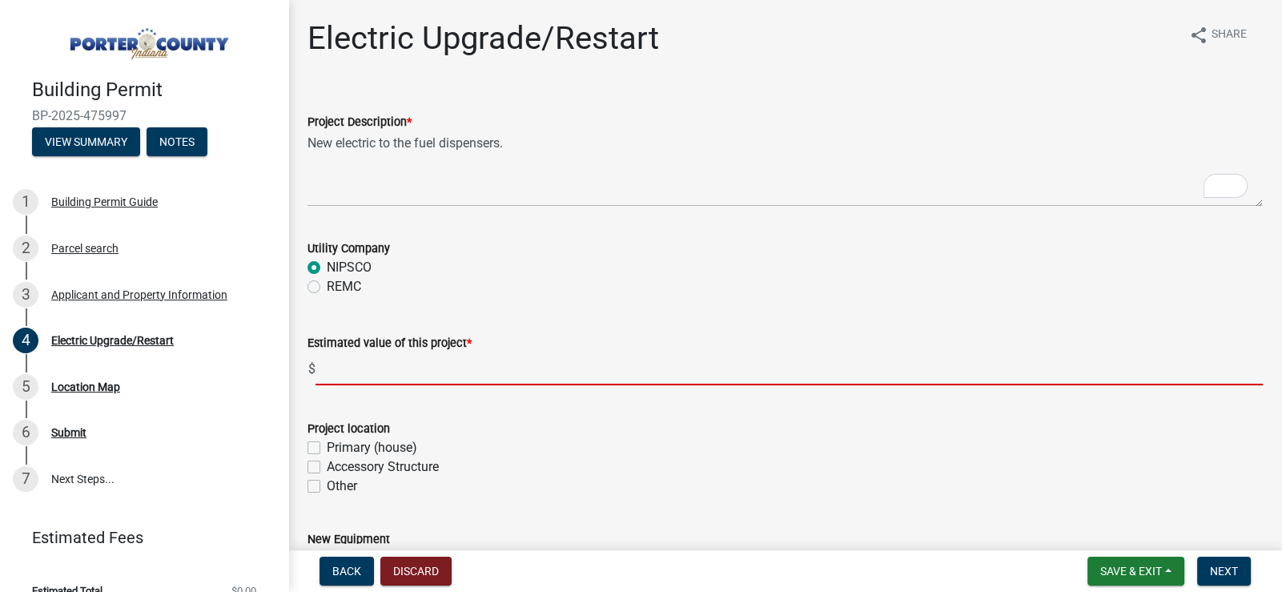
click at [364, 372] on input "text" at bounding box center [790, 368] width 948 height 33
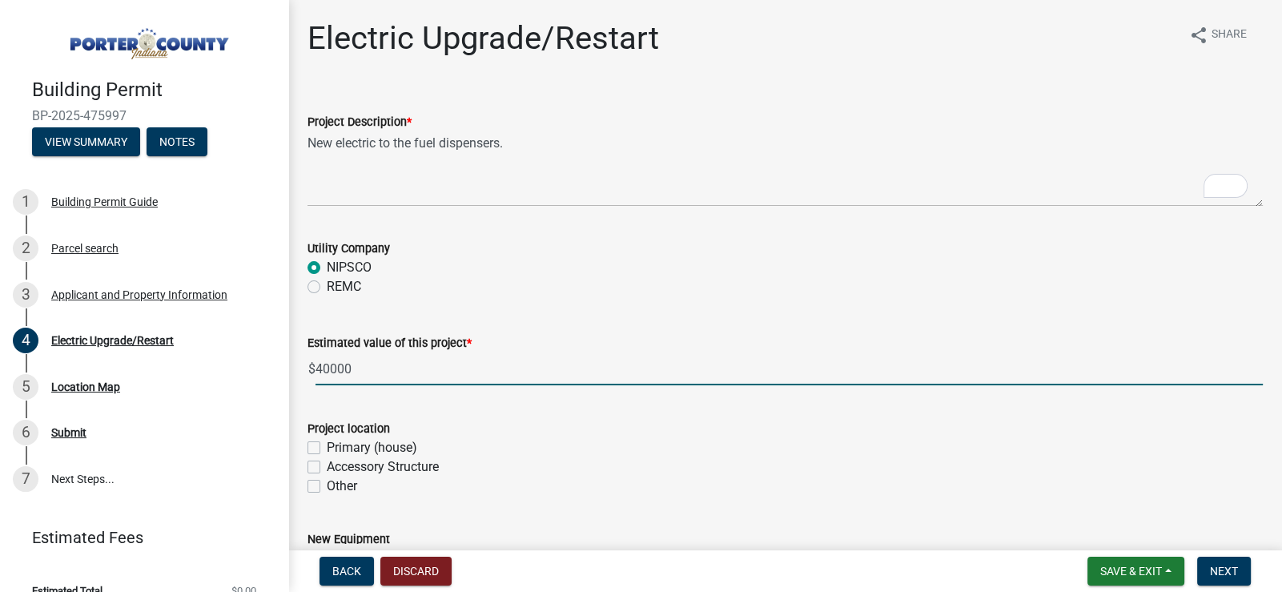
click at [514, 421] on div "Project location" at bounding box center [786, 428] width 956 height 19
click at [375, 372] on input "40000" at bounding box center [790, 368] width 948 height 33
type input "40000"
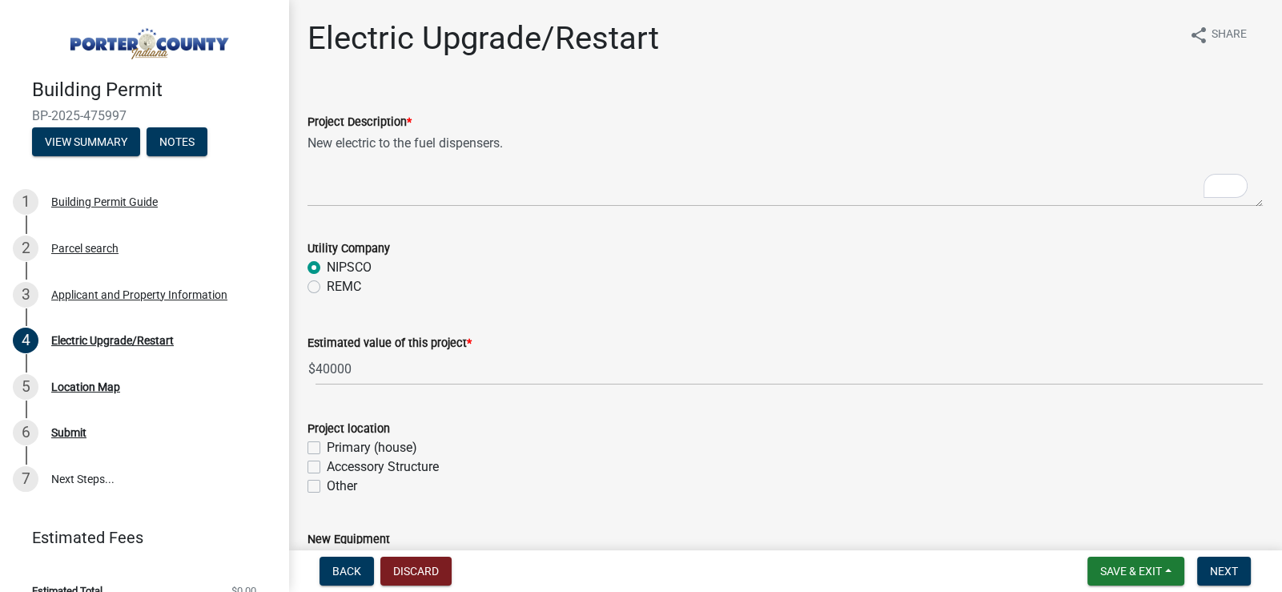
click at [532, 448] on div "Primary (house)" at bounding box center [786, 447] width 956 height 19
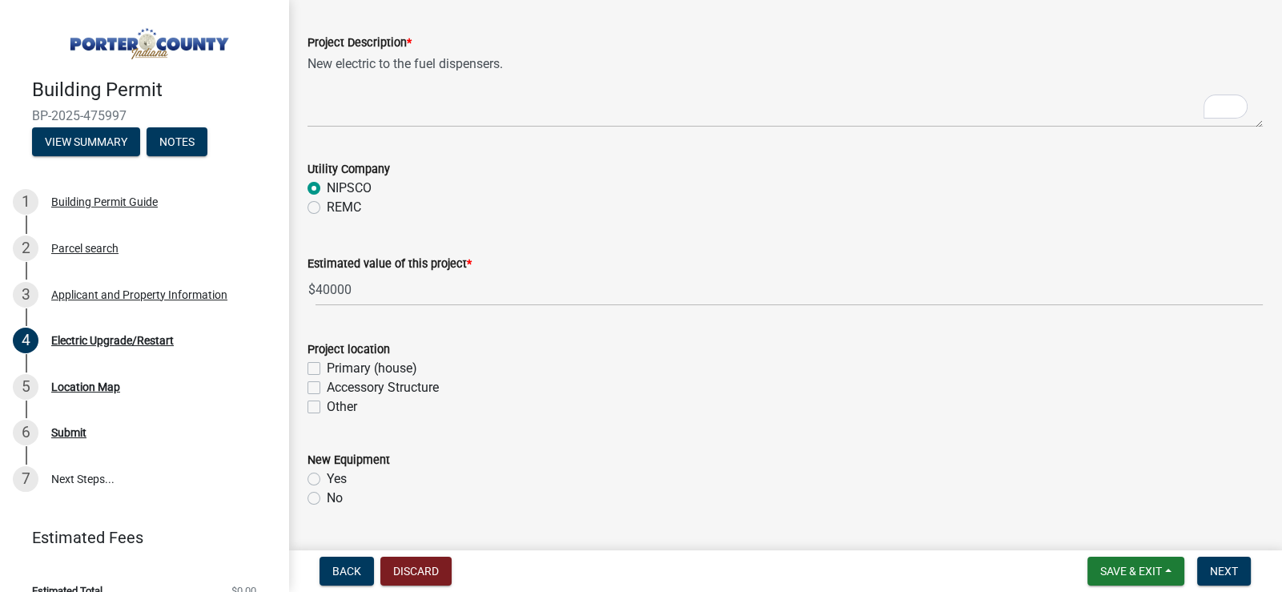
click at [327, 364] on label "Primary (house)" at bounding box center [372, 368] width 91 height 19
click at [327, 364] on input "Primary (house)" at bounding box center [332, 364] width 10 height 10
checkbox input "true"
checkbox input "false"
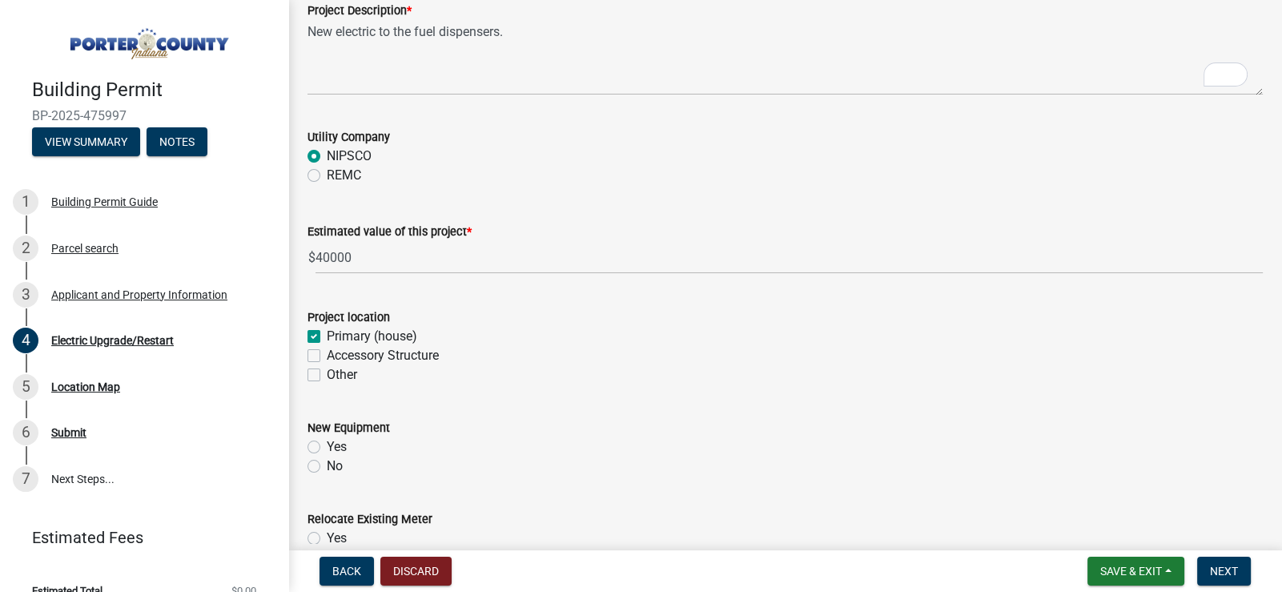
scroll to position [159, 0]
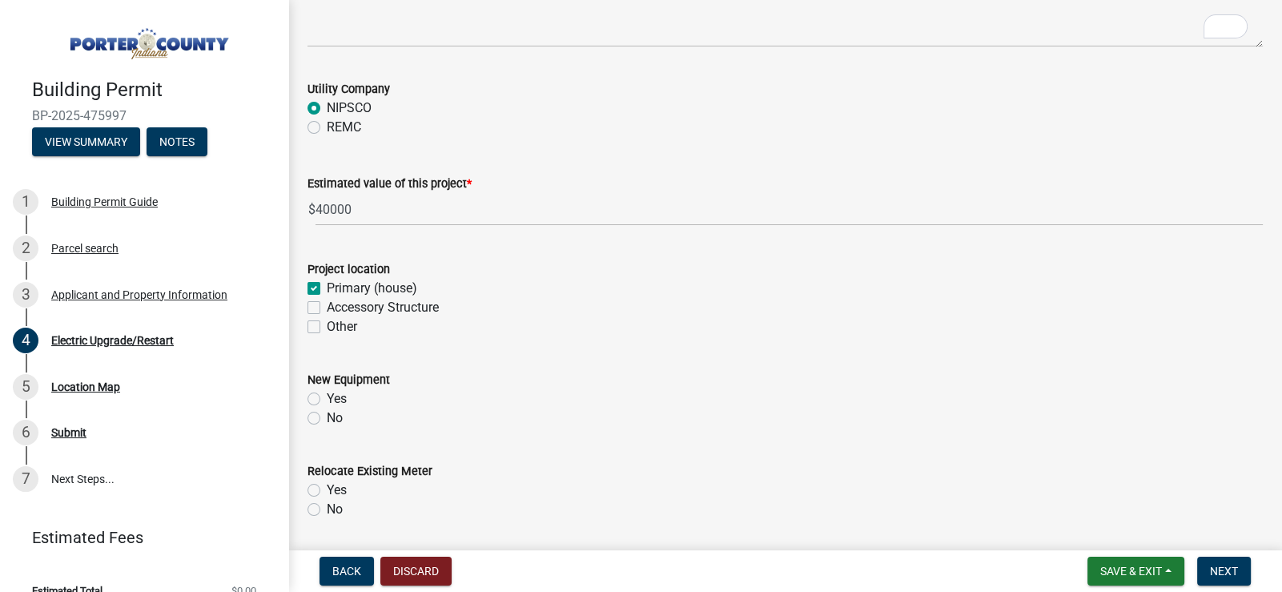
click at [327, 415] on label "No" at bounding box center [335, 418] width 16 height 19
click at [327, 415] on input "No" at bounding box center [332, 414] width 10 height 10
radio input "true"
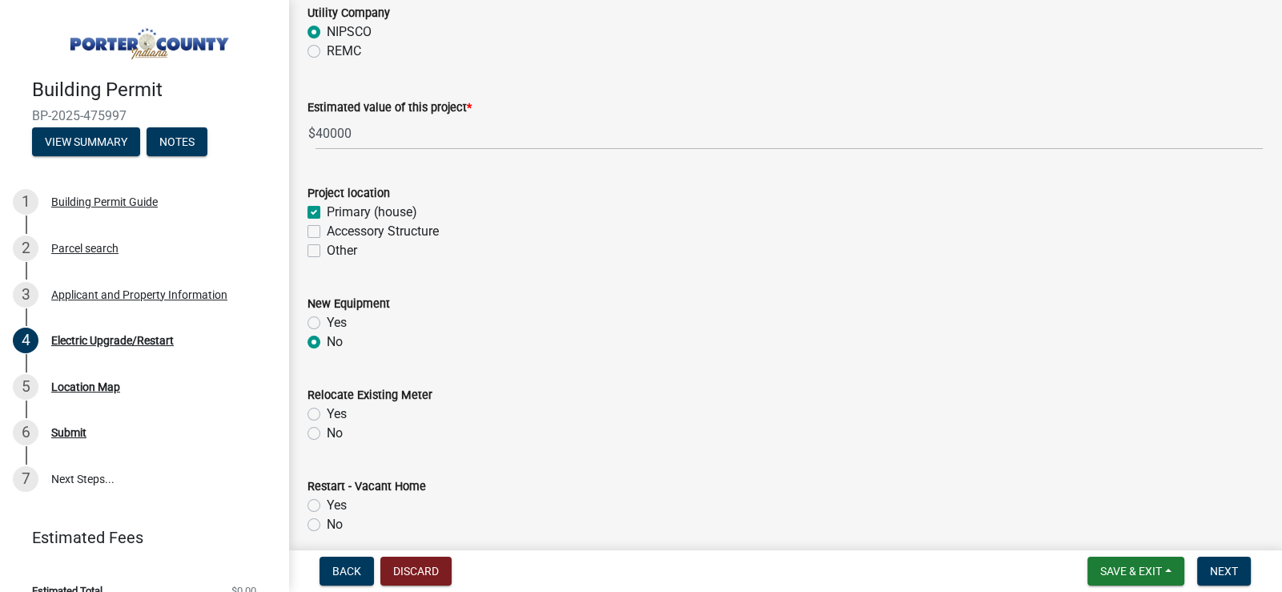
scroll to position [320, 0]
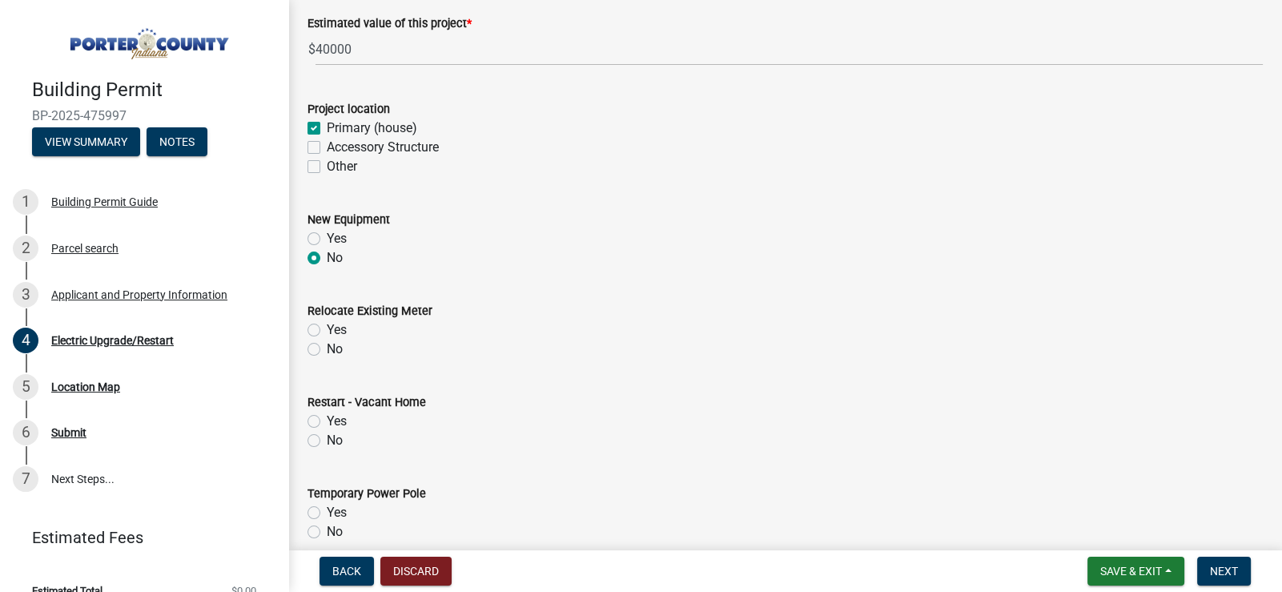
click at [327, 346] on label "No" at bounding box center [335, 349] width 16 height 19
click at [327, 346] on input "No" at bounding box center [332, 345] width 10 height 10
radio input "true"
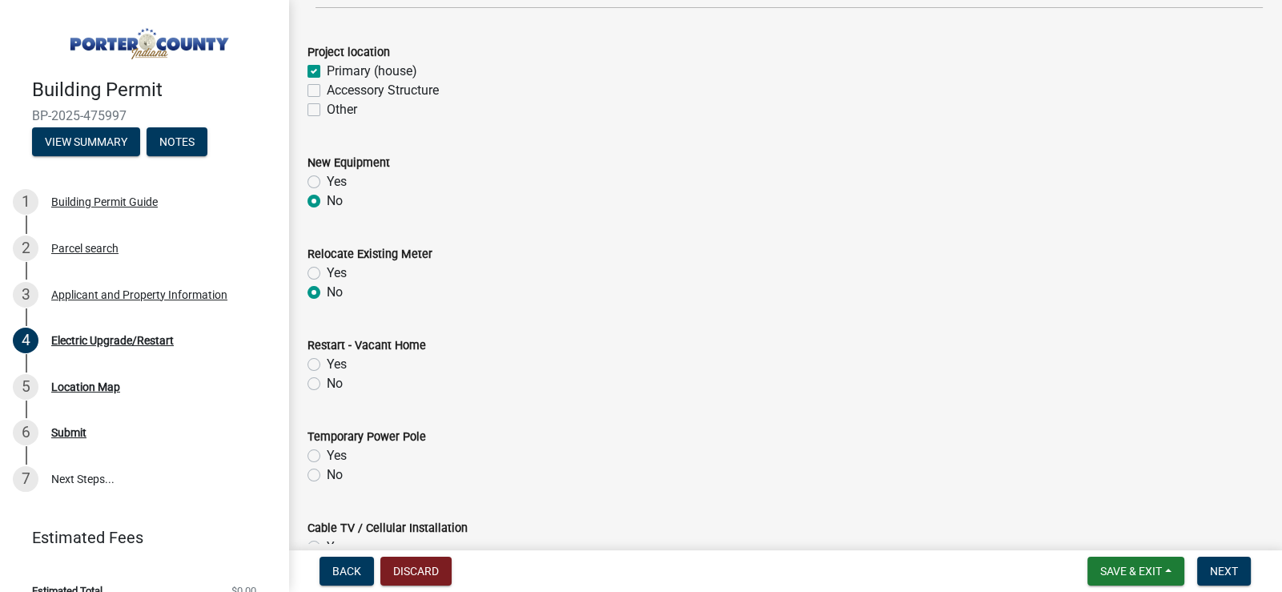
scroll to position [400, 0]
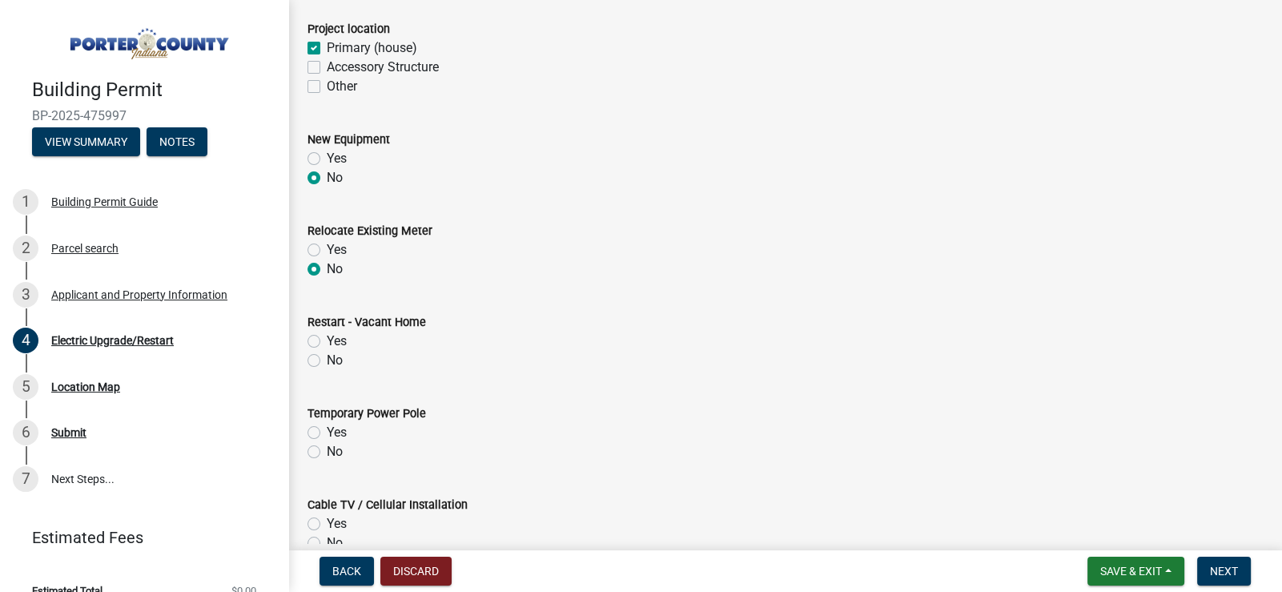
click at [327, 360] on label "No" at bounding box center [335, 360] width 16 height 19
click at [327, 360] on input "No" at bounding box center [332, 356] width 10 height 10
radio input "true"
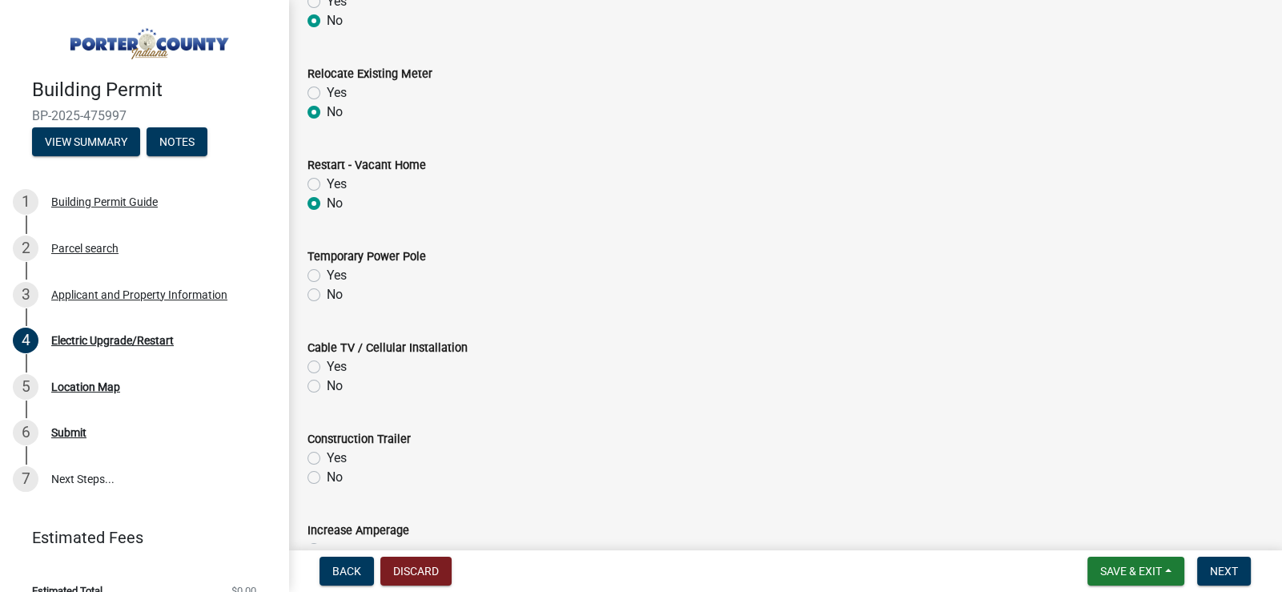
scroll to position [561, 0]
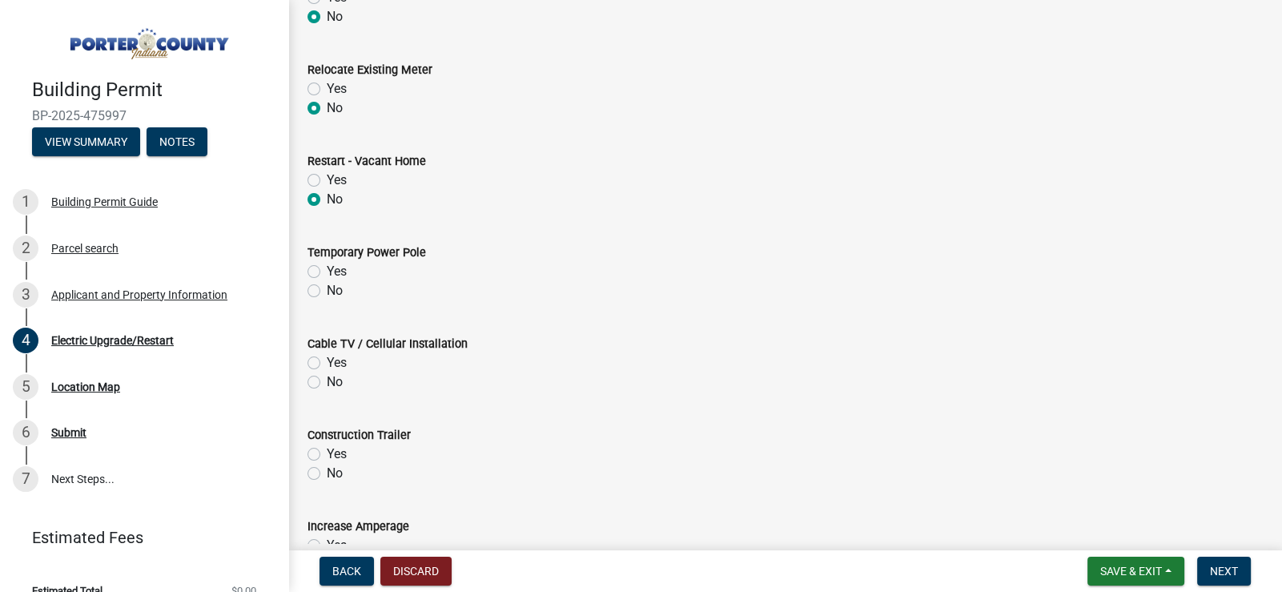
click at [327, 292] on label "No" at bounding box center [335, 290] width 16 height 19
click at [327, 292] on input "No" at bounding box center [332, 286] width 10 height 10
radio input "true"
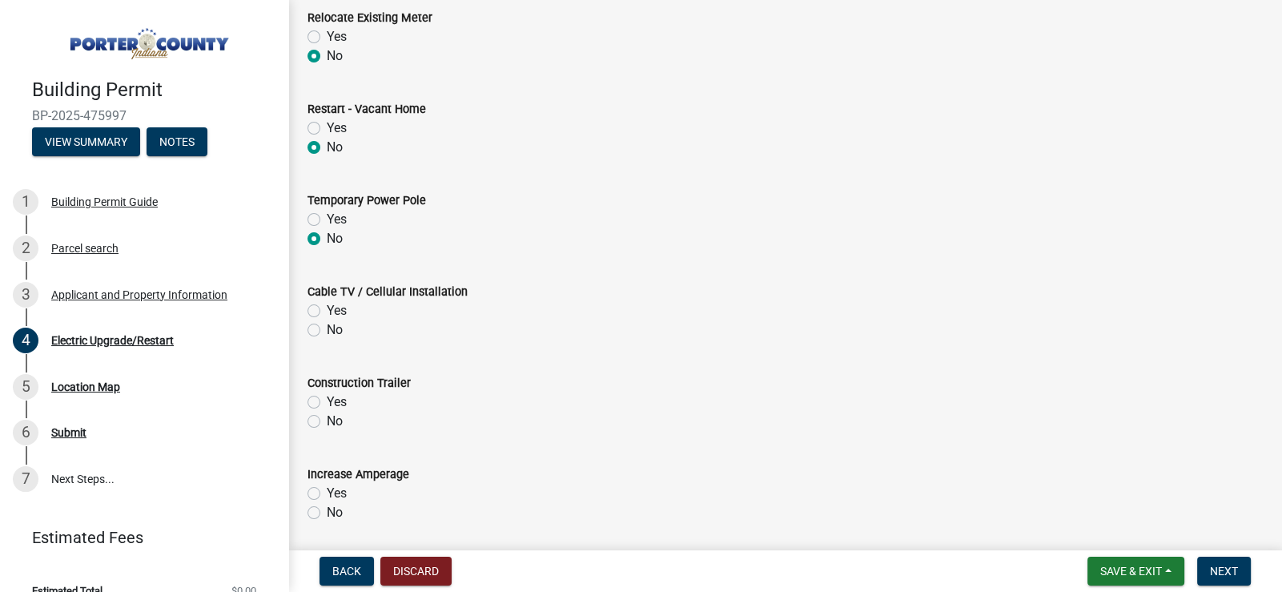
scroll to position [640, 0]
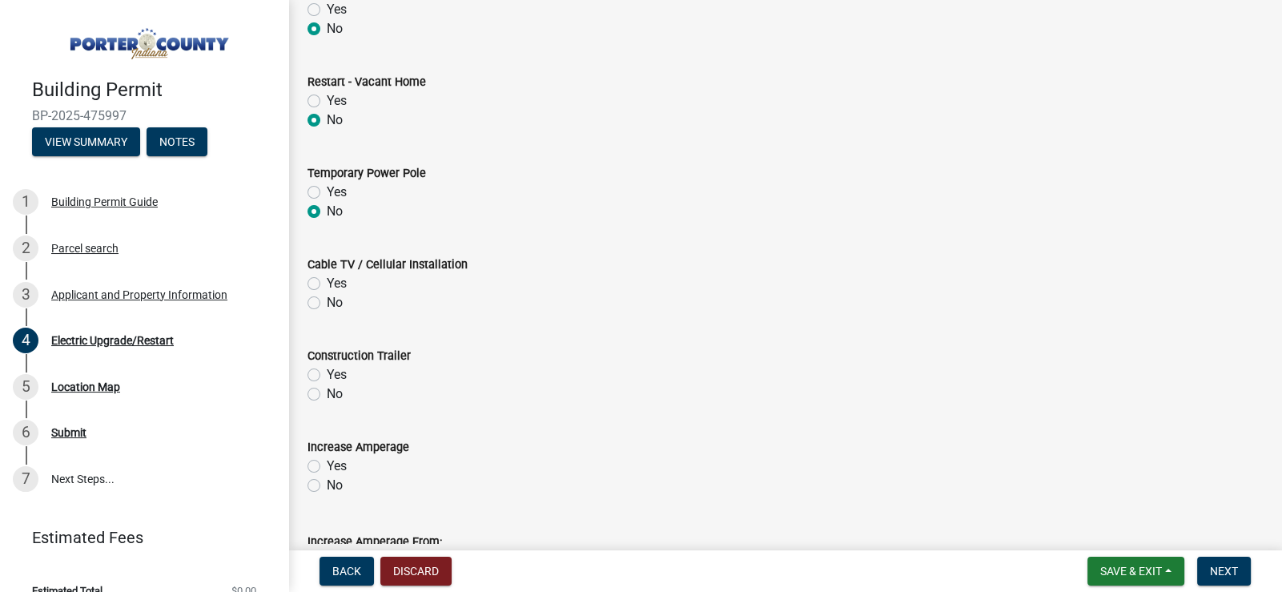
click at [327, 304] on label "No" at bounding box center [335, 302] width 16 height 19
click at [327, 304] on input "No" at bounding box center [332, 298] width 10 height 10
radio input "true"
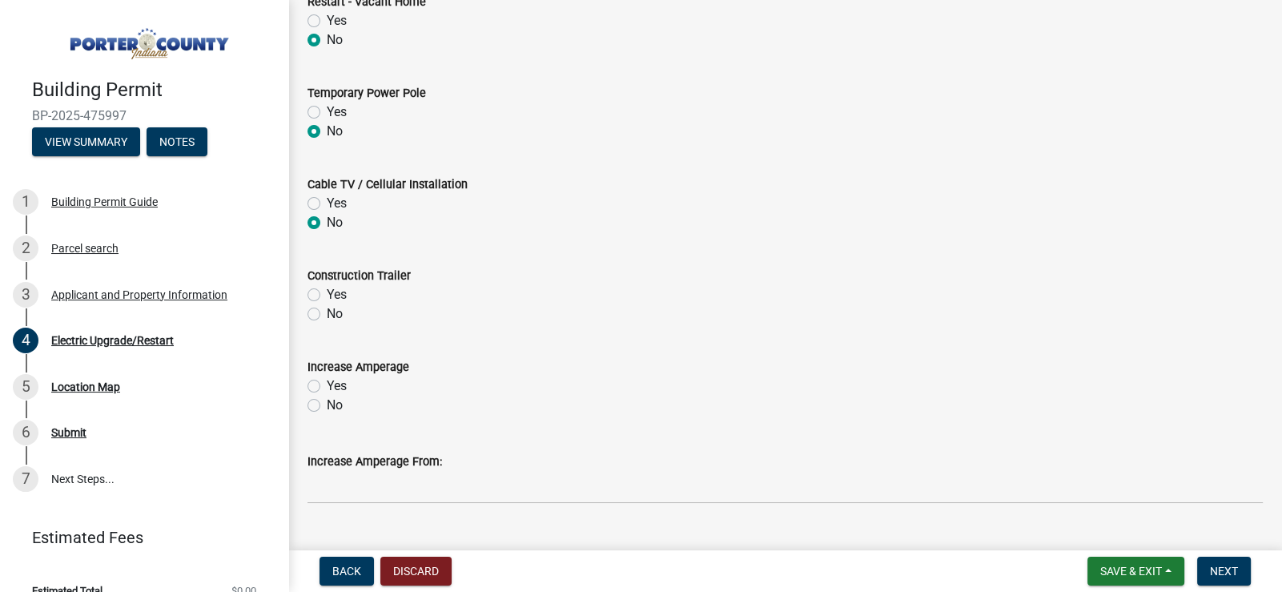
click at [327, 312] on label "No" at bounding box center [335, 313] width 16 height 19
click at [327, 312] on input "No" at bounding box center [332, 309] width 10 height 10
radio input "true"
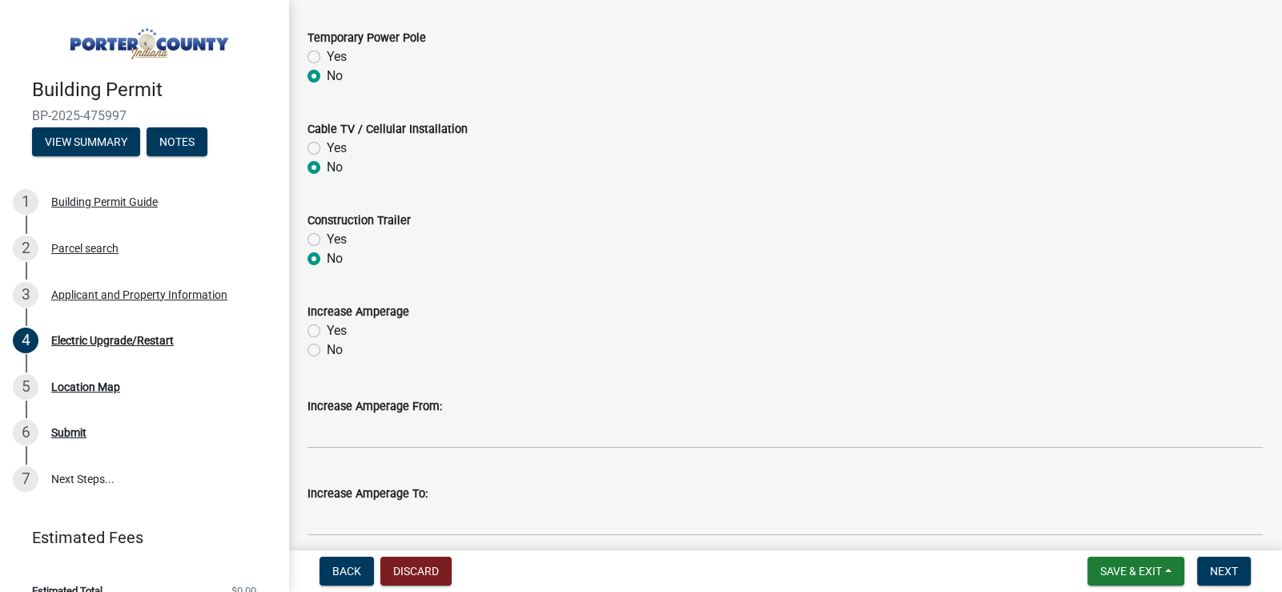
scroll to position [0, 0]
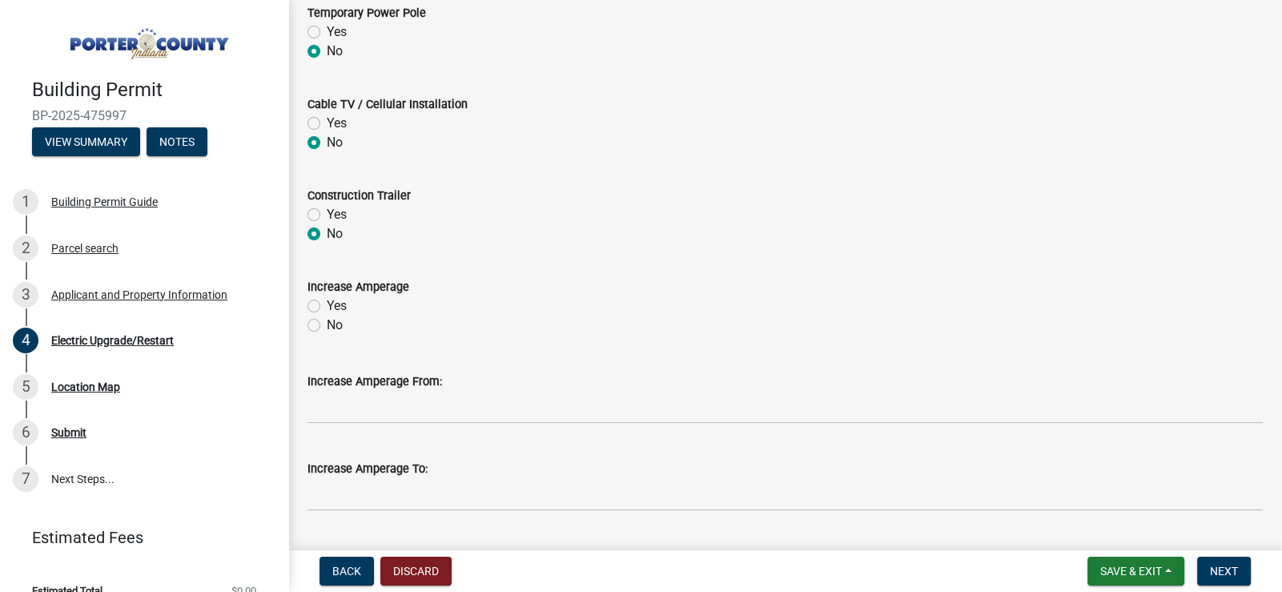
click at [327, 325] on label "No" at bounding box center [335, 325] width 16 height 19
click at [327, 325] on input "No" at bounding box center [332, 321] width 10 height 10
radio input "true"
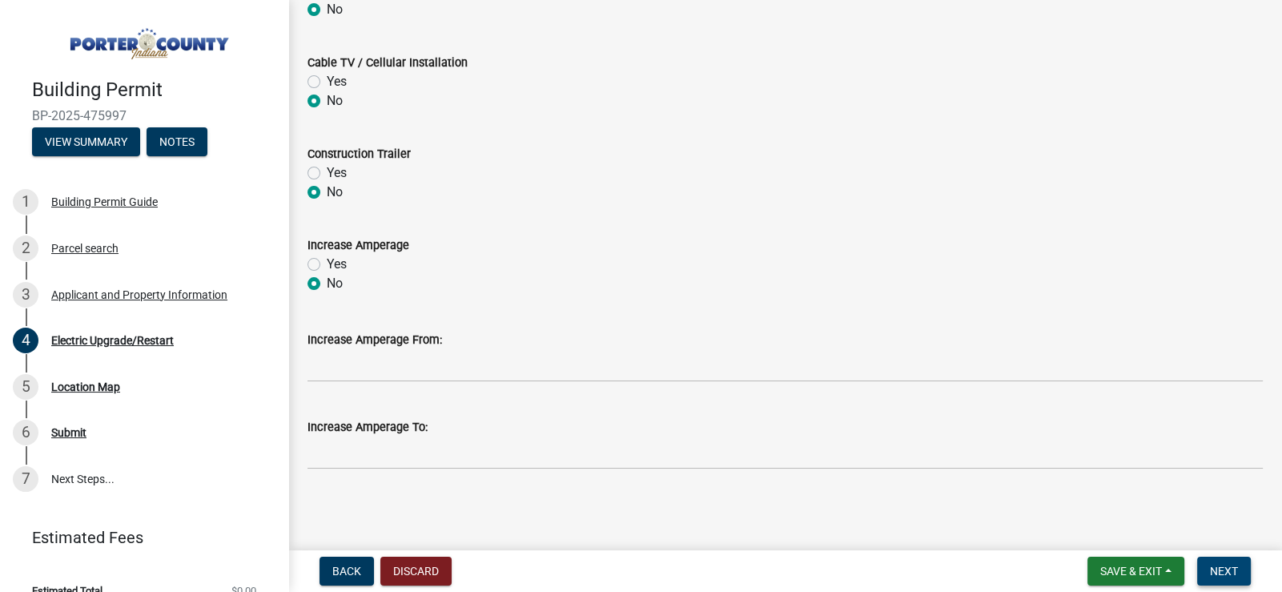
click at [1223, 570] on span "Next" at bounding box center [1224, 571] width 28 height 13
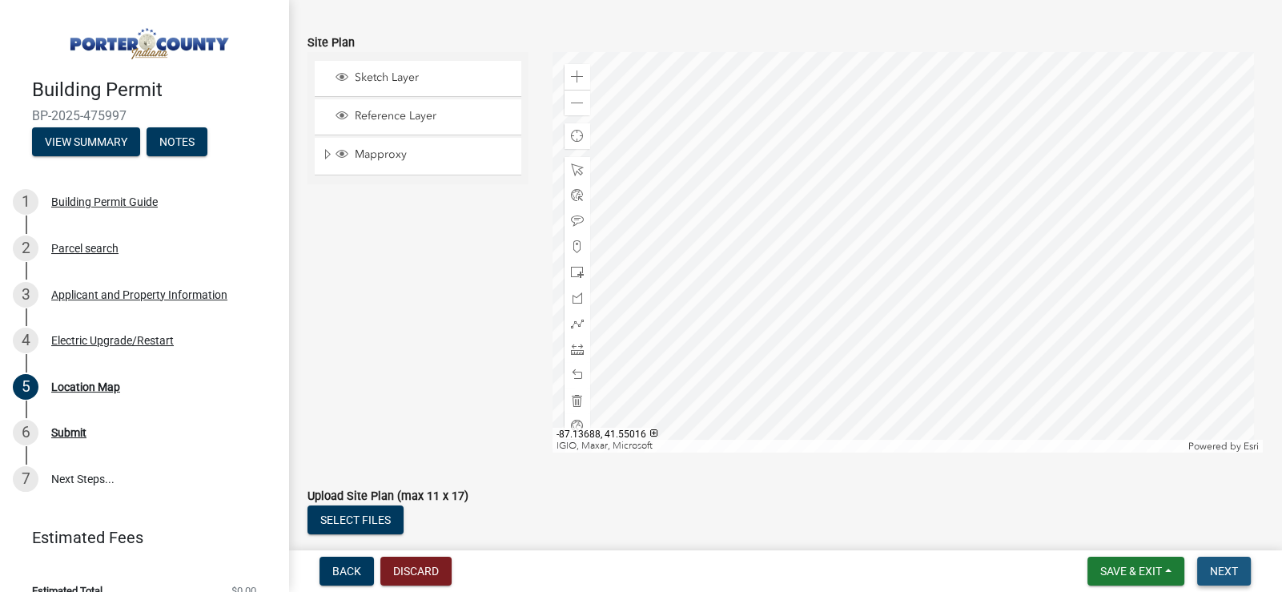
click at [1232, 574] on span "Next" at bounding box center [1224, 571] width 28 height 13
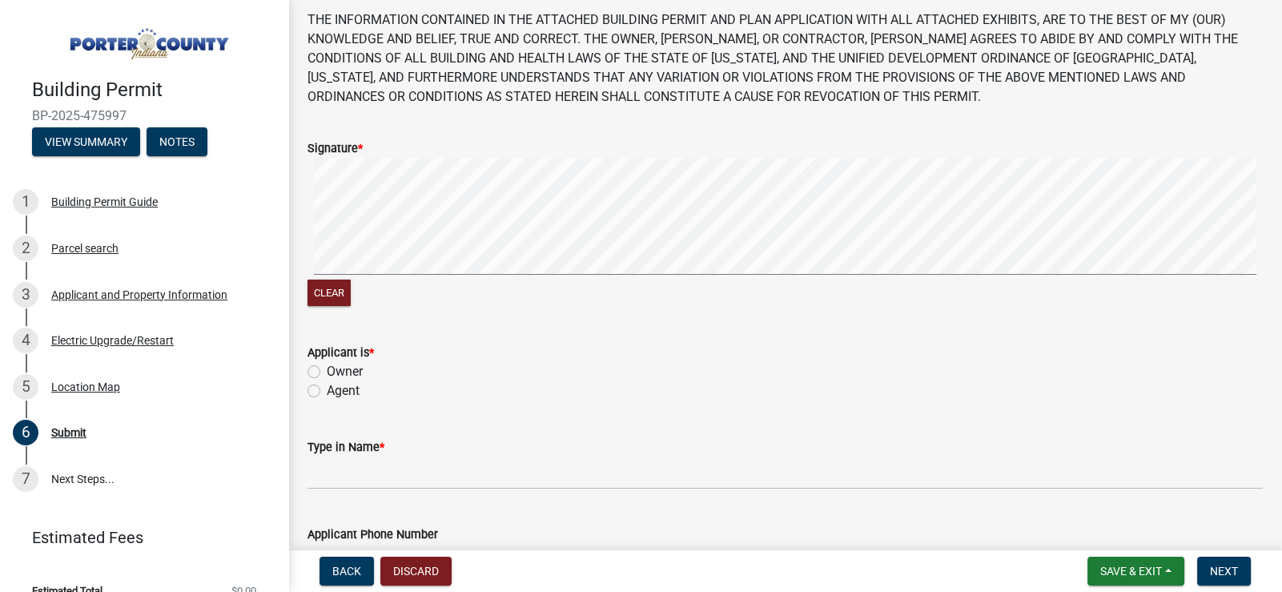
click at [327, 392] on label "Agent" at bounding box center [343, 390] width 33 height 19
click at [327, 392] on input "Agent" at bounding box center [332, 386] width 10 height 10
radio input "true"
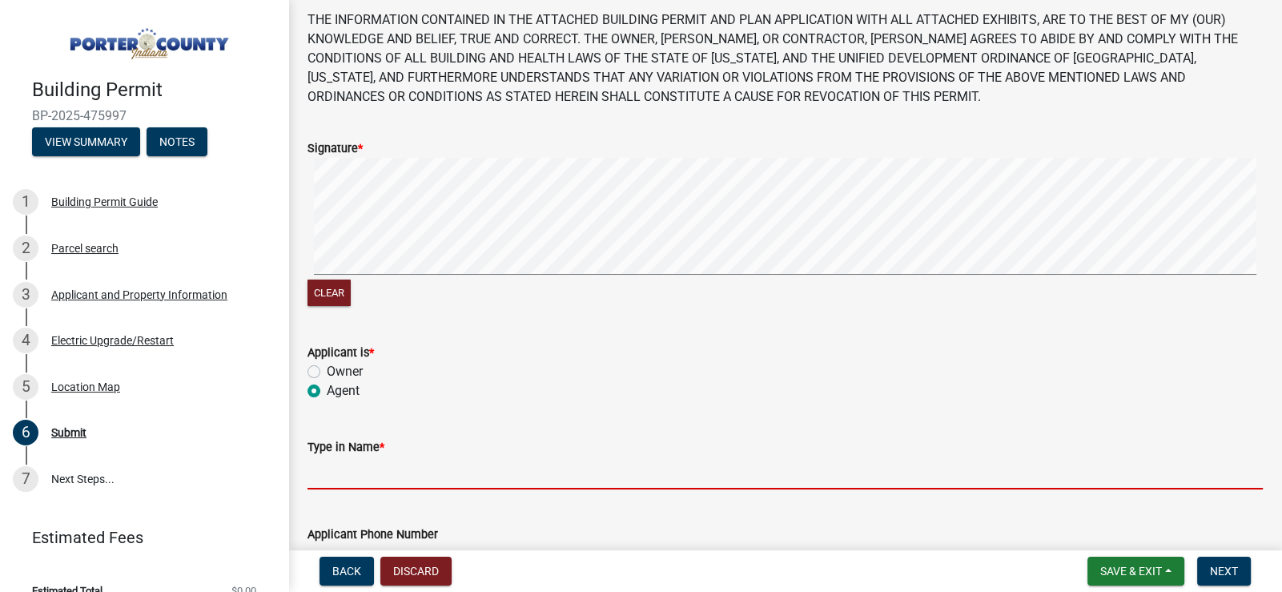
click at [445, 471] on input "Type in Name *" at bounding box center [786, 473] width 956 height 33
type input "[PERSON_NAME]"
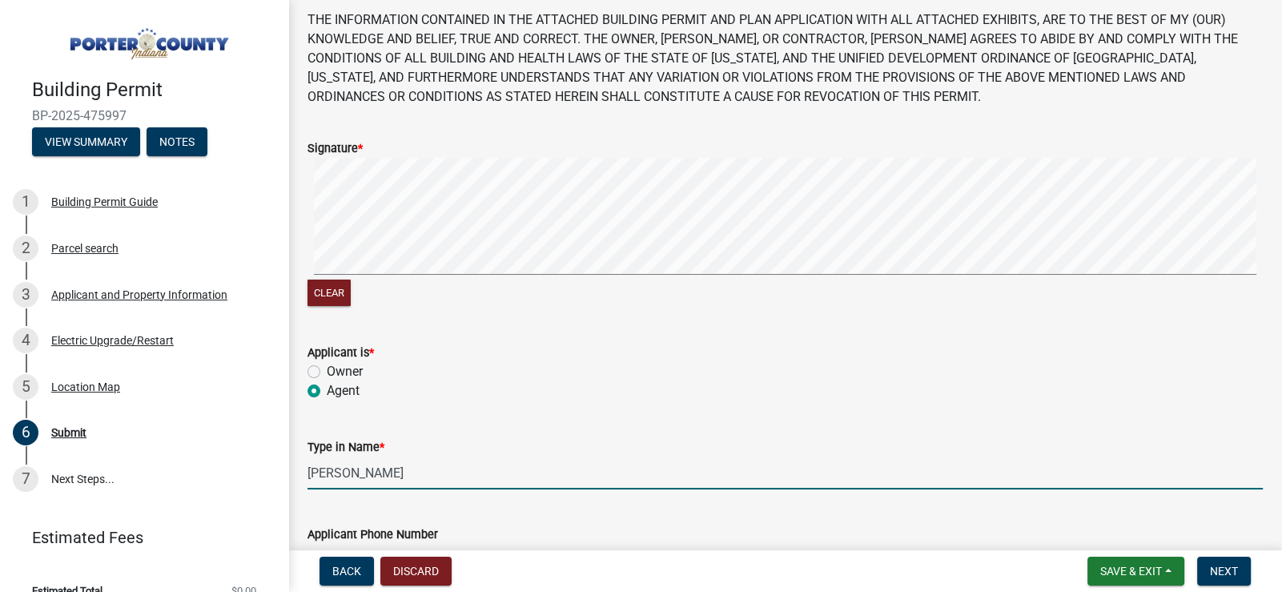
type input "2197425267"
type input "[PERSON_NAME][EMAIL_ADDRESS][DOMAIN_NAME]"
click at [635, 412] on wm-data-entity-input "Applicant is * Owner Agent" at bounding box center [786, 369] width 956 height 91
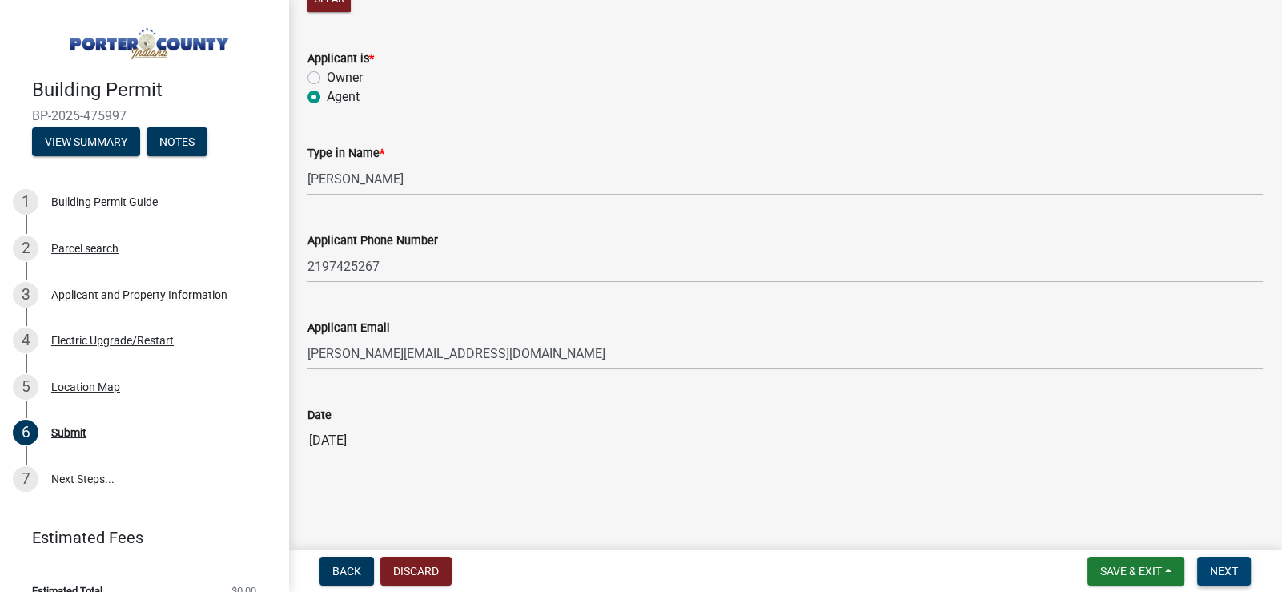
click at [1226, 572] on span "Next" at bounding box center [1224, 571] width 28 height 13
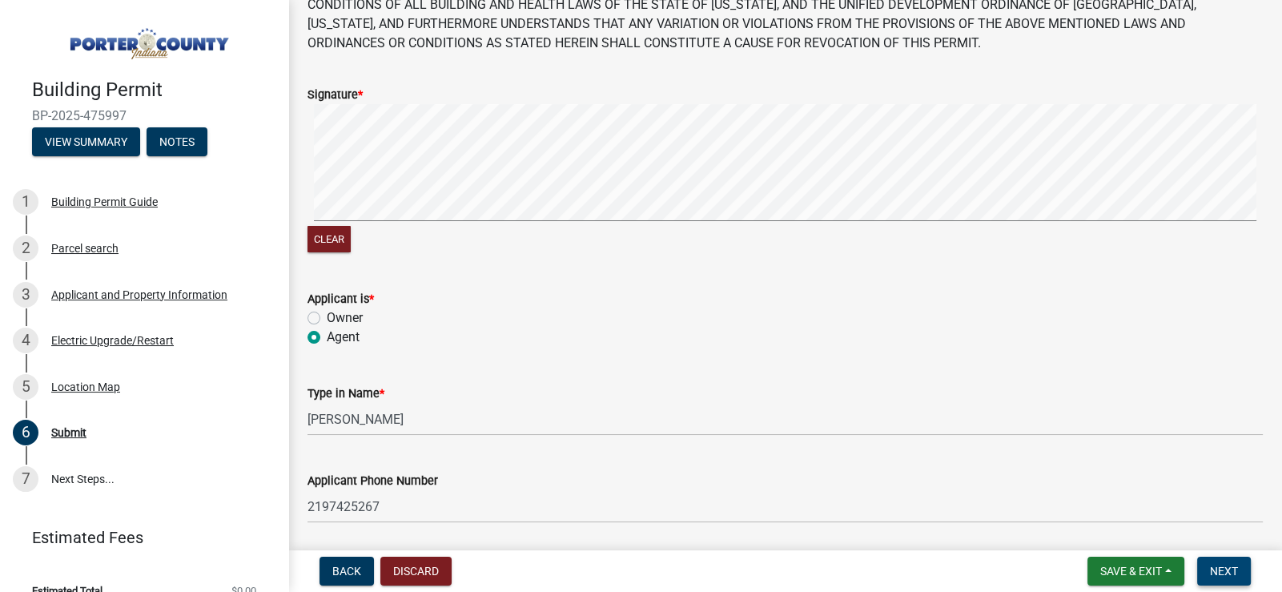
click at [505, 236] on div "Clear" at bounding box center [786, 179] width 956 height 151
click at [633, 227] on div "Clear" at bounding box center [786, 179] width 956 height 151
click at [1218, 569] on span "Next" at bounding box center [1224, 571] width 28 height 13
